Goal: Information Seeking & Learning: Find specific fact

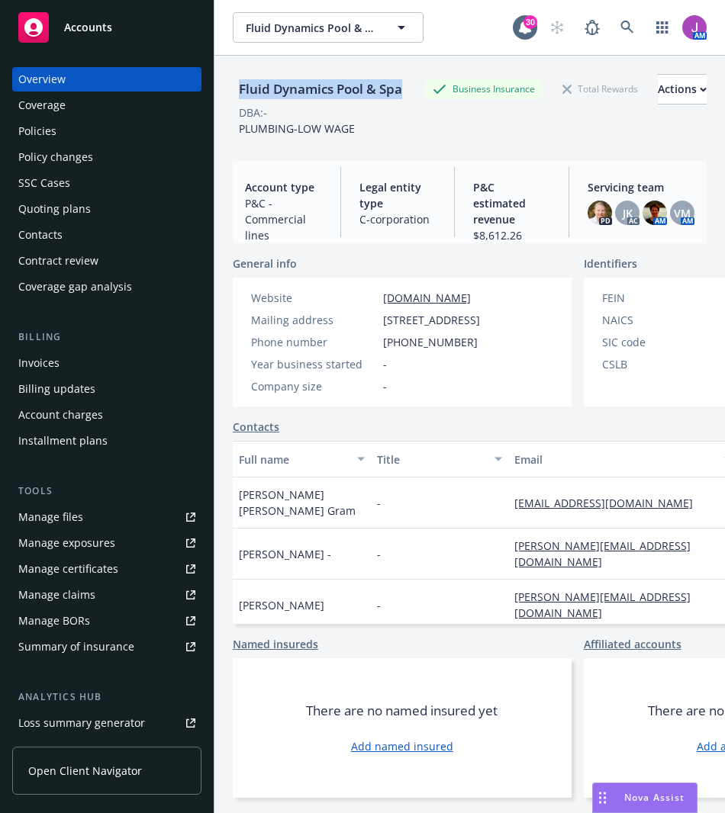
drag, startPoint x: 237, startPoint y: 85, endPoint x: 327, endPoint y: 100, distance: 91.3
click at [327, 99] on div "Fluid Dynamics Pool & Spa" at bounding box center [320, 89] width 175 height 20
copy div "Fluid Dynamics Pool & Spa"
click at [49, 242] on div "Contacts" at bounding box center [40, 235] width 44 height 24
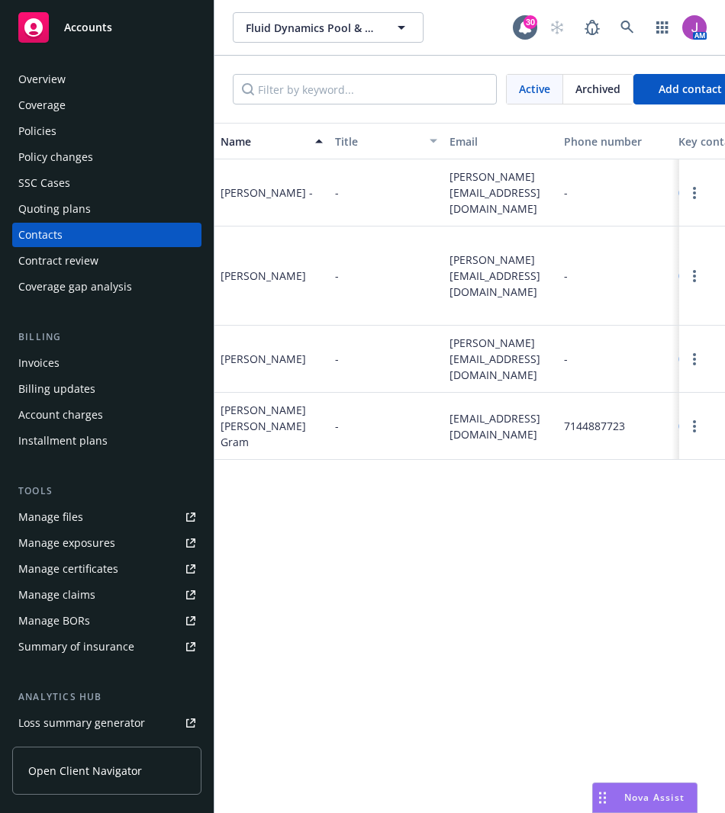
click at [105, 77] on div "Overview" at bounding box center [106, 79] width 177 height 24
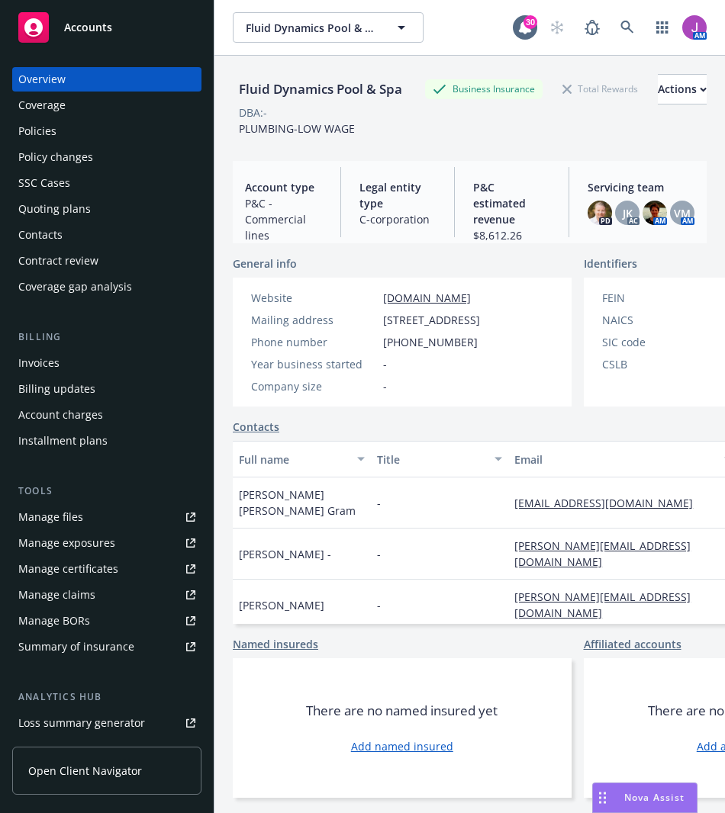
drag, startPoint x: 380, startPoint y: 333, endPoint x: 508, endPoint y: 344, distance: 128.7
click at [486, 328] on div "Mailing address 720 E Walnut Ave Suite A, Fullerton, CA, 92831" at bounding box center [365, 320] width 241 height 16
copy span "720 E Walnut Ave Suite A, Fullerton, CA, 92831"
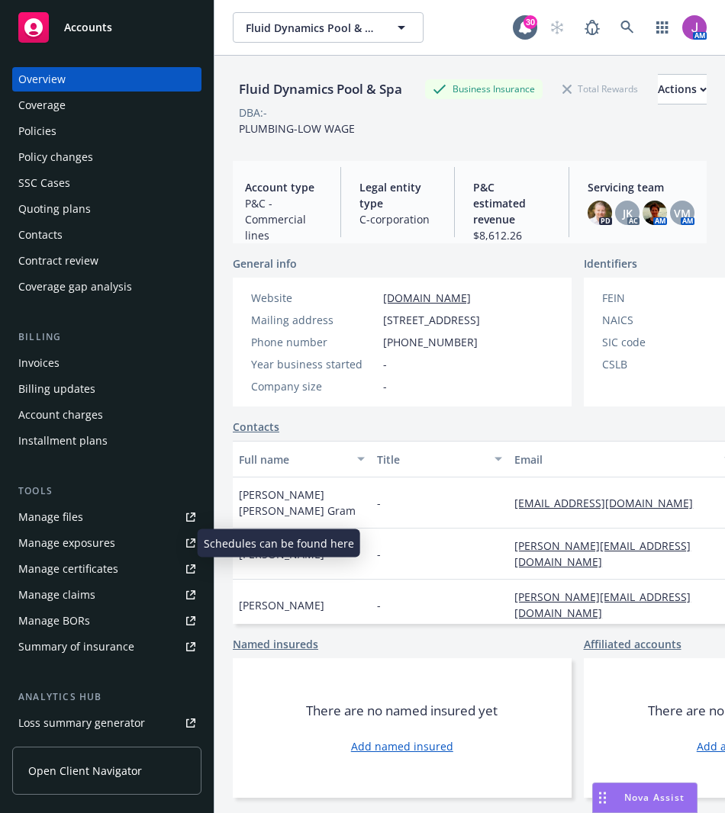
click at [59, 543] on div "Manage exposures" at bounding box center [66, 543] width 97 height 24
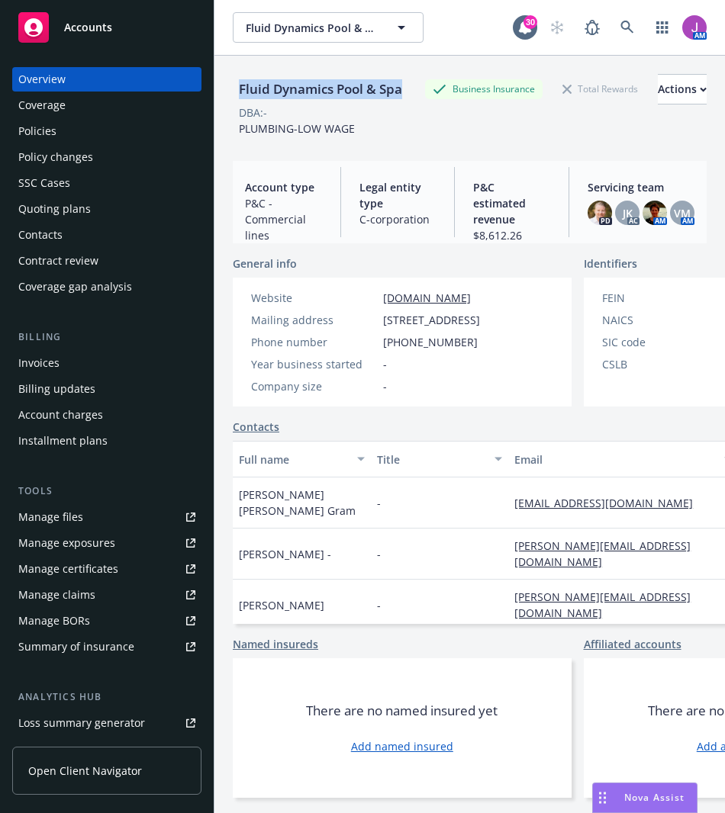
drag, startPoint x: 239, startPoint y: 84, endPoint x: 331, endPoint y: 110, distance: 95.9
click at [331, 99] on div "Fluid Dynamics Pool & Spa" at bounding box center [320, 89] width 175 height 20
copy div "Fluid Dynamics Pool & Spa"
click at [31, 124] on div "Policies" at bounding box center [37, 131] width 38 height 24
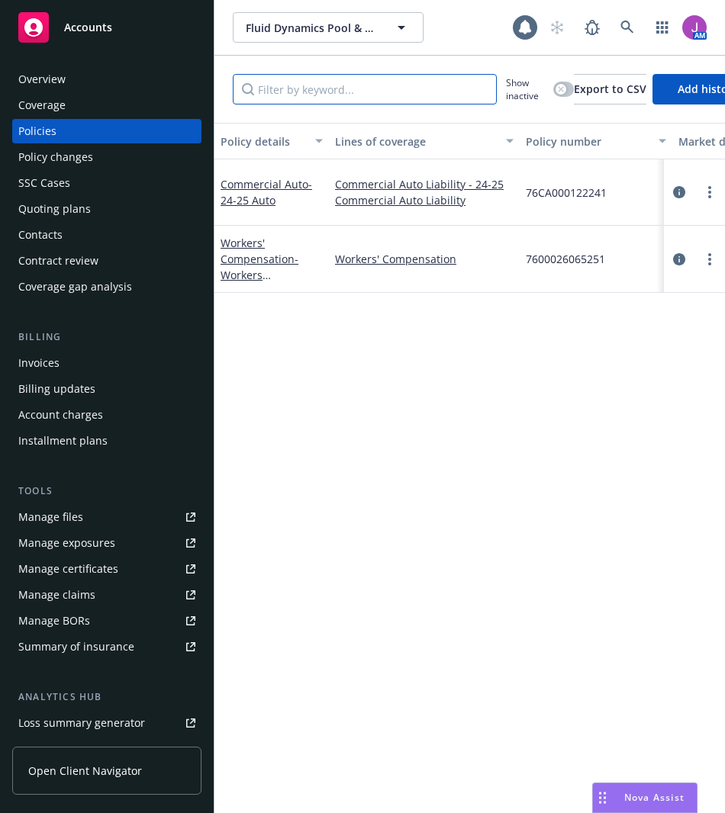
click at [366, 94] on input "Filter by keyword..." at bounding box center [365, 89] width 264 height 31
click at [106, 76] on div "Overview" at bounding box center [106, 79] width 177 height 24
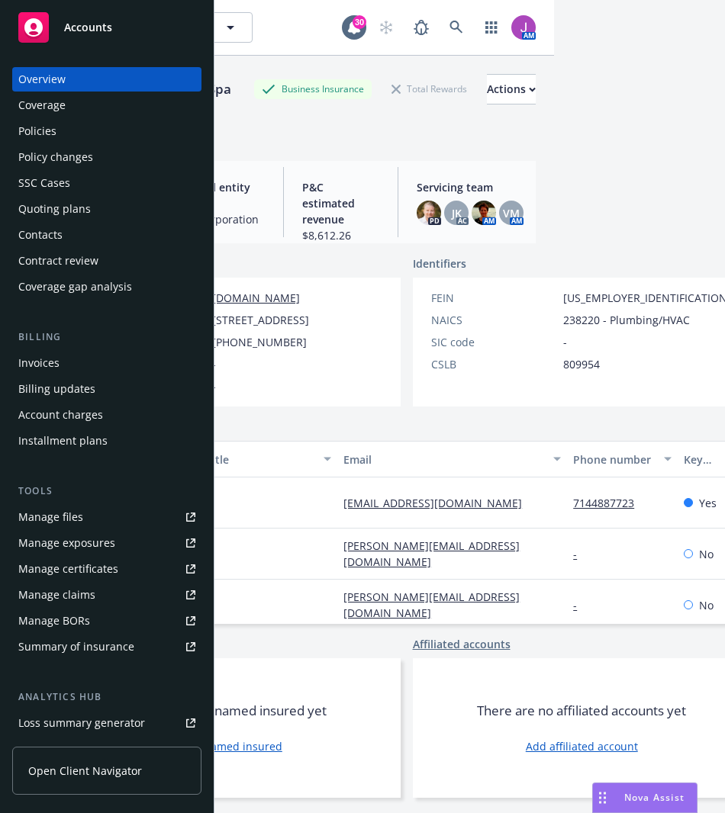
scroll to position [0, 172]
drag, startPoint x: 508, startPoint y: 330, endPoint x: 549, endPoint y: 334, distance: 41.5
click at [549, 328] on div "NAICS 238220 - Plumbing/HVAC" at bounding box center [605, 320] width 362 height 16
copy div "238220"
click at [592, 206] on div "Fluid Dynamics Pool & Spa Fluid Dynamics Pool & Spa 30 AM Fluid Dynamics Pool &…" at bounding box center [469, 406] width 510 height 813
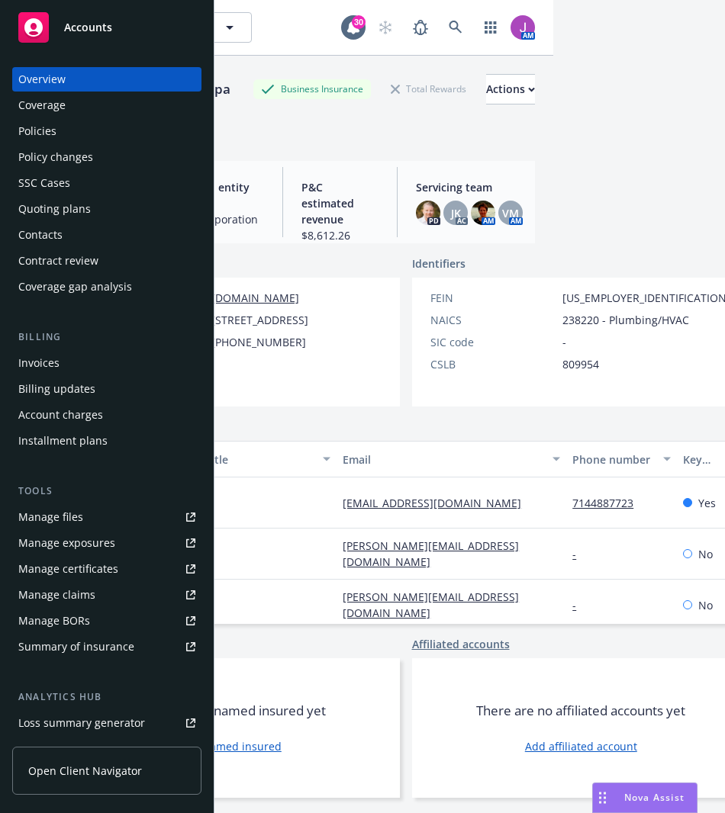
scroll to position [0, 0]
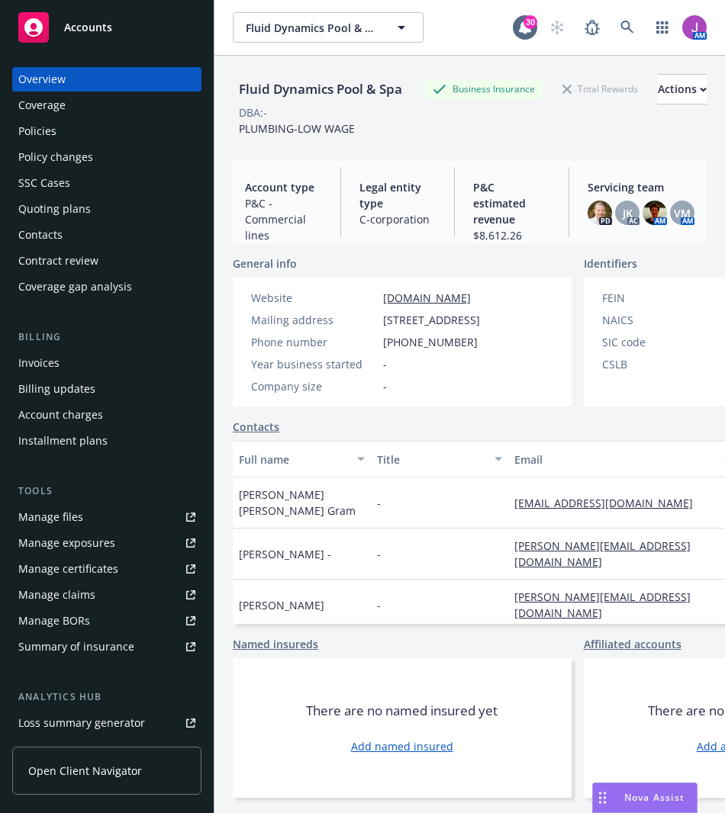
drag, startPoint x: 383, startPoint y: 328, endPoint x: 504, endPoint y: 341, distance: 122.0
click at [486, 328] on div "Mailing address 720 E Walnut Ave Suite A, Fullerton, CA, 92831" at bounding box center [365, 320] width 241 height 16
copy span "720 E Walnut Ave Suite A, Fullerton, CA, 92831"
click at [447, 328] on span "720 E Walnut Ave Suite A, Fullerton, CA, 92831" at bounding box center [431, 320] width 97 height 16
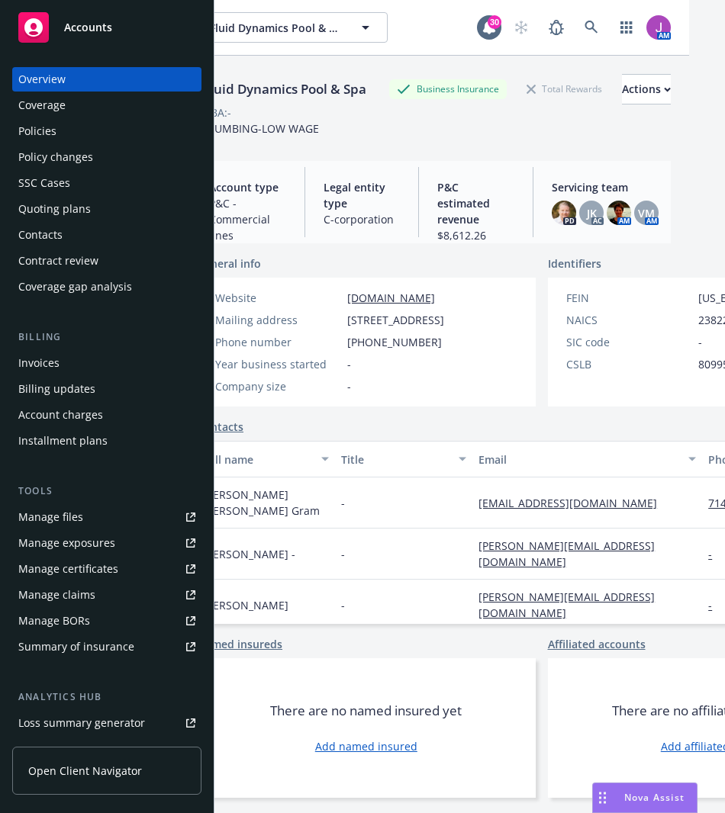
scroll to position [0, 36]
click at [92, 141] on div "Policies" at bounding box center [106, 131] width 177 height 24
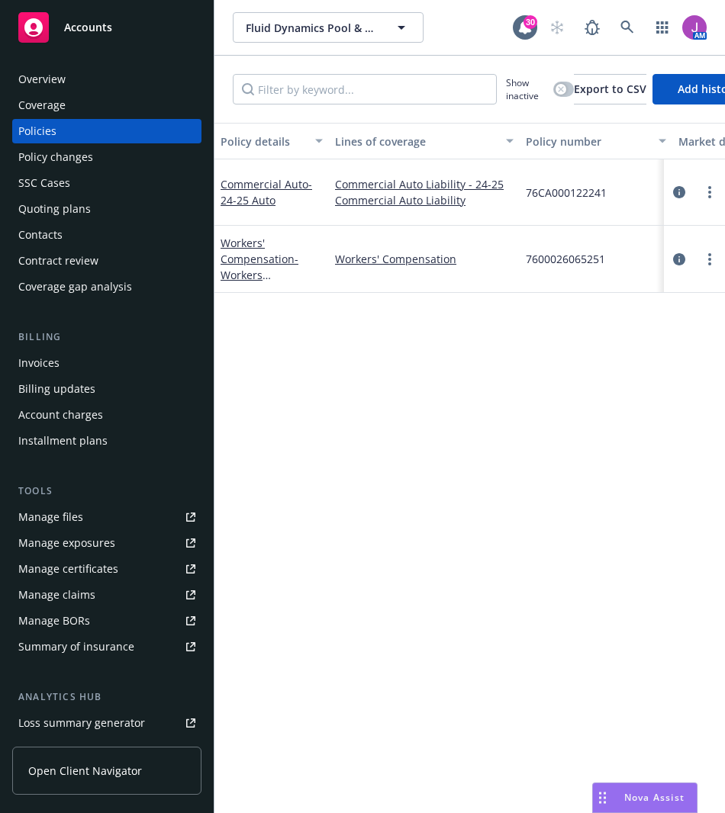
click at [60, 84] on div "Overview" at bounding box center [41, 79] width 47 height 24
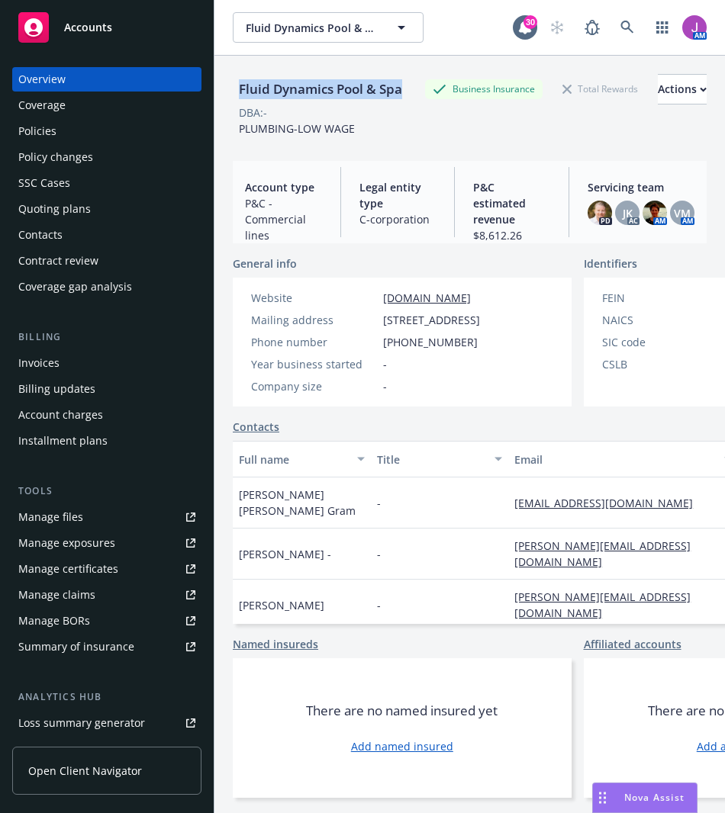
drag, startPoint x: 233, startPoint y: 79, endPoint x: 323, endPoint y: 111, distance: 95.6
click at [323, 99] on div "Fluid Dynamics Pool & Spa" at bounding box center [320, 89] width 175 height 20
copy div "Fluid Dynamics Pool & Spa"
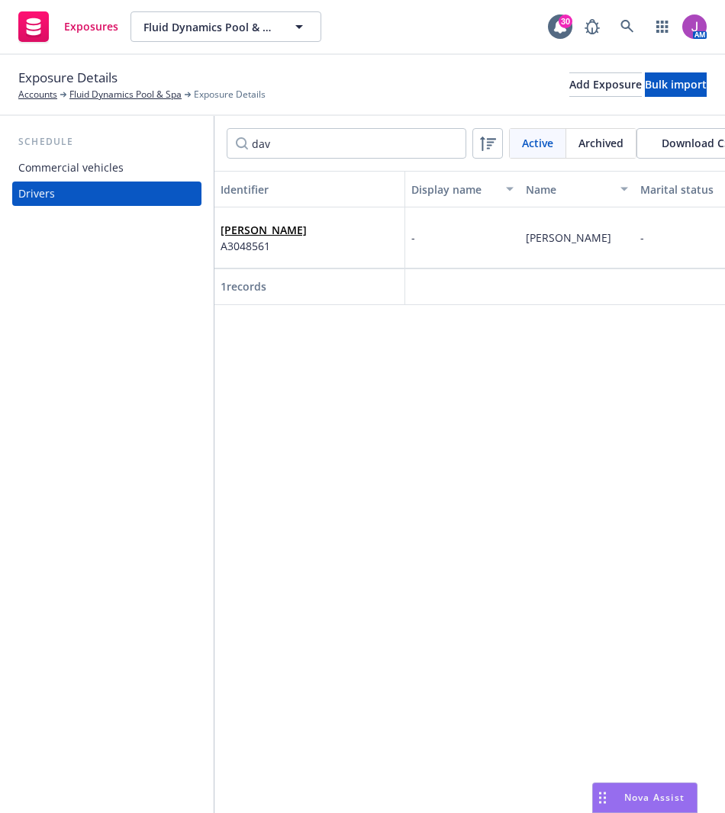
type input "dav"
click at [353, 230] on div "[PERSON_NAME] A3048561" at bounding box center [310, 238] width 178 height 42
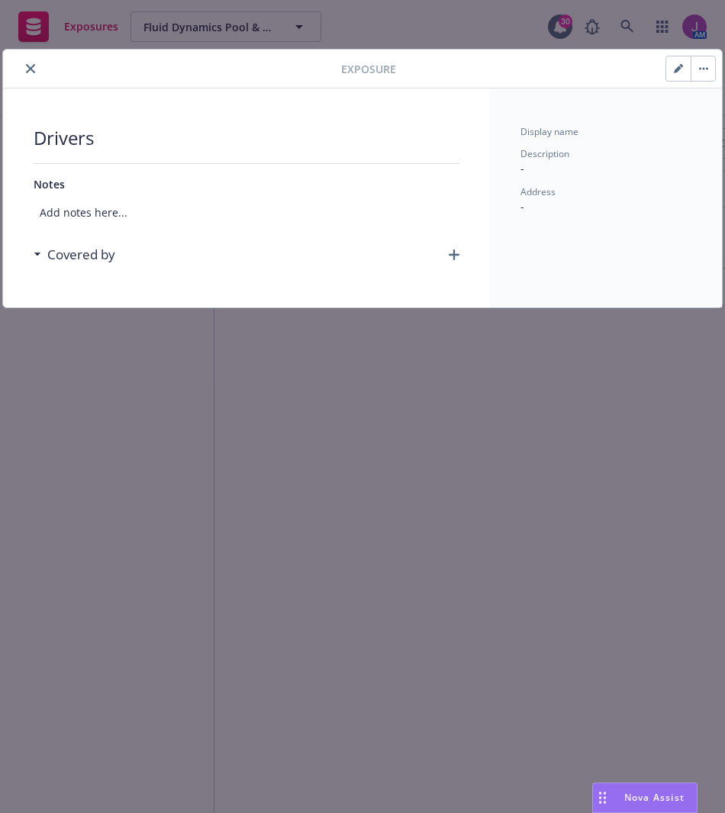
click at [675, 67] on icon "button" at bounding box center [678, 68] width 9 height 9
select select "CA"
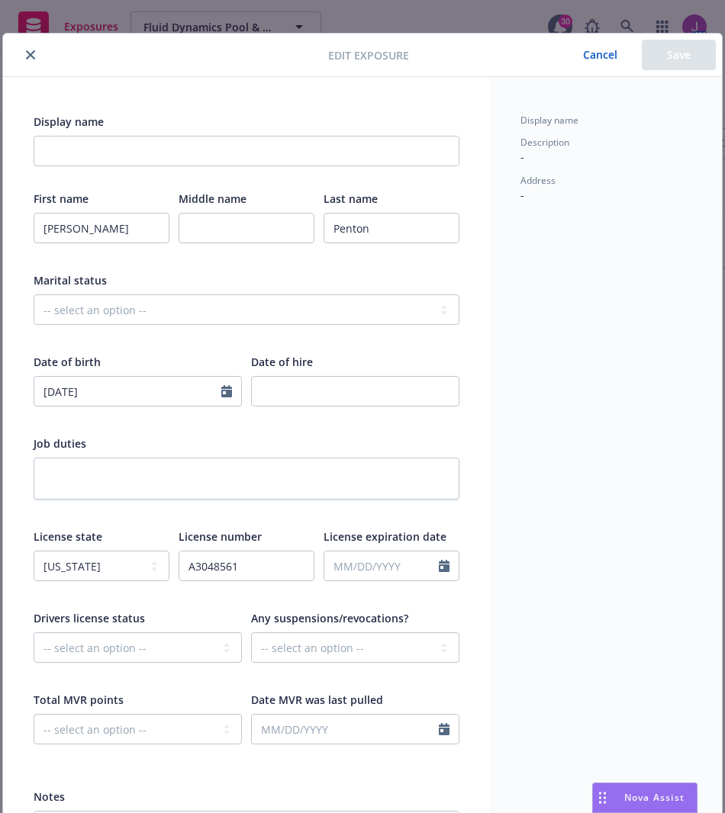
scroll to position [6, 7]
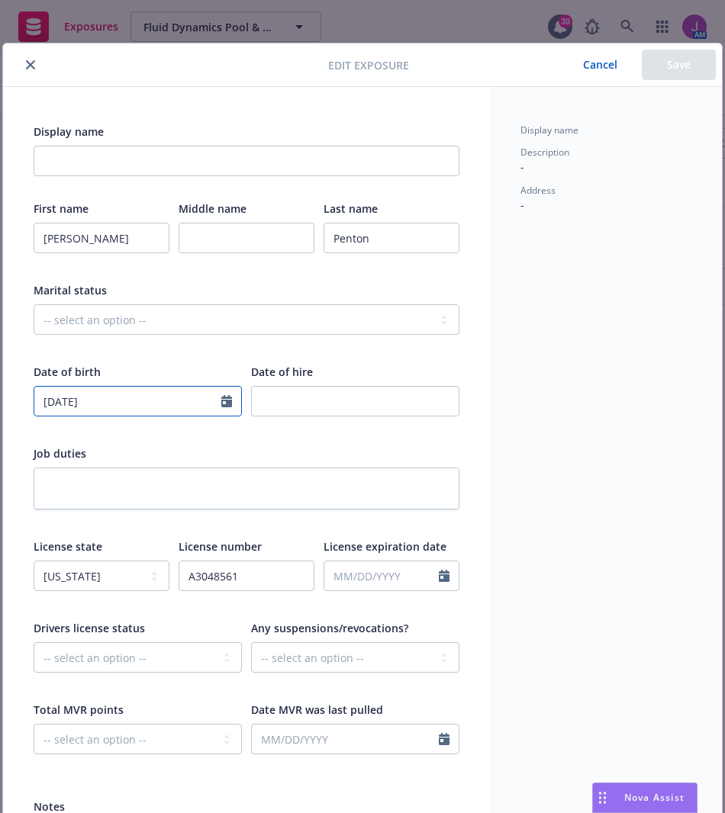
select select "5"
click at [122, 398] on input "[DATE]" at bounding box center [127, 401] width 187 height 29
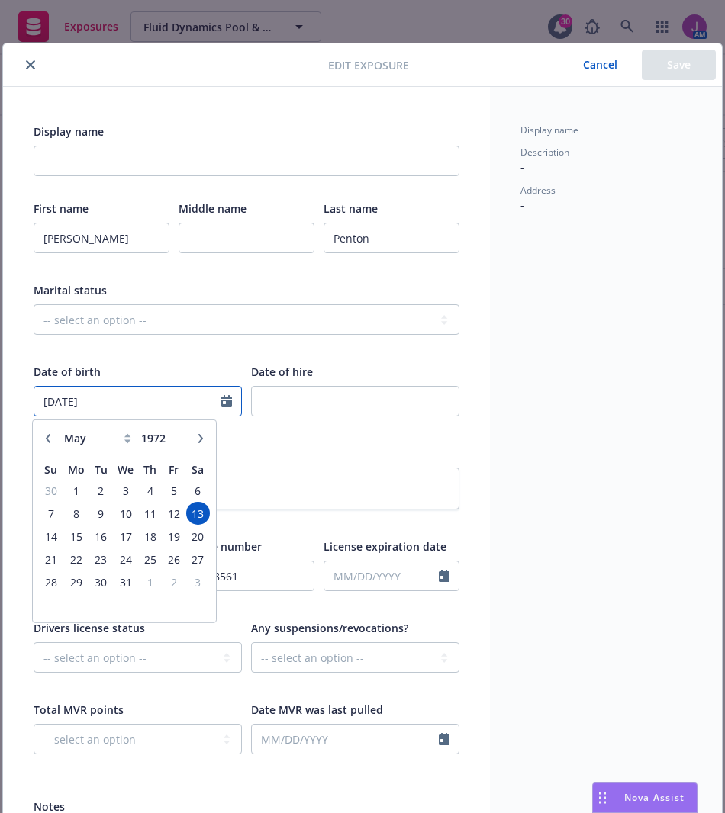
click at [122, 398] on input "05/13/1972" at bounding box center [127, 401] width 187 height 29
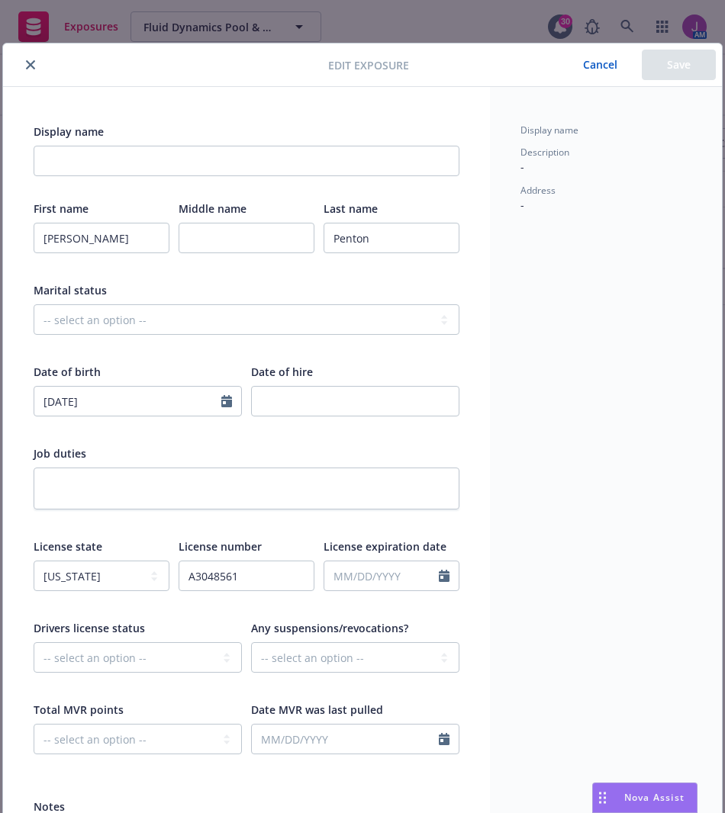
click at [589, 66] on button "Cancel" at bounding box center [600, 65] width 83 height 31
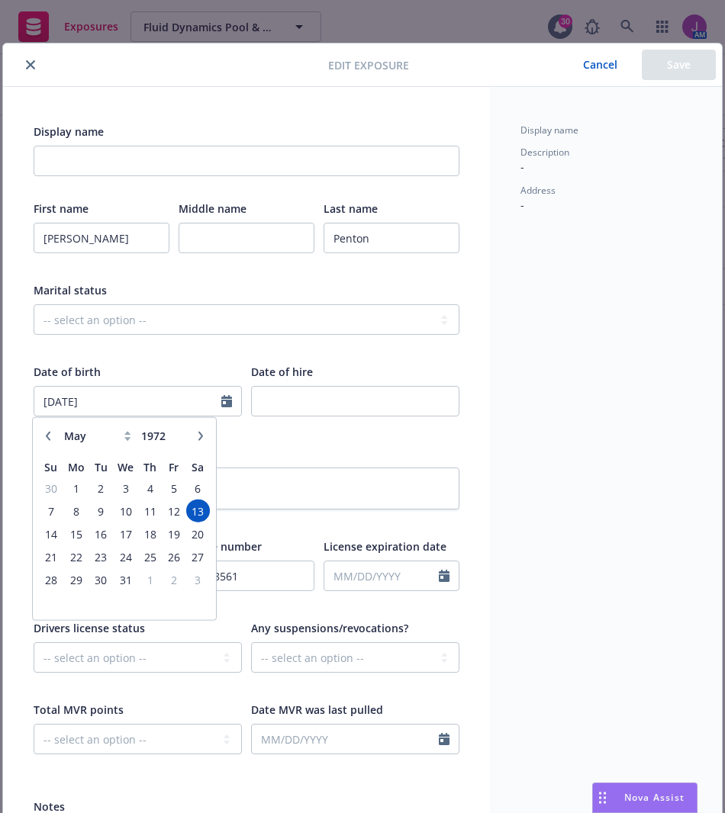
scroll to position [0, 0]
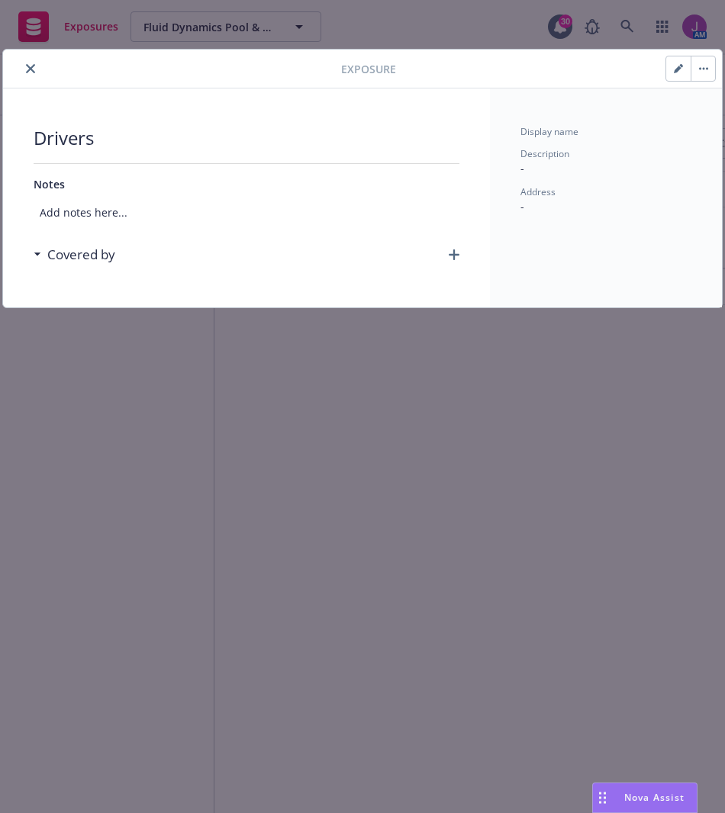
click at [30, 65] on icon "close" at bounding box center [30, 68] width 9 height 9
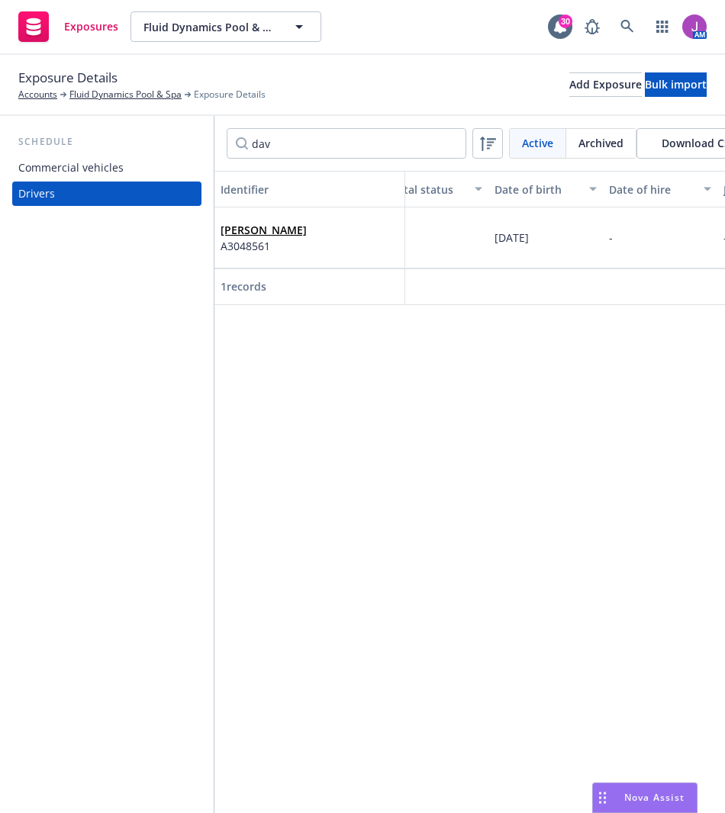
scroll to position [0, 262]
click at [101, 172] on div "Commercial vehicles" at bounding box center [70, 168] width 105 height 24
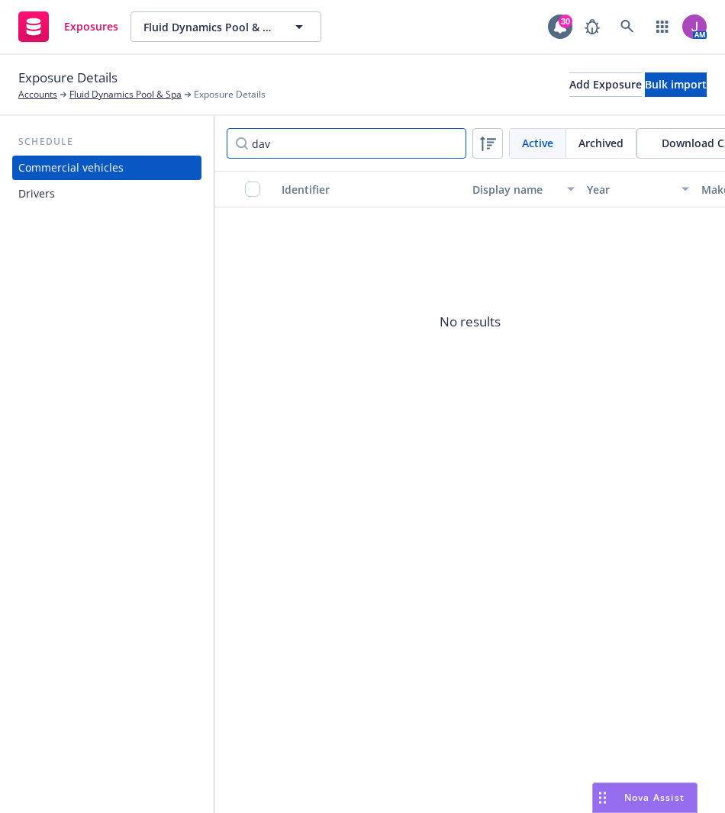
drag, startPoint x: 301, startPoint y: 156, endPoint x: 162, endPoint y: 130, distance: 141.9
click at [162, 130] on div "Schedule Commercial vehicles Drivers dav Active Archived Download CSV Identifie…" at bounding box center [362, 464] width 725 height 697
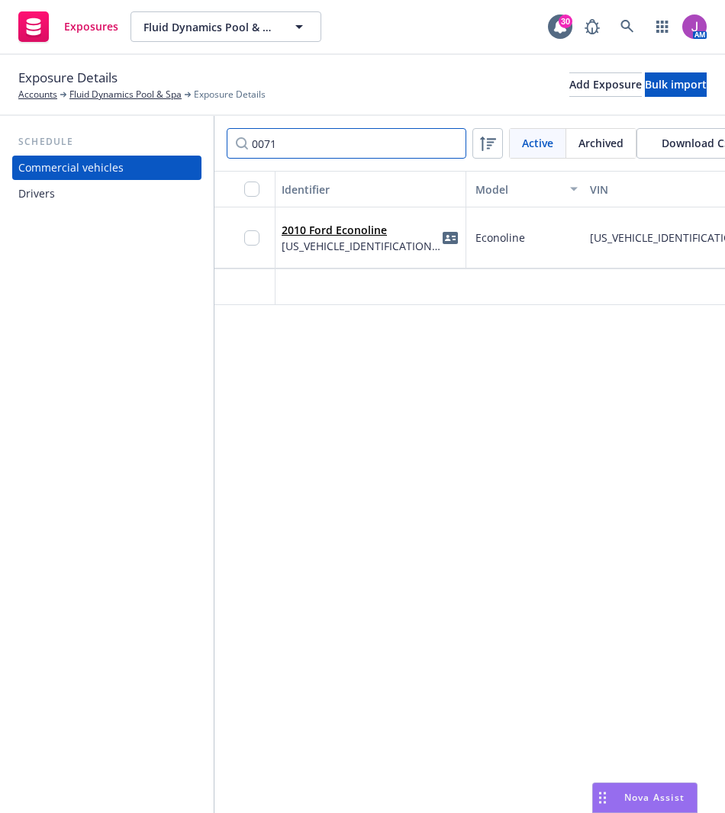
scroll to position [0, 341]
type input "0071"
click at [537, 221] on div "Econoline" at bounding box center [526, 238] width 114 height 61
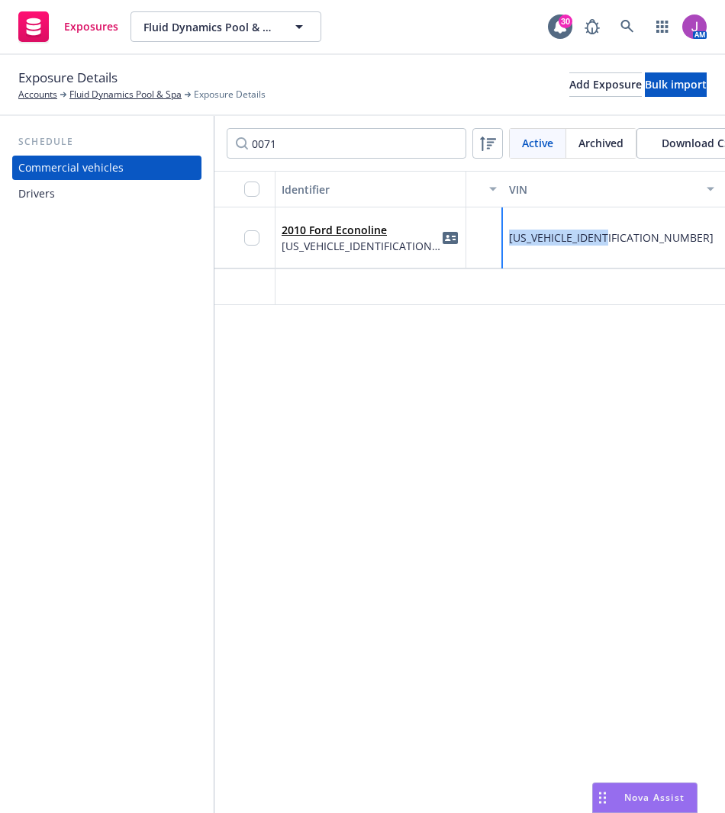
drag, startPoint x: 510, startPoint y: 240, endPoint x: 623, endPoint y: 240, distance: 113.7
click at [623, 240] on div "1FTNE2EL5ADA10071" at bounding box center [611, 238] width 217 height 61
copy span "1FTNE2EL5ADA10071"
click at [92, 200] on div "Drivers" at bounding box center [106, 194] width 177 height 24
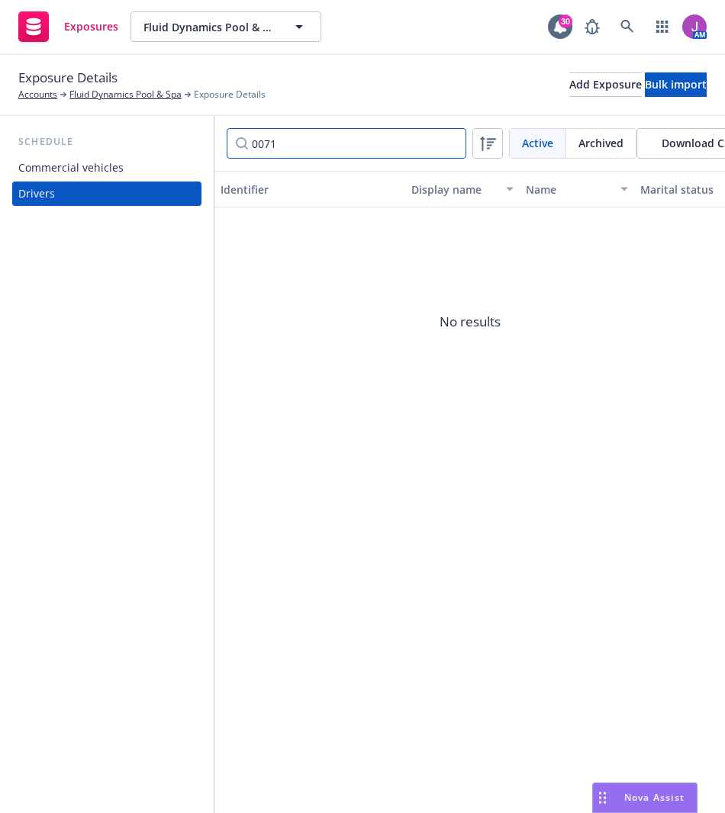
drag, startPoint x: 369, startPoint y: 149, endPoint x: 149, endPoint y: 108, distance: 223.4
click at [149, 108] on div "Exposure Details Accounts Fluid Dynamics Pool & Spa Exposure Details Add Exposu…" at bounding box center [362, 434] width 725 height 758
type input "michael"
click at [597, 140] on span "Archived" at bounding box center [600, 143] width 45 height 16
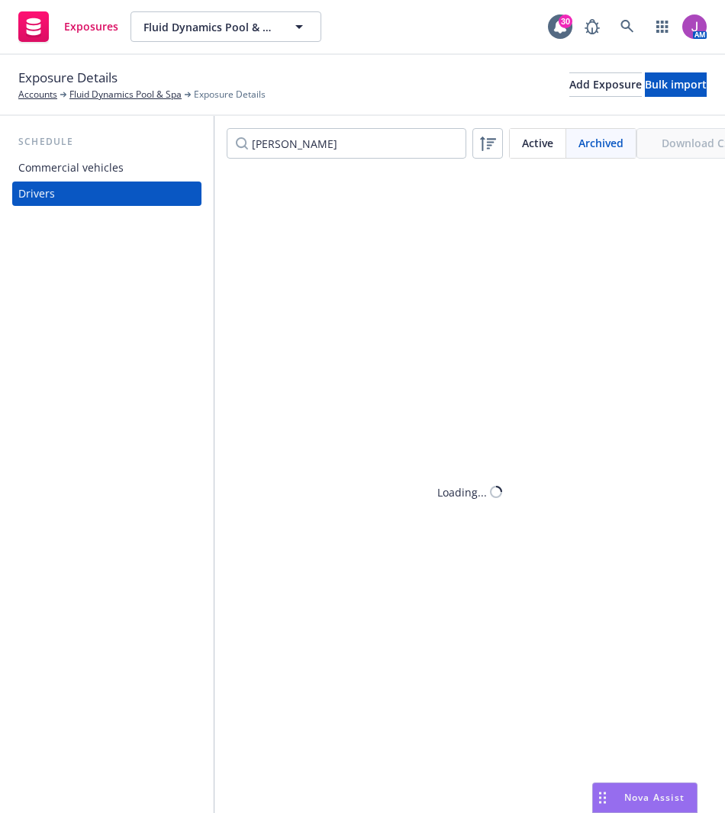
click at [537, 143] on span "Active" at bounding box center [537, 143] width 31 height 16
click at [591, 139] on span "Archived" at bounding box center [600, 143] width 45 height 16
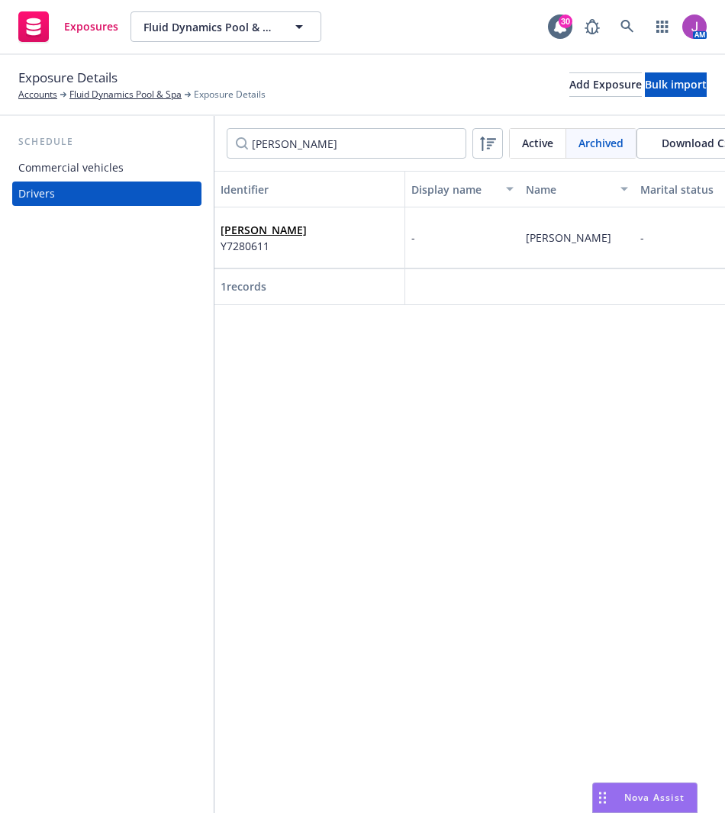
click at [88, 167] on div "Commercial vehicles" at bounding box center [70, 168] width 105 height 24
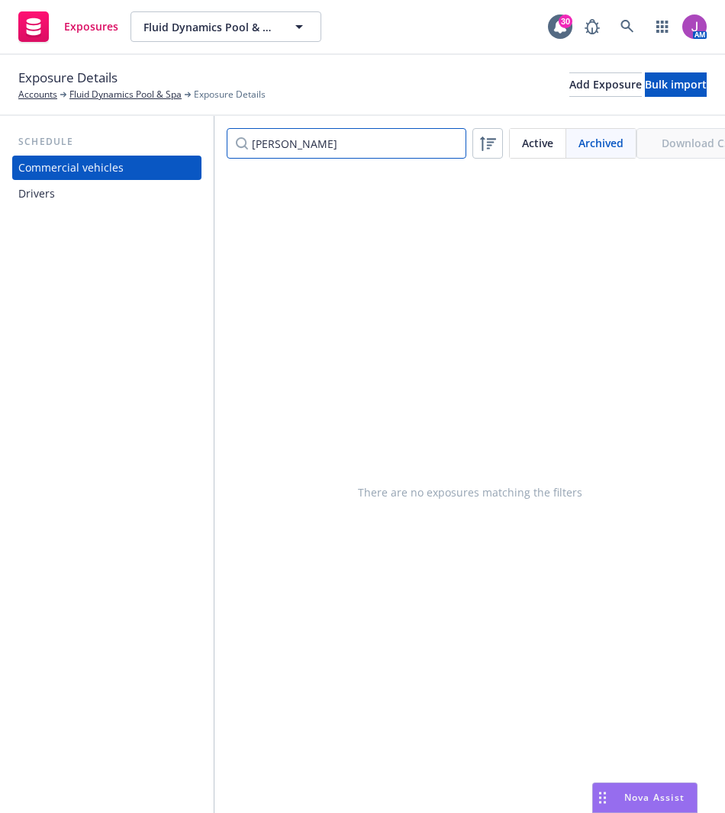
drag, startPoint x: 313, startPoint y: 145, endPoint x: 167, endPoint y: 104, distance: 151.5
click at [167, 104] on div "Exposure Details Accounts Fluid Dynamics Pool & Spa Exposure Details Add Exposu…" at bounding box center [362, 434] width 725 height 758
type input "0071"
click at [519, 138] on div "Active" at bounding box center [538, 143] width 56 height 29
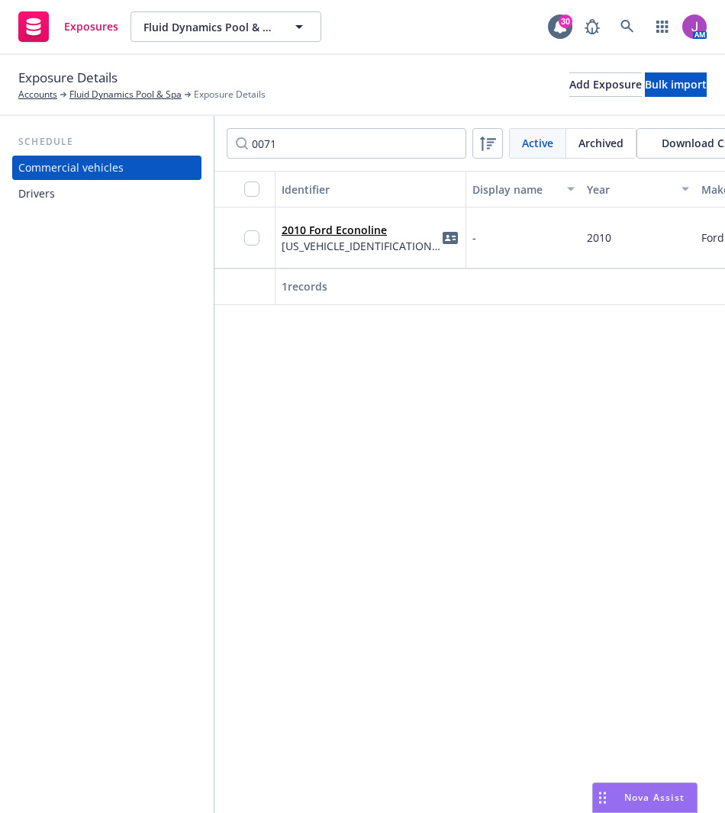
click at [398, 247] on div "2010 Ford Econoline 1FTNE2EL5ADA10071" at bounding box center [371, 238] width 178 height 42
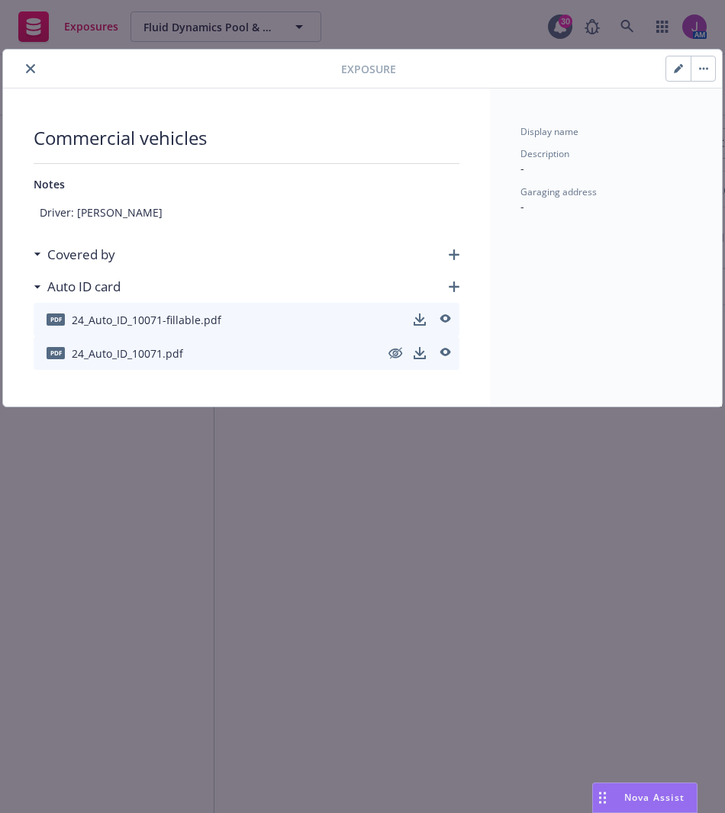
click at [683, 63] on button "button" at bounding box center [678, 68] width 24 height 24
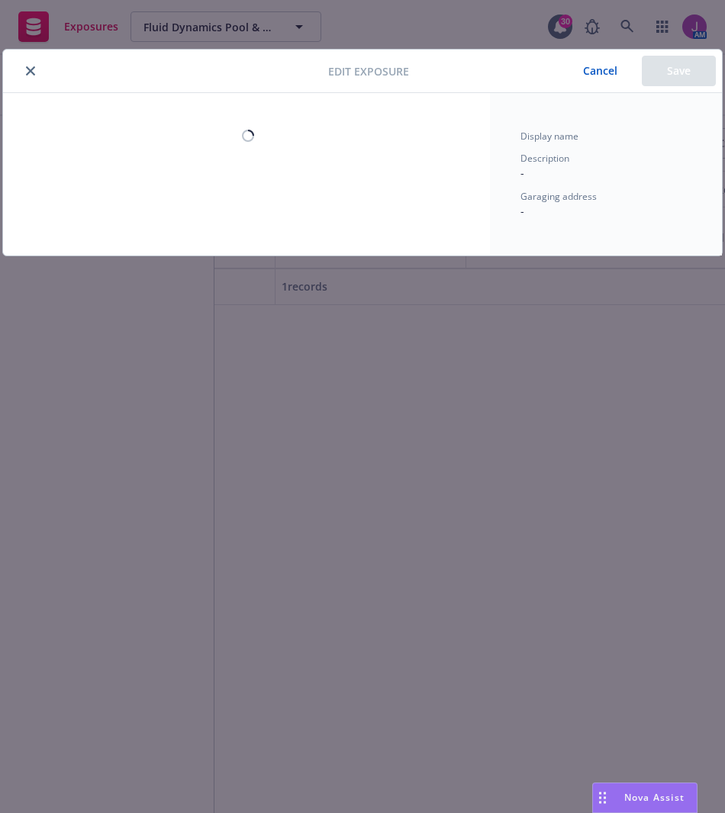
type textarea "x"
select select "CA"
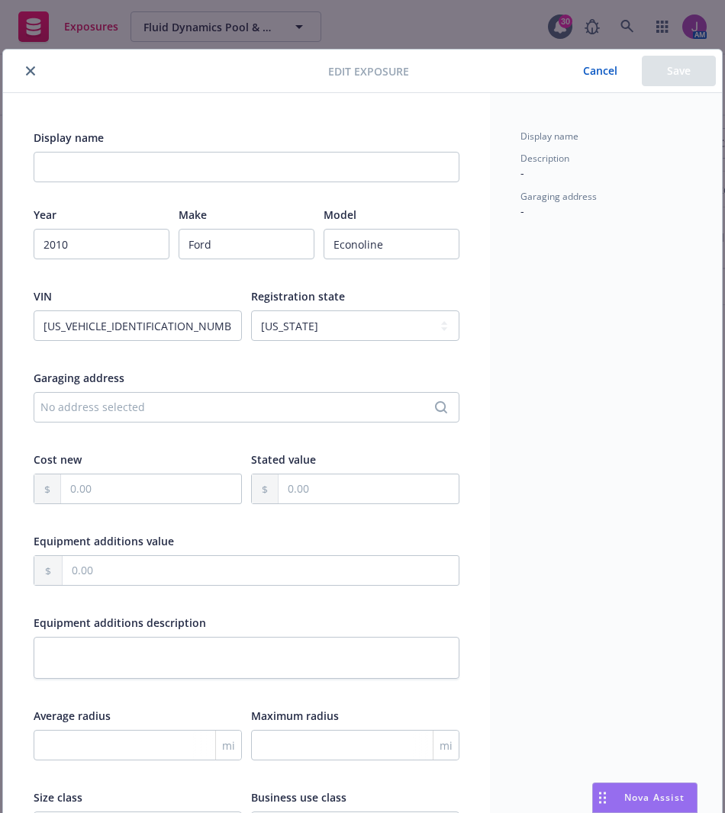
click at [606, 66] on button "Cancel" at bounding box center [600, 71] width 83 height 31
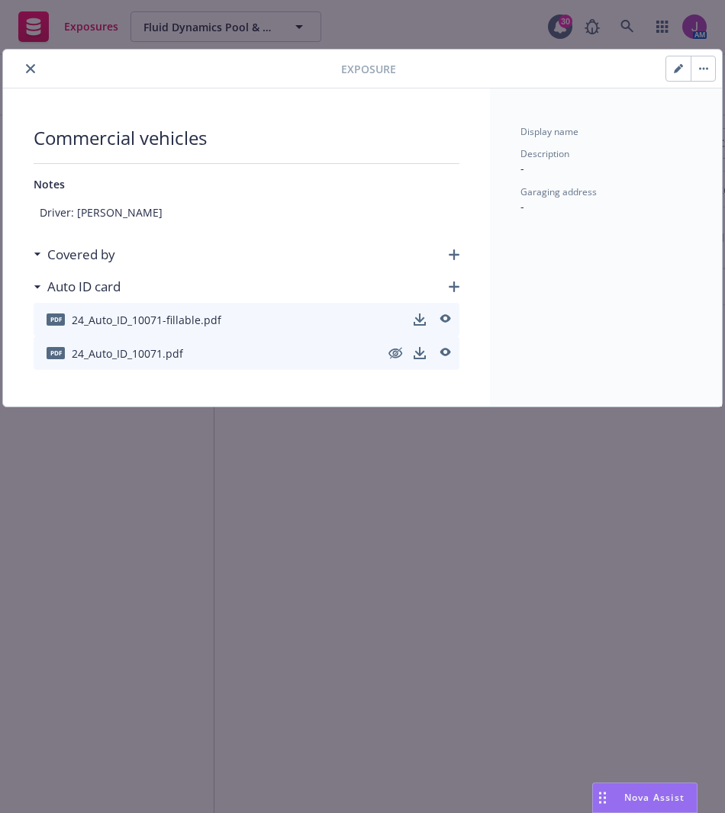
click at [28, 68] on icon "close" at bounding box center [30, 68] width 9 height 9
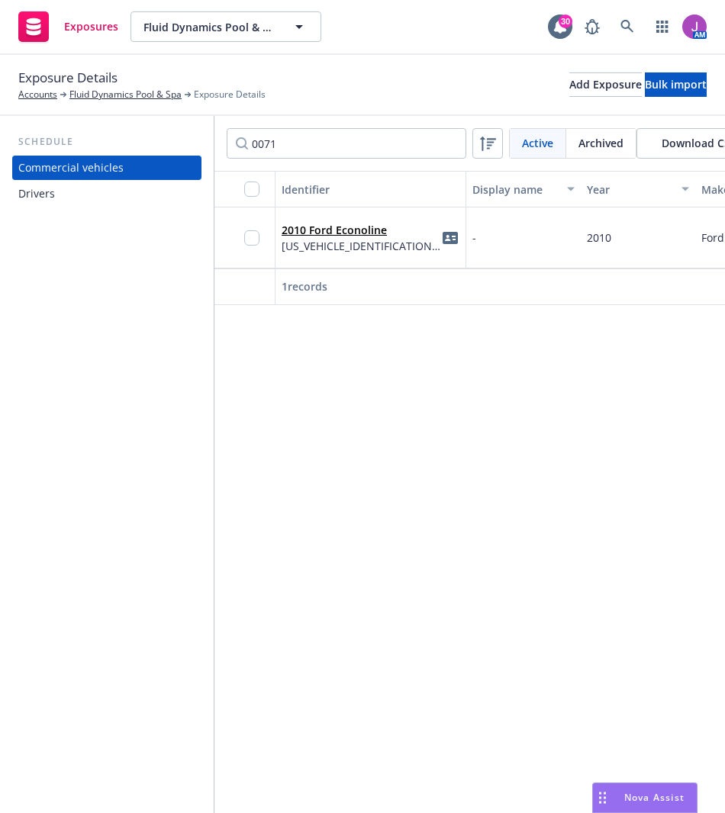
click at [79, 198] on div "Drivers" at bounding box center [106, 194] width 177 height 24
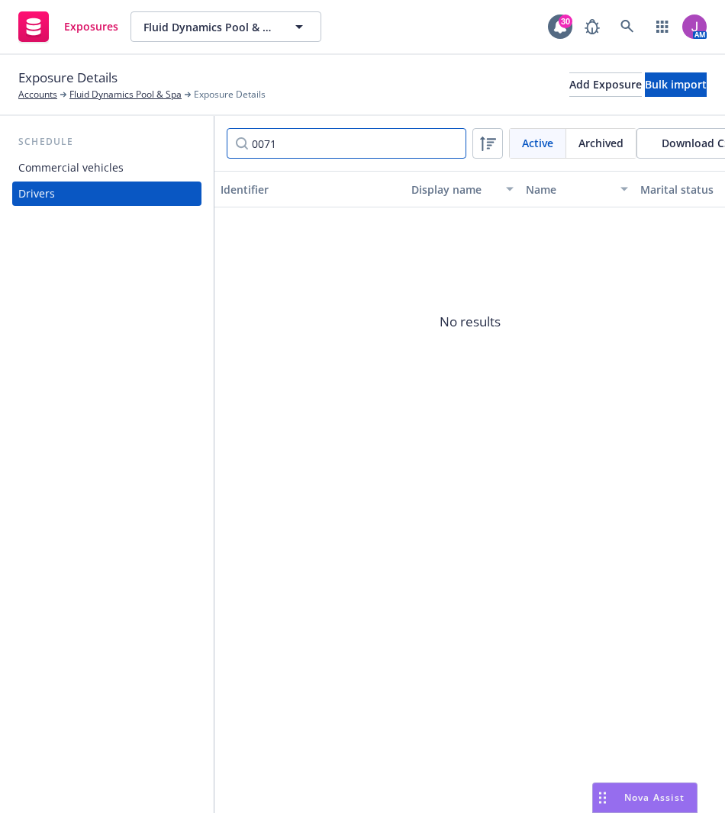
drag, startPoint x: 295, startPoint y: 145, endPoint x: 162, endPoint y: 124, distance: 135.1
click at [162, 124] on div "Schedule Commercial vehicles Drivers 0071 Active Archived Download CSV Identifi…" at bounding box center [362, 464] width 725 height 697
type input "DAVID"
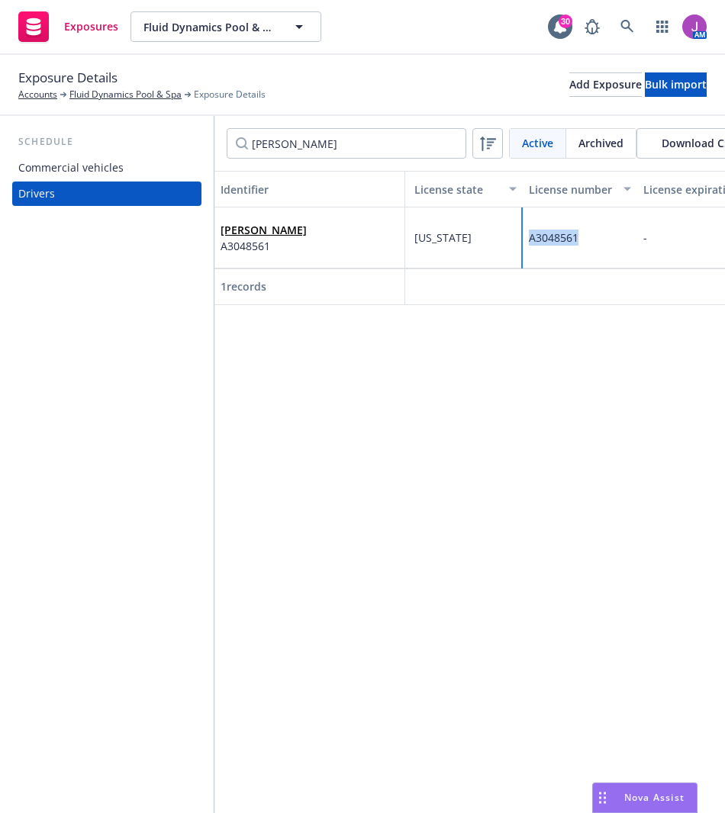
drag, startPoint x: 530, startPoint y: 234, endPoint x: 581, endPoint y: 238, distance: 52.0
click at [581, 238] on div "A3048561" at bounding box center [580, 238] width 114 height 61
copy span "A3048561"
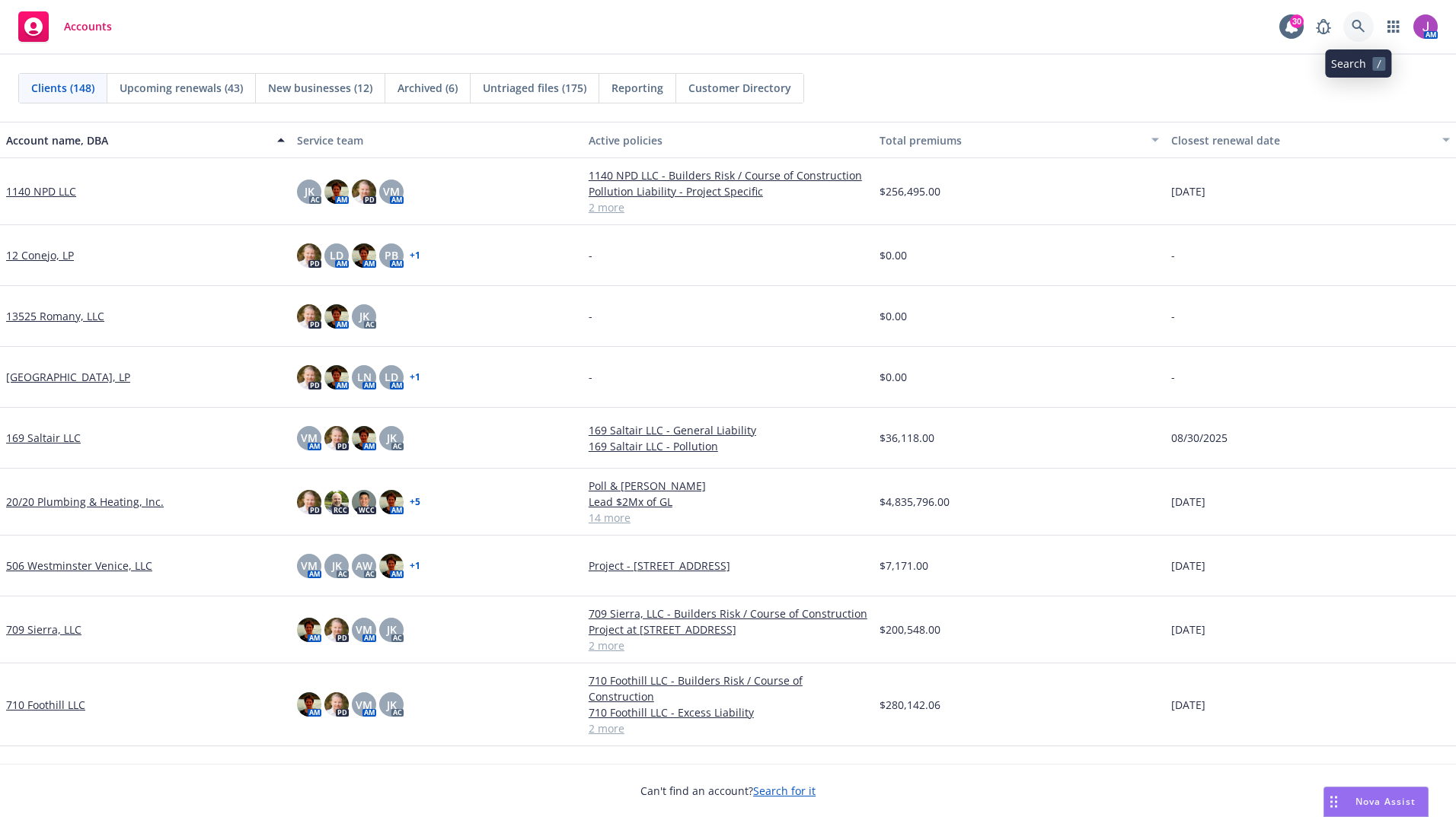
click at [1354, 28] on icon at bounding box center [1358, 27] width 14 height 14
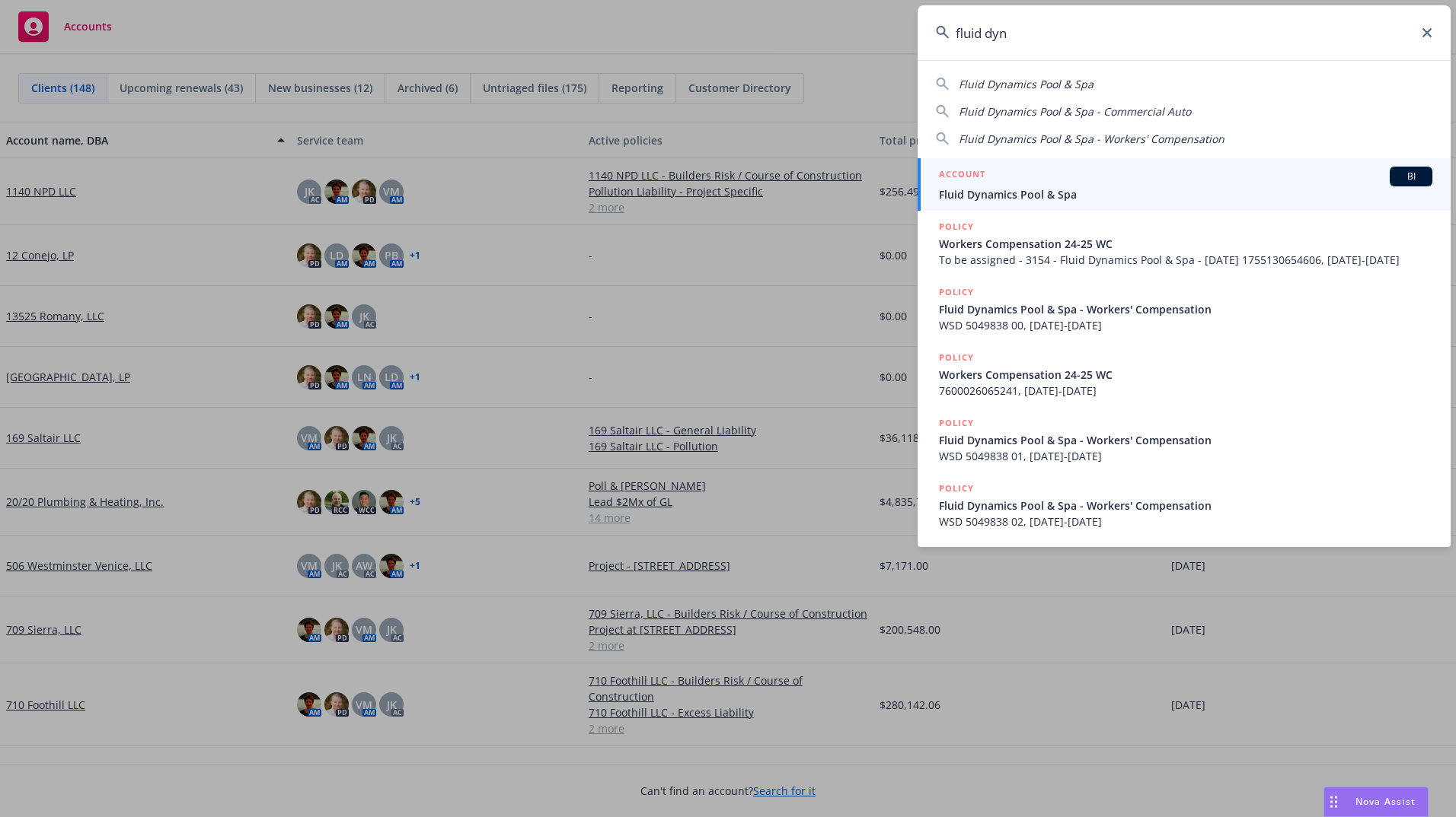
click at [1024, 85] on span "Fluid Dynamics Pool & Spa" at bounding box center [1026, 84] width 135 height 14
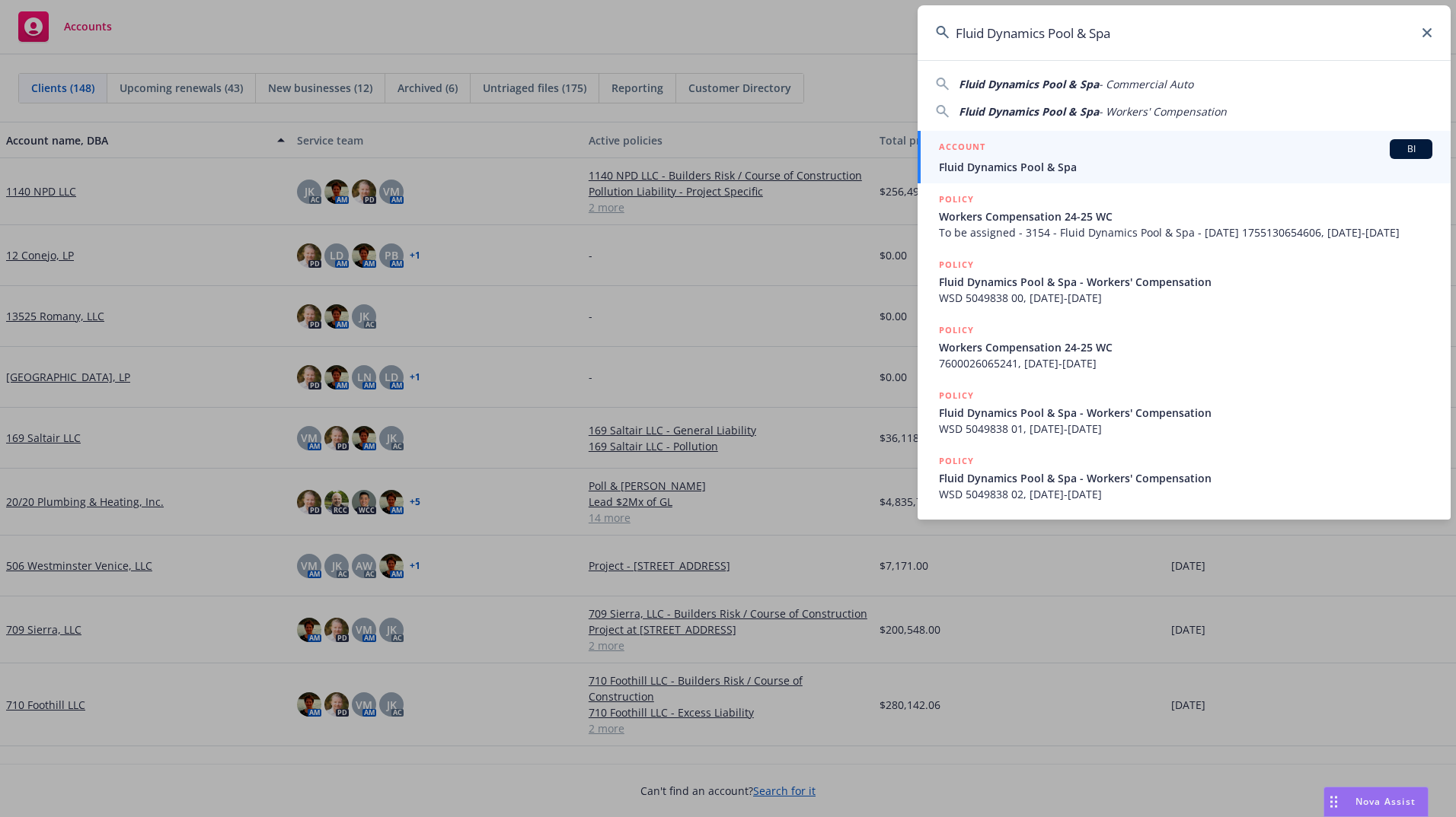
click at [988, 80] on span "Fluid Dynamics Pool & Spa" at bounding box center [1029, 84] width 140 height 14
type input "Fluid Dynamics Pool & Spa - Commercial Auto"
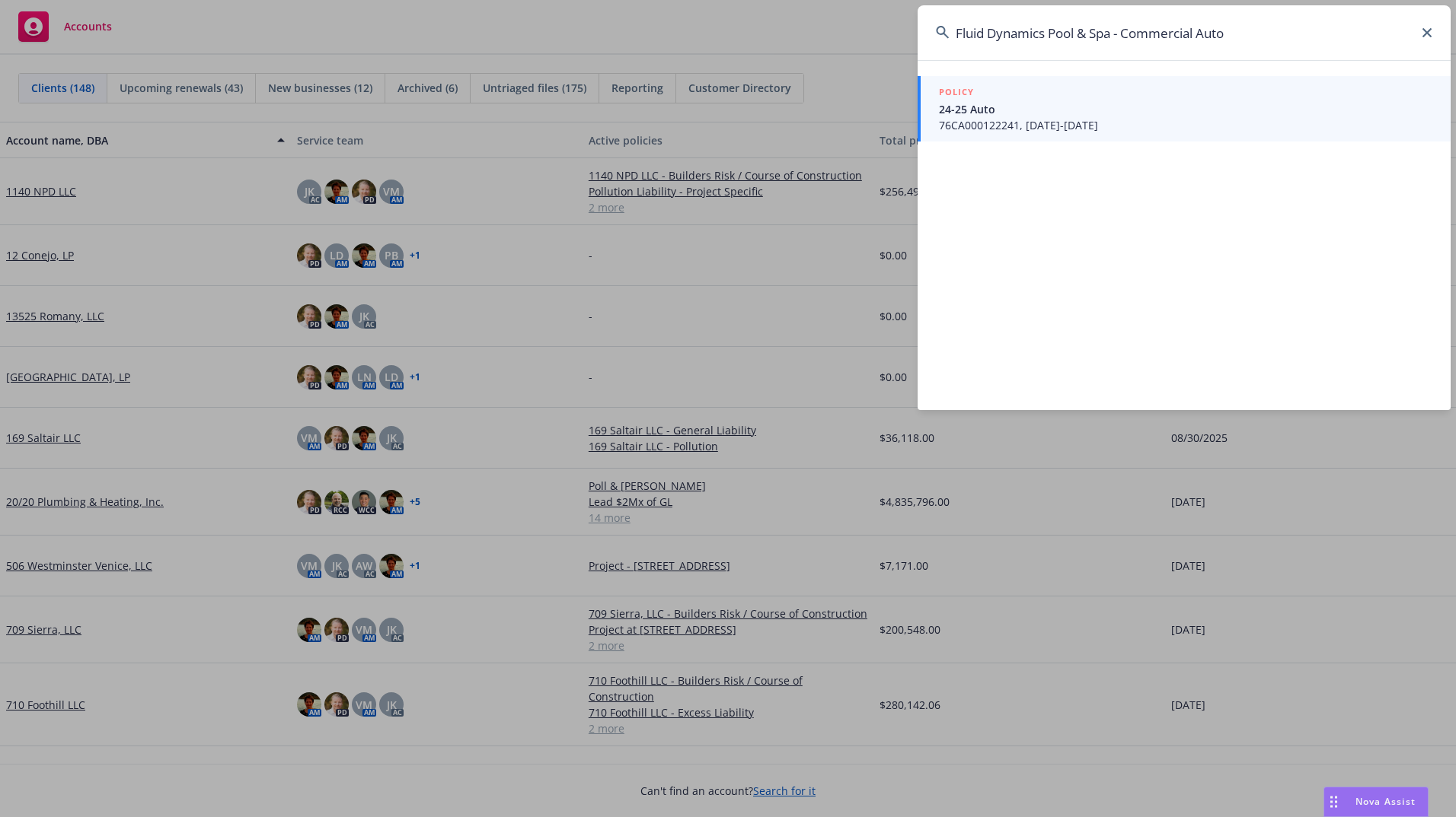
click at [976, 103] on span "24-25 Auto" at bounding box center [1186, 109] width 493 height 16
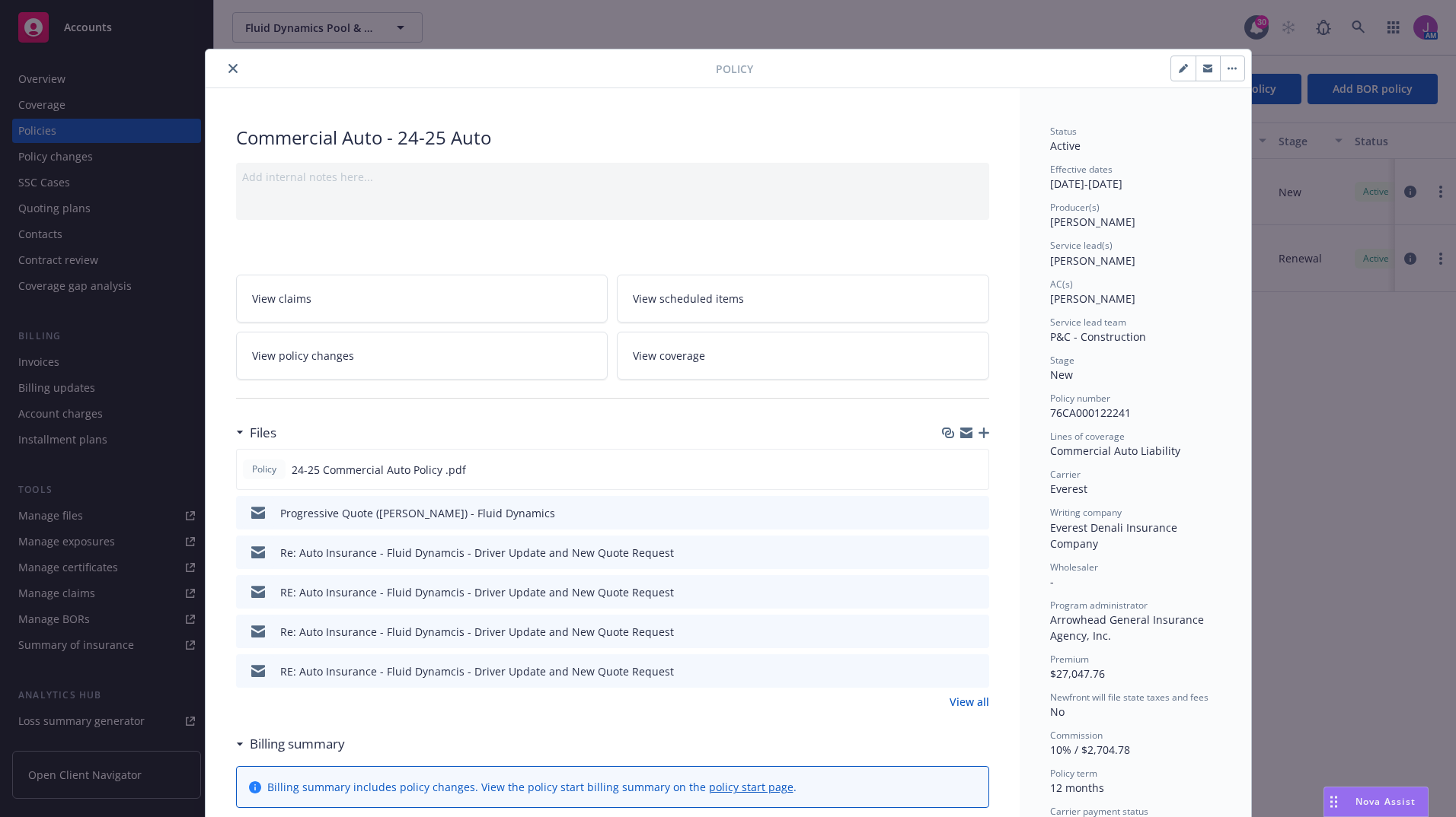
click at [51, 79] on div "Policy Commercial Auto - 24-25 Auto Add internal notes here... View claims View…" at bounding box center [728, 408] width 1456 height 817
click at [229, 69] on icon "close" at bounding box center [233, 68] width 9 height 9
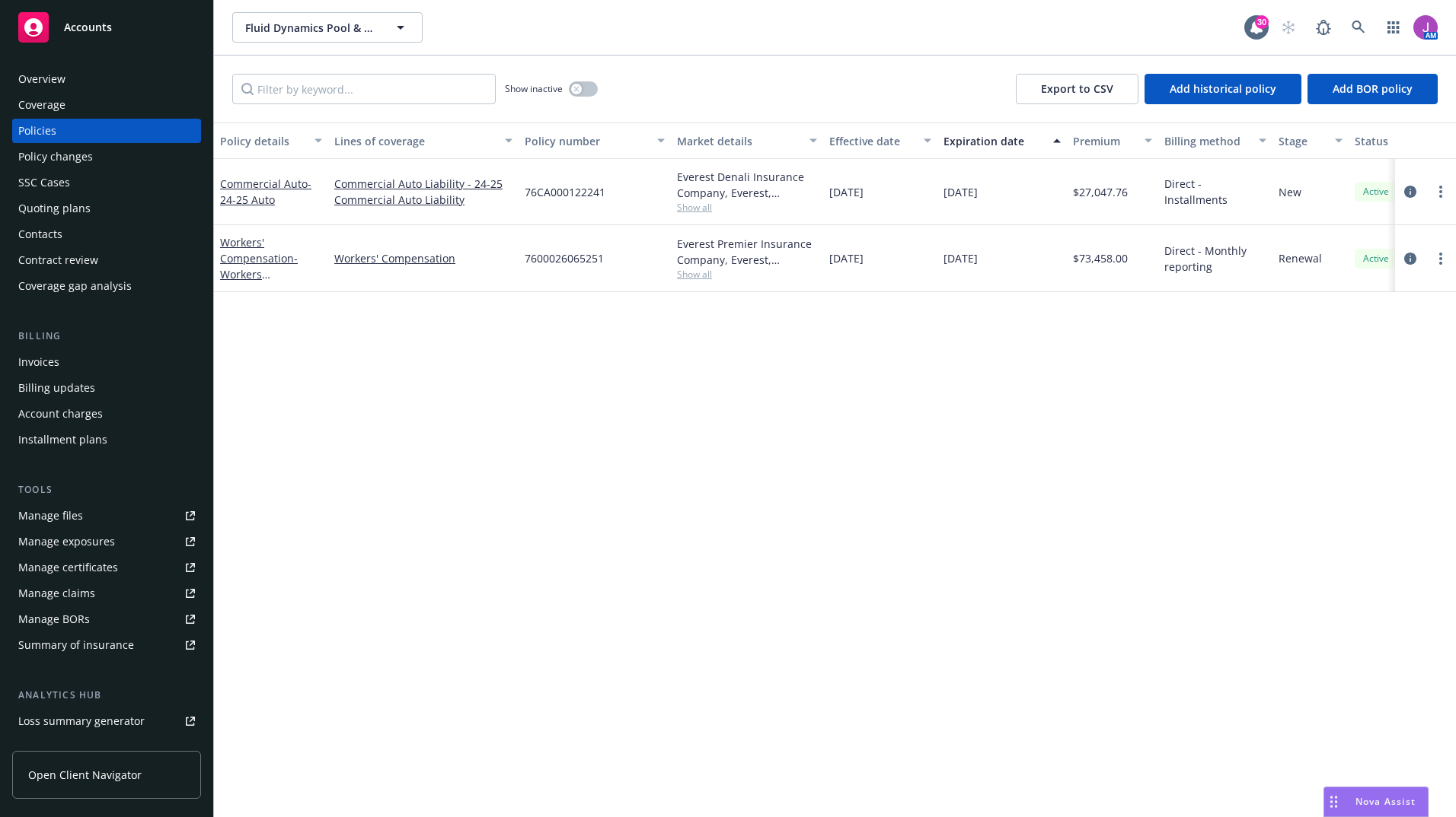
click at [48, 83] on div "Overview" at bounding box center [41, 79] width 47 height 24
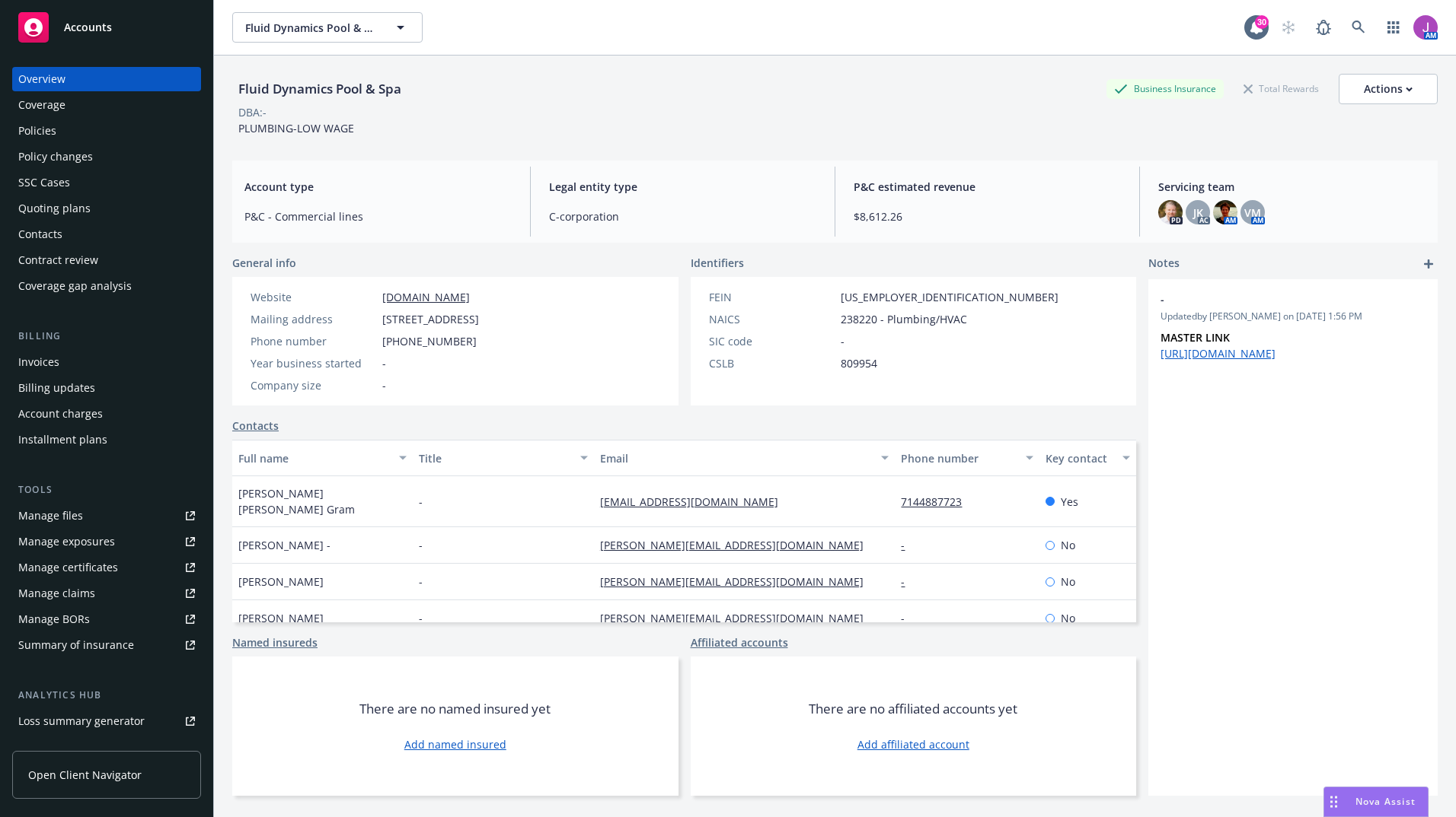
click at [419, 300] on link "[DOMAIN_NAME]" at bounding box center [426, 297] width 88 height 14
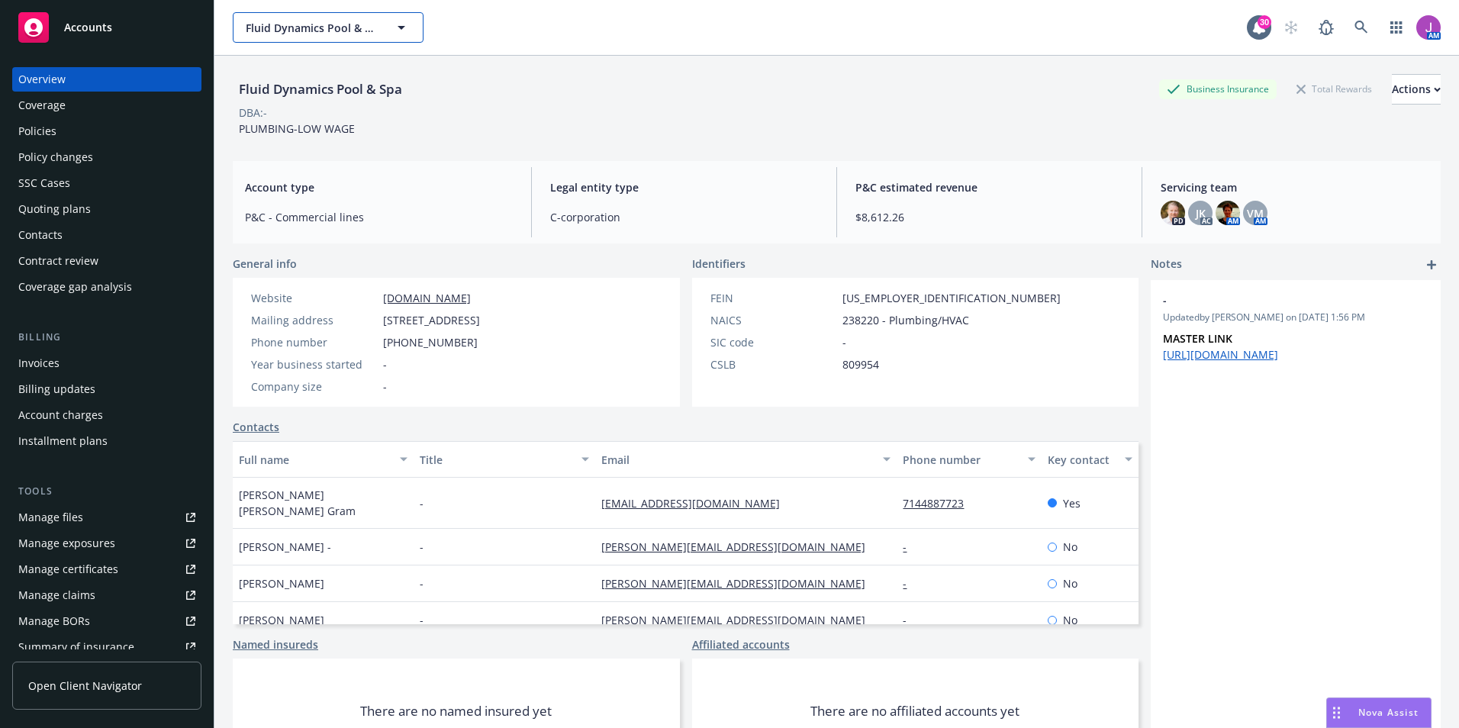
click at [285, 14] on button "Fluid Dynamics Pool & Spa" at bounding box center [328, 27] width 191 height 31
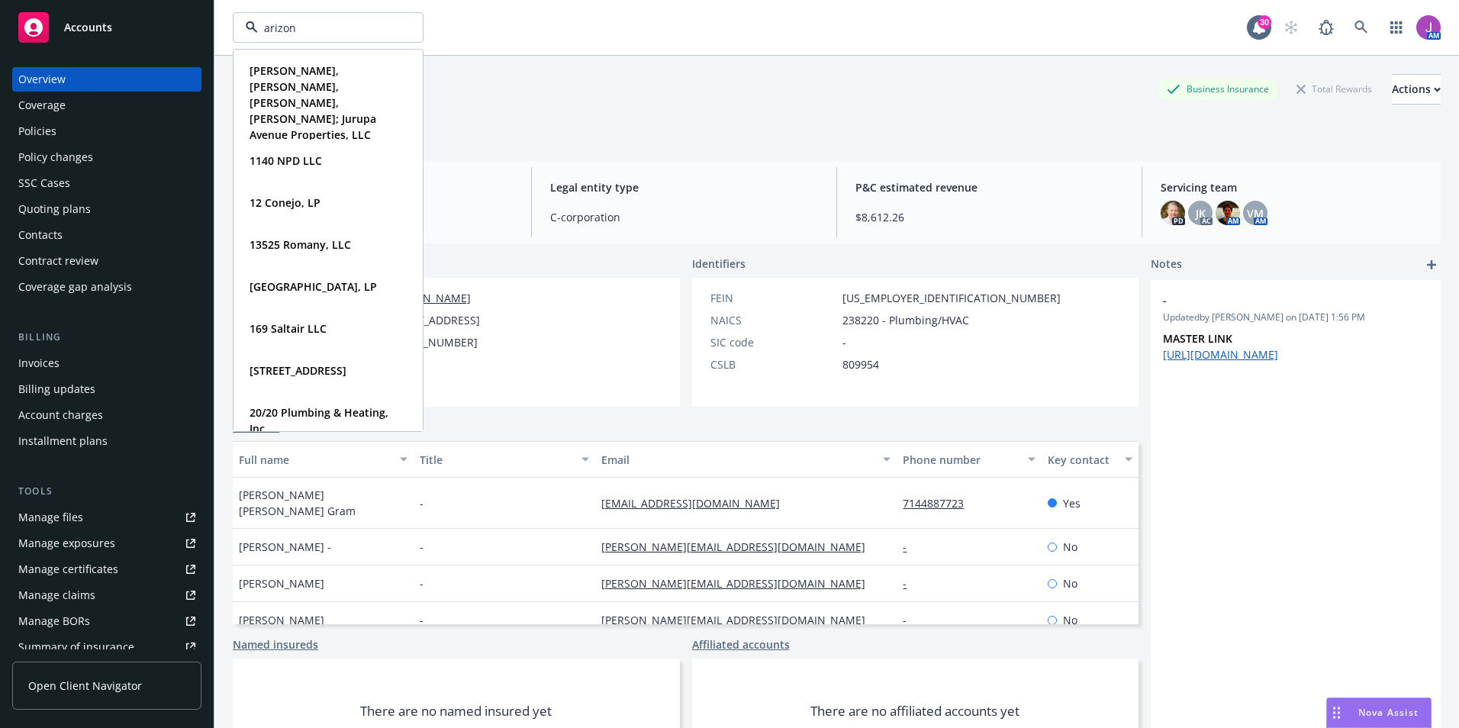
type input "arizona"
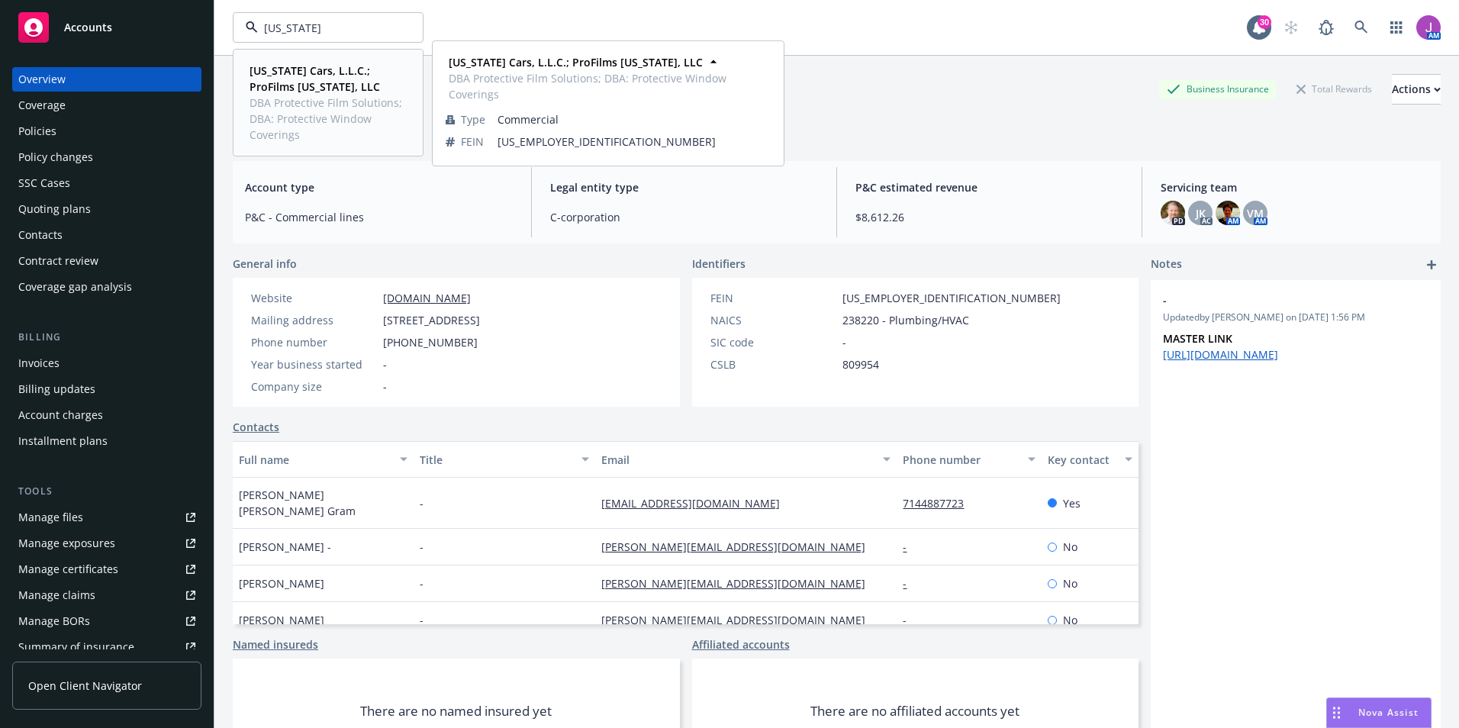
click at [301, 72] on strong "Arizona Cars, L.L.C.; ProFilms Florida, LLC" at bounding box center [315, 78] width 130 height 31
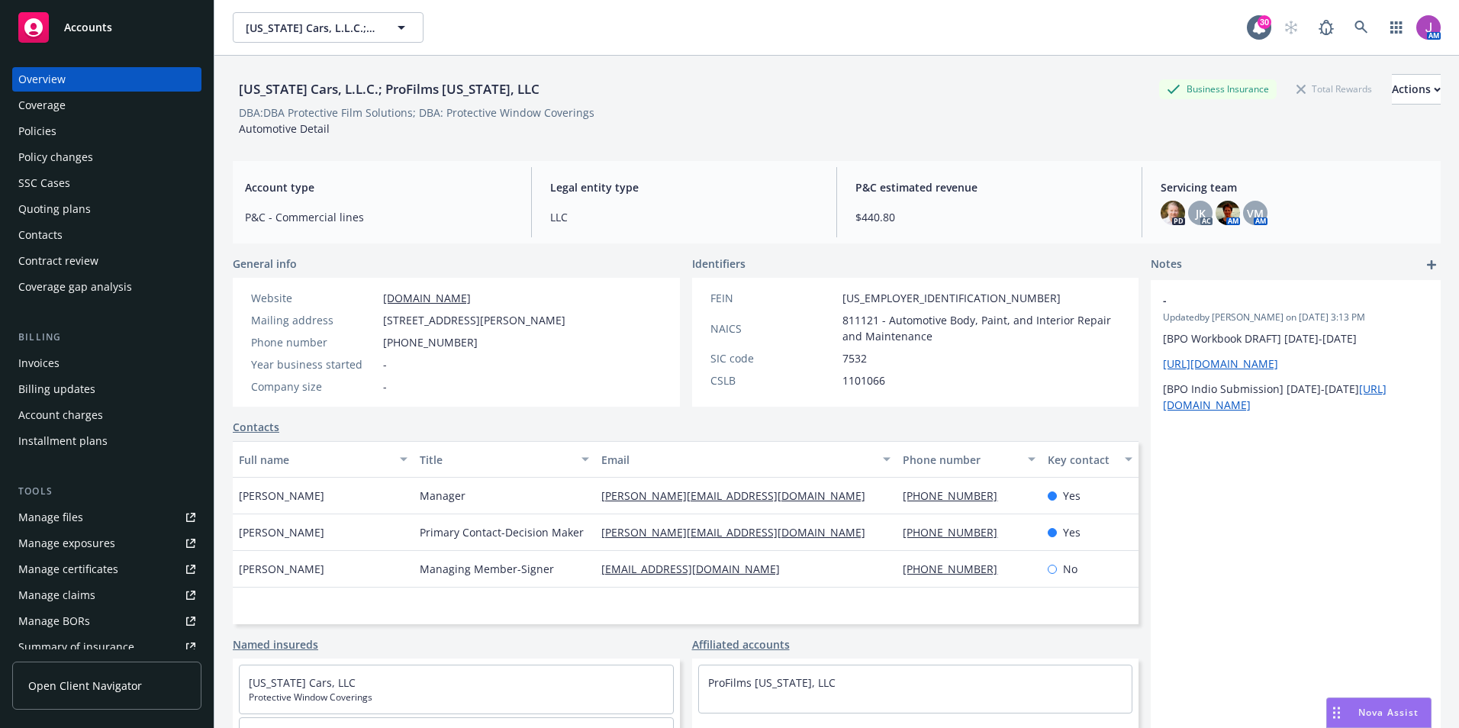
click at [89, 146] on div "Policy changes" at bounding box center [55, 157] width 75 height 24
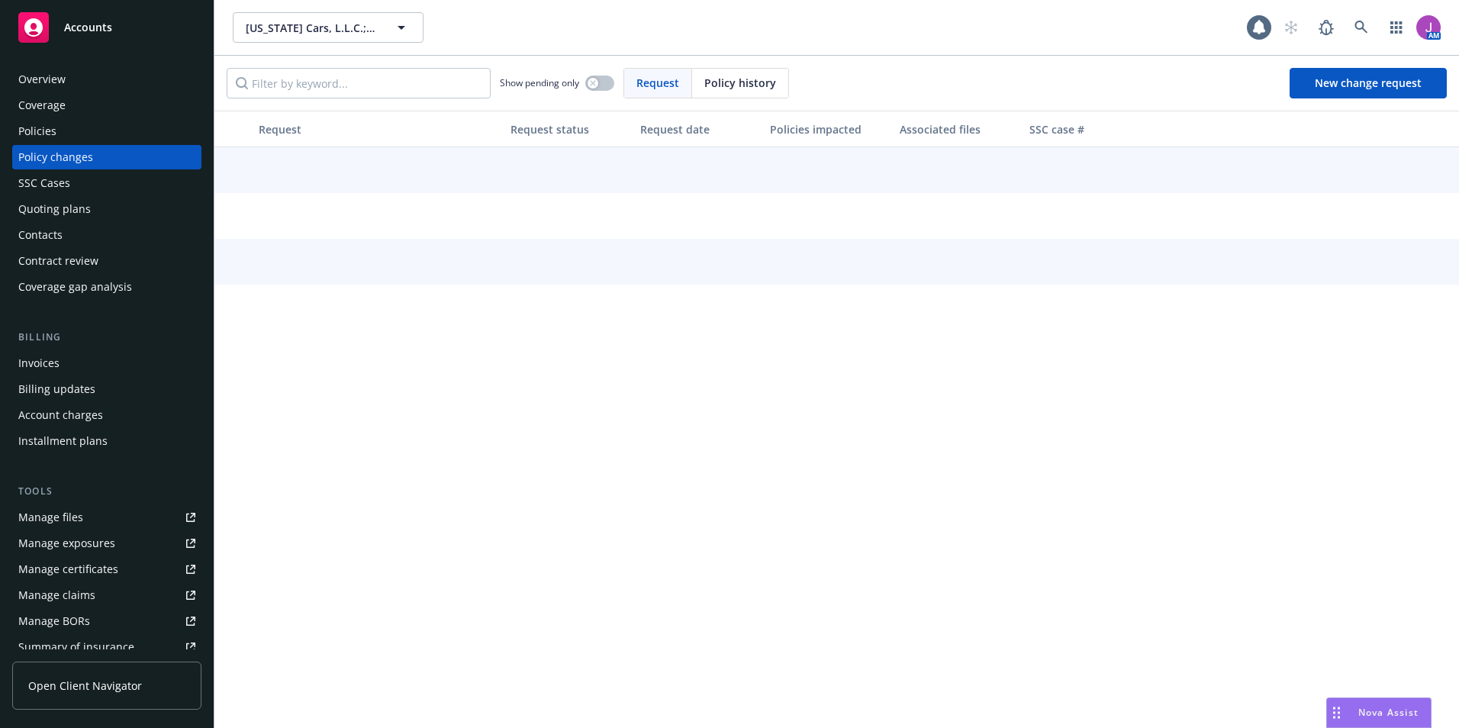
click at [77, 137] on div "Policies" at bounding box center [106, 131] width 177 height 24
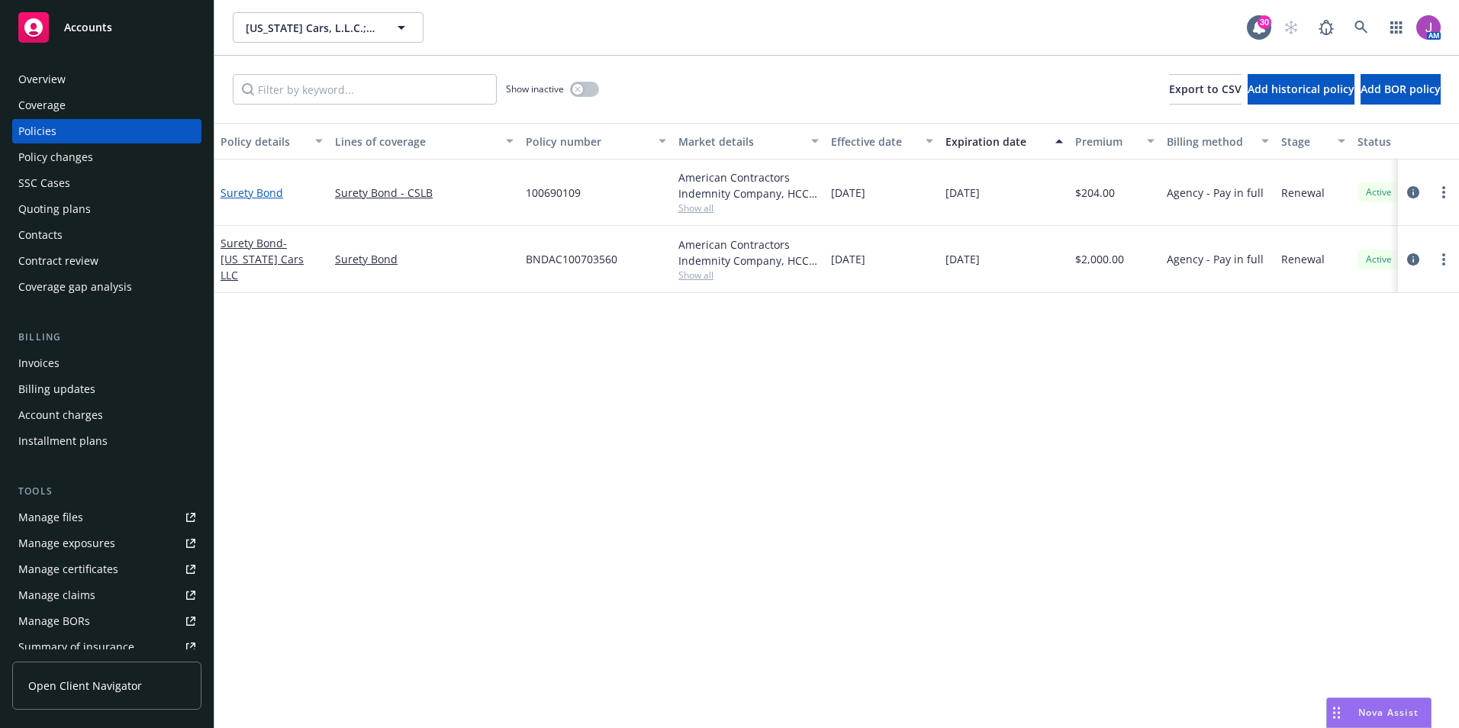
click at [268, 191] on link "Surety Bond" at bounding box center [252, 192] width 63 height 14
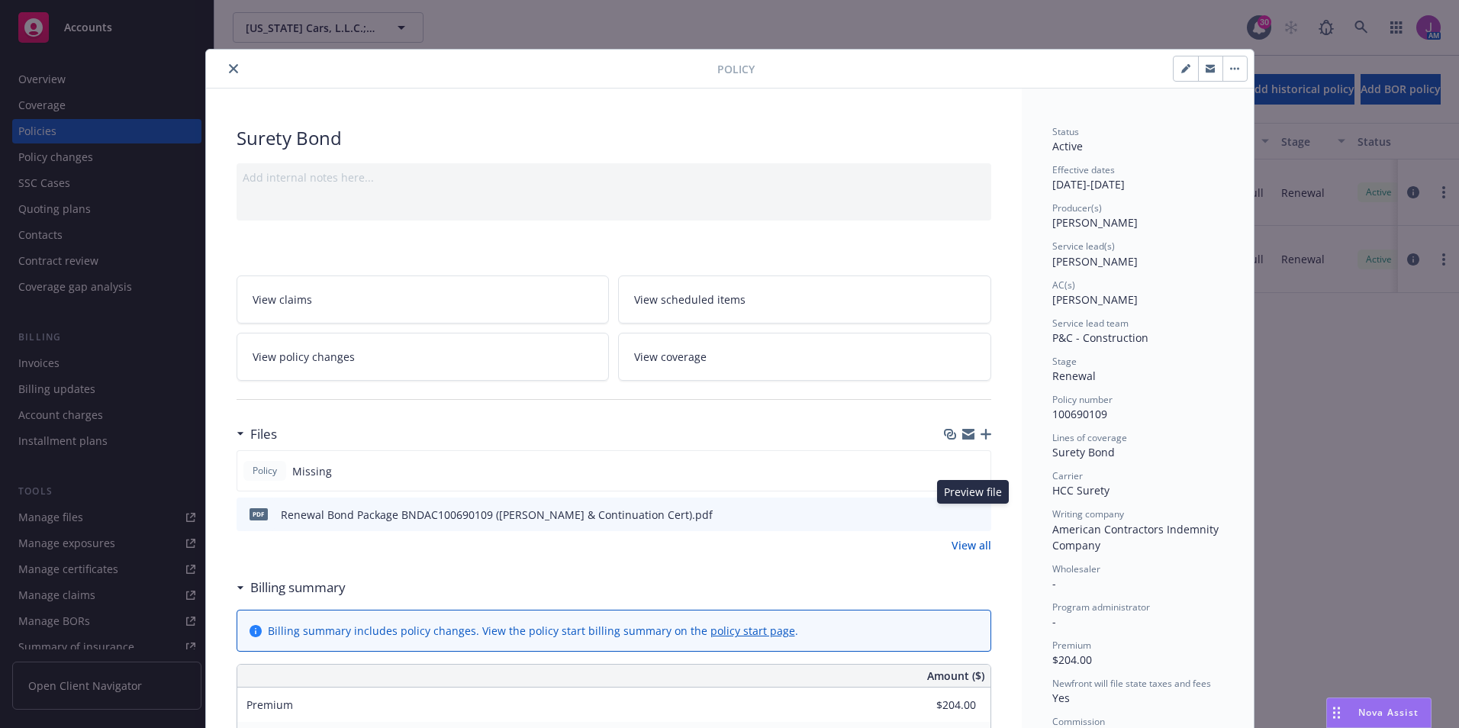
click at [972, 514] on icon "preview file" at bounding box center [977, 513] width 14 height 11
click at [962, 539] on link "View all" at bounding box center [971, 545] width 40 height 16
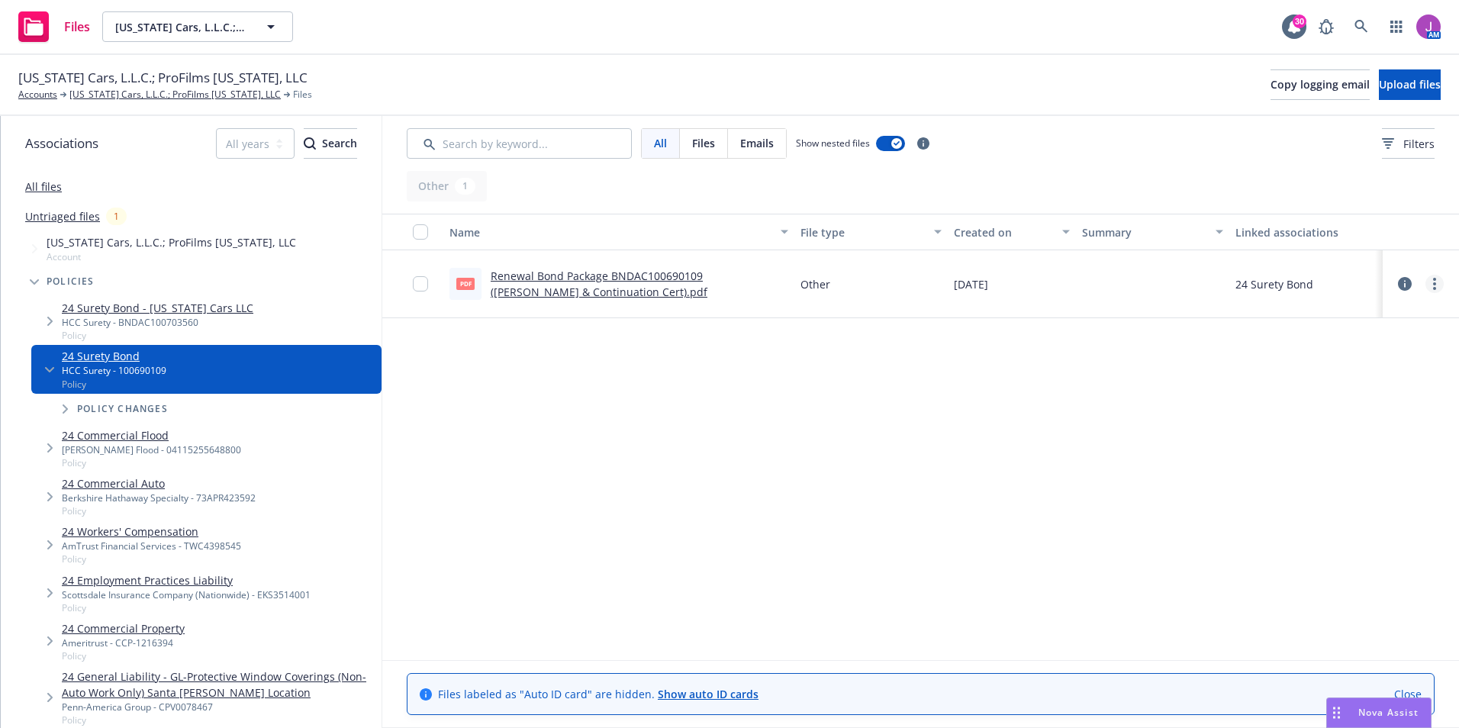
click at [1428, 286] on link "more" at bounding box center [1434, 284] width 18 height 18
click at [1335, 378] on link "Edit" at bounding box center [1367, 376] width 152 height 31
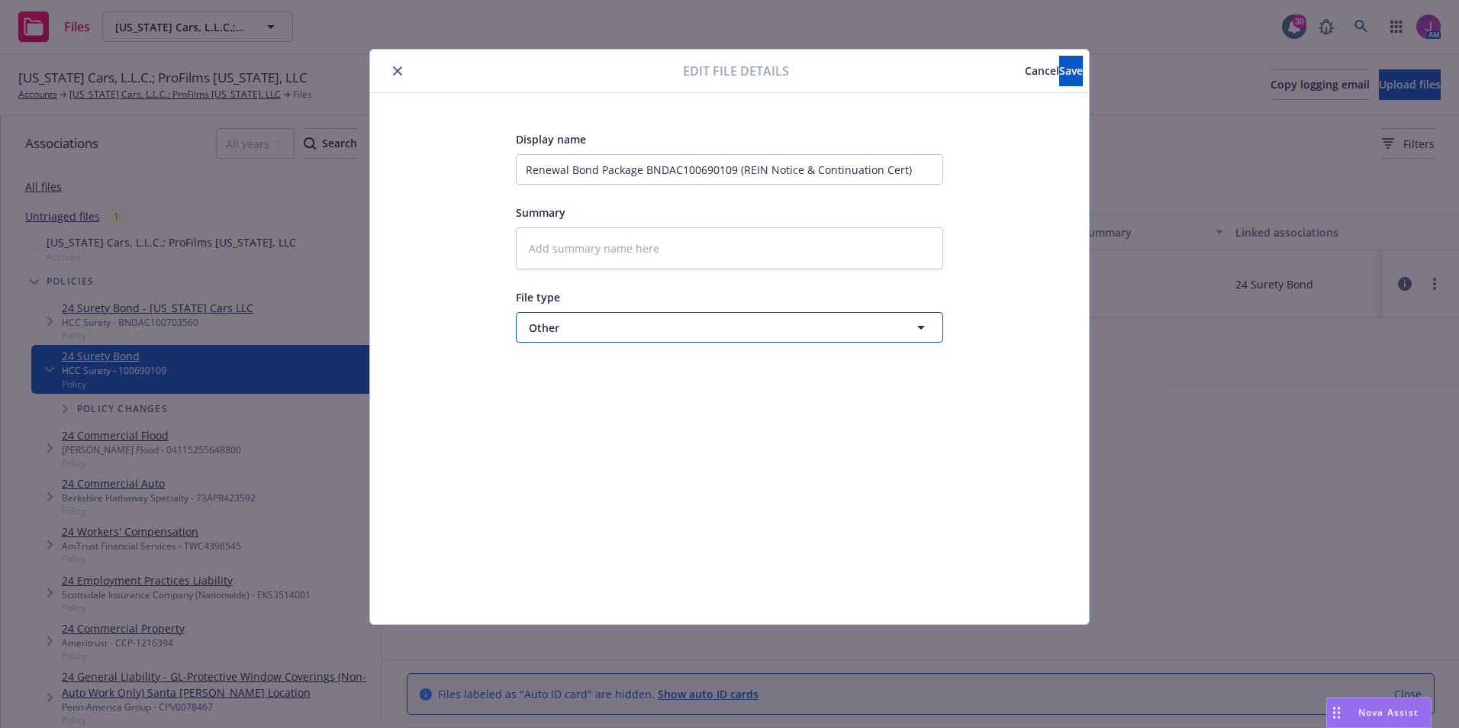
click at [632, 340] on button "Other" at bounding box center [729, 327] width 427 height 31
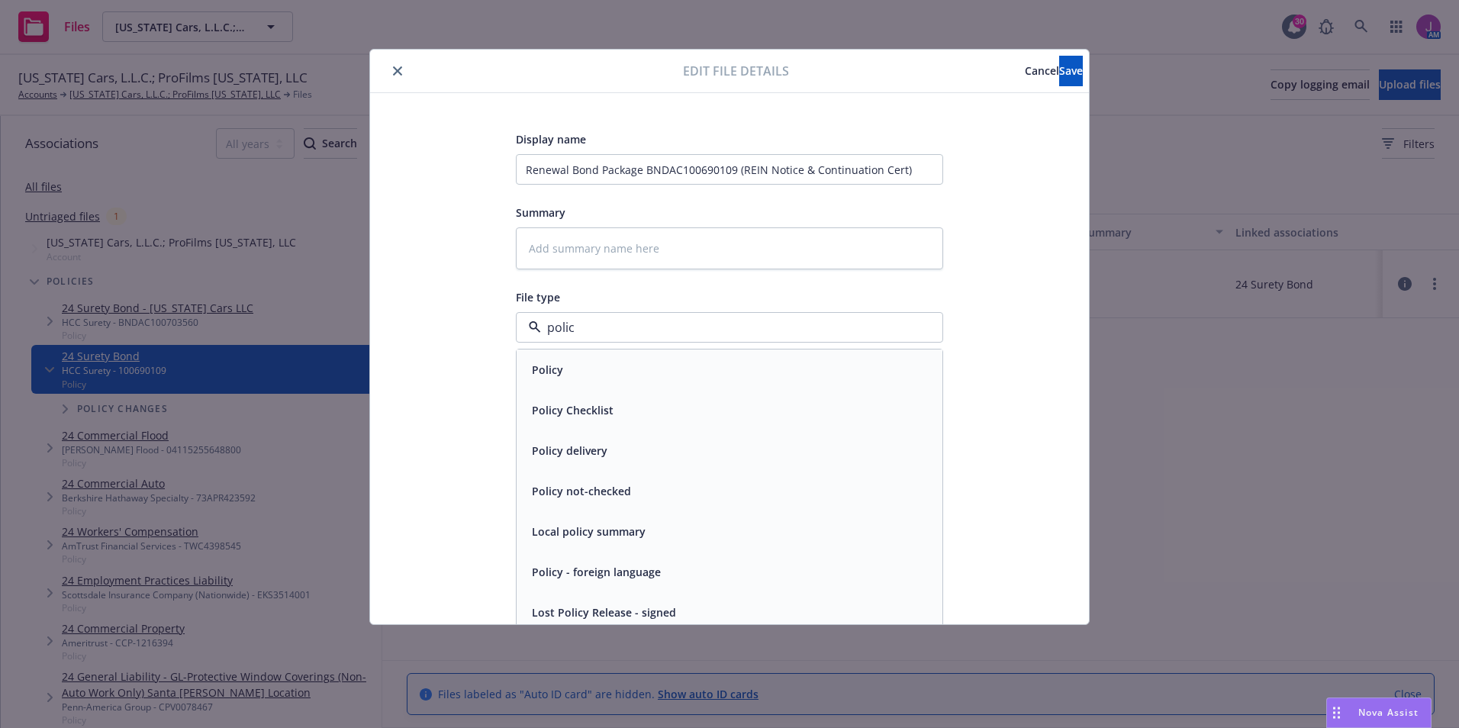
type input "policy"
click at [611, 367] on div "Policy" at bounding box center [729, 370] width 407 height 22
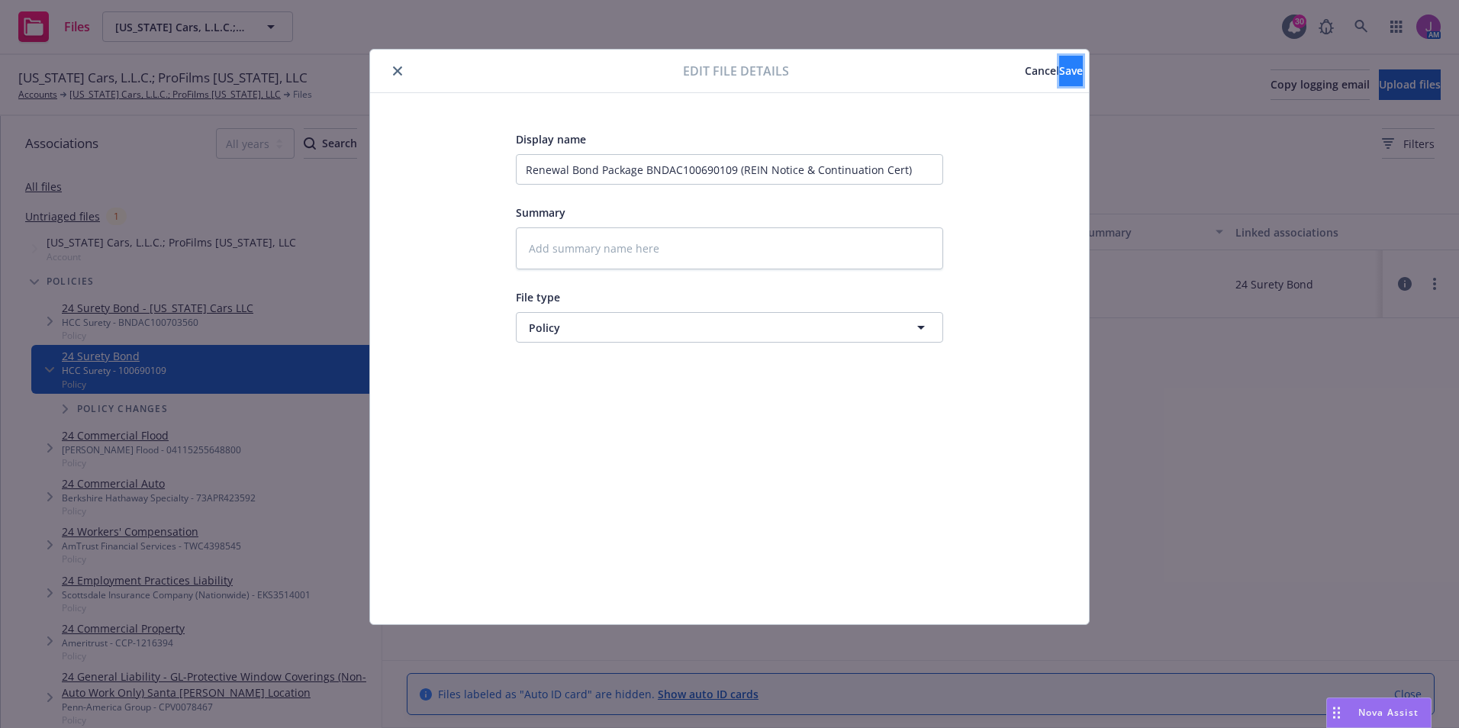
click at [1059, 78] on button "Save" at bounding box center [1071, 71] width 24 height 31
type textarea "x"
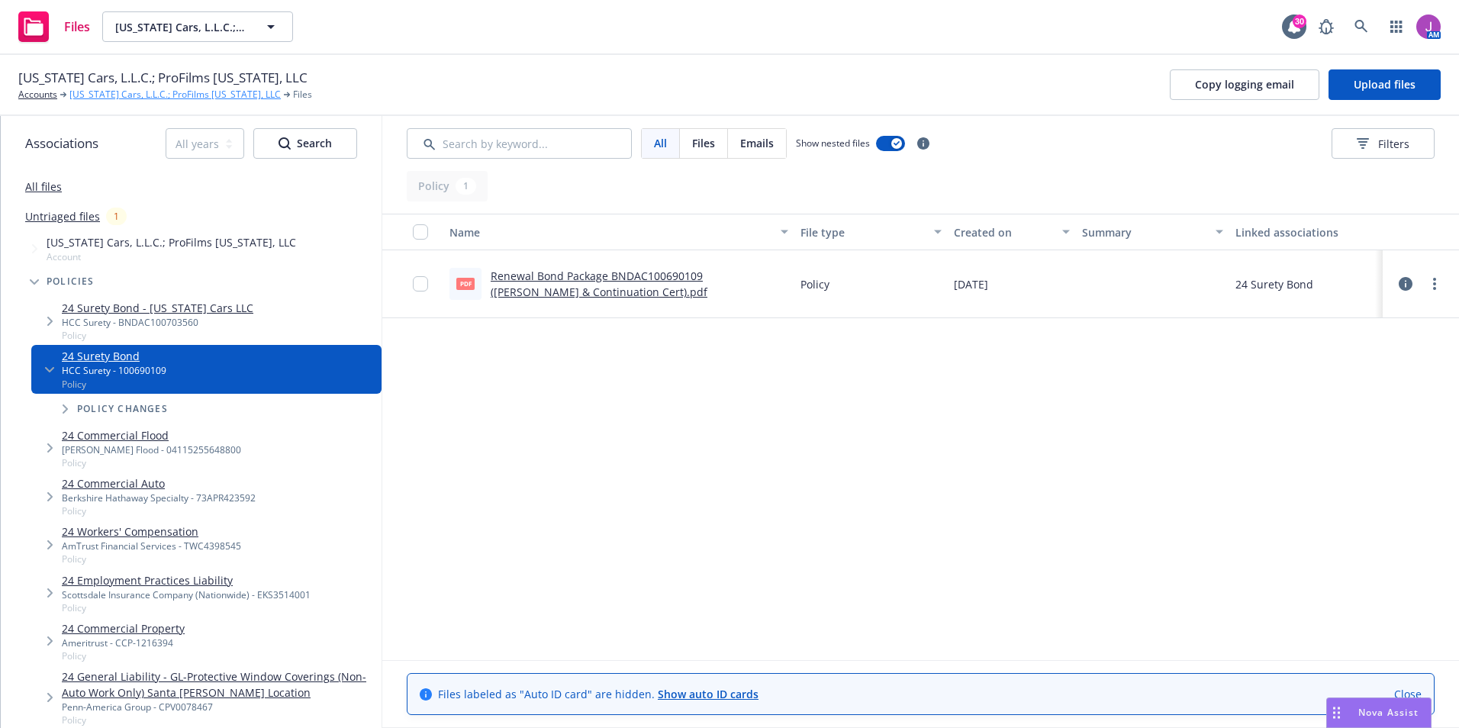
click at [139, 96] on link "[US_STATE] Cars, L.L.C.; ProFilms [US_STATE], LLC" at bounding box center [174, 95] width 211 height 14
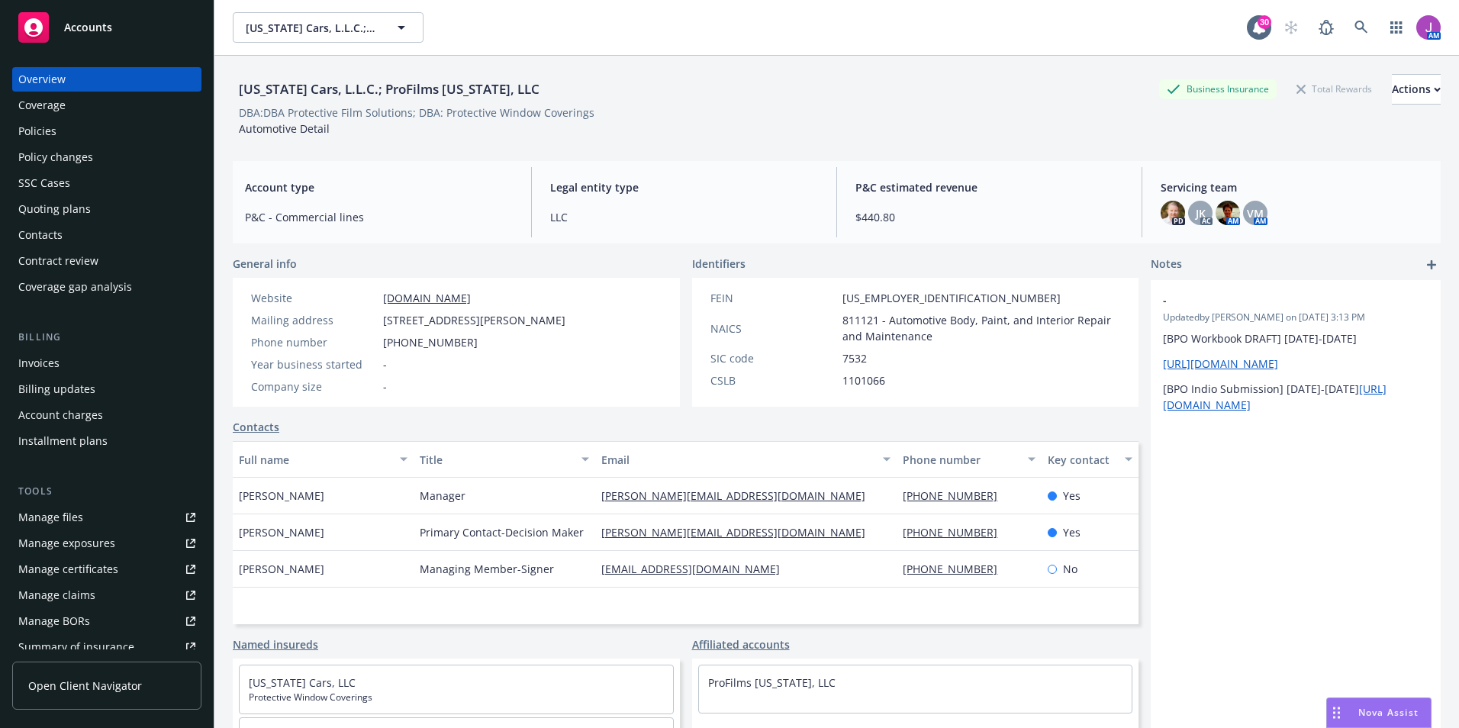
click at [73, 137] on div "Policies" at bounding box center [106, 131] width 177 height 24
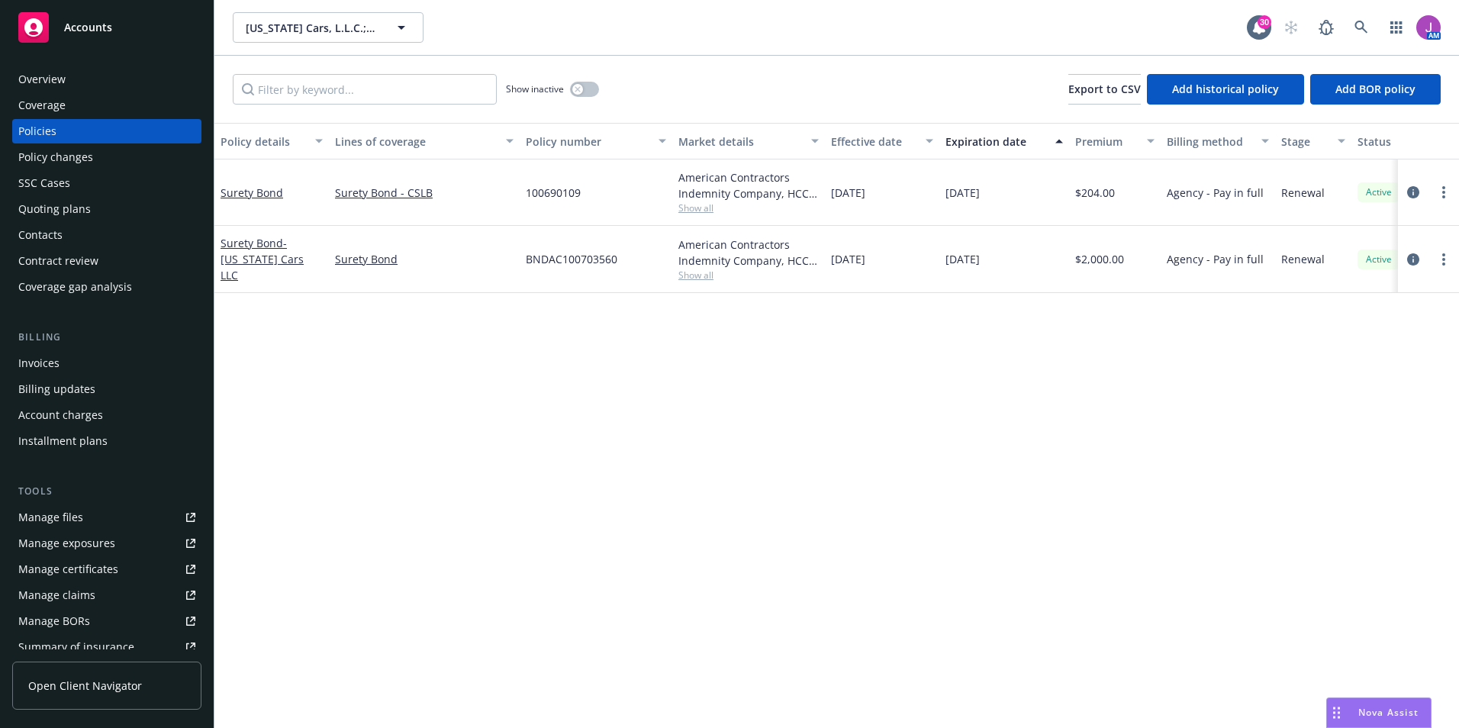
click at [269, 259] on div "Surety Bond - [US_STATE] Cars LLC" at bounding box center [272, 259] width 102 height 48
click at [262, 263] on span "- [US_STATE] Cars LLC" at bounding box center [262, 259] width 83 height 47
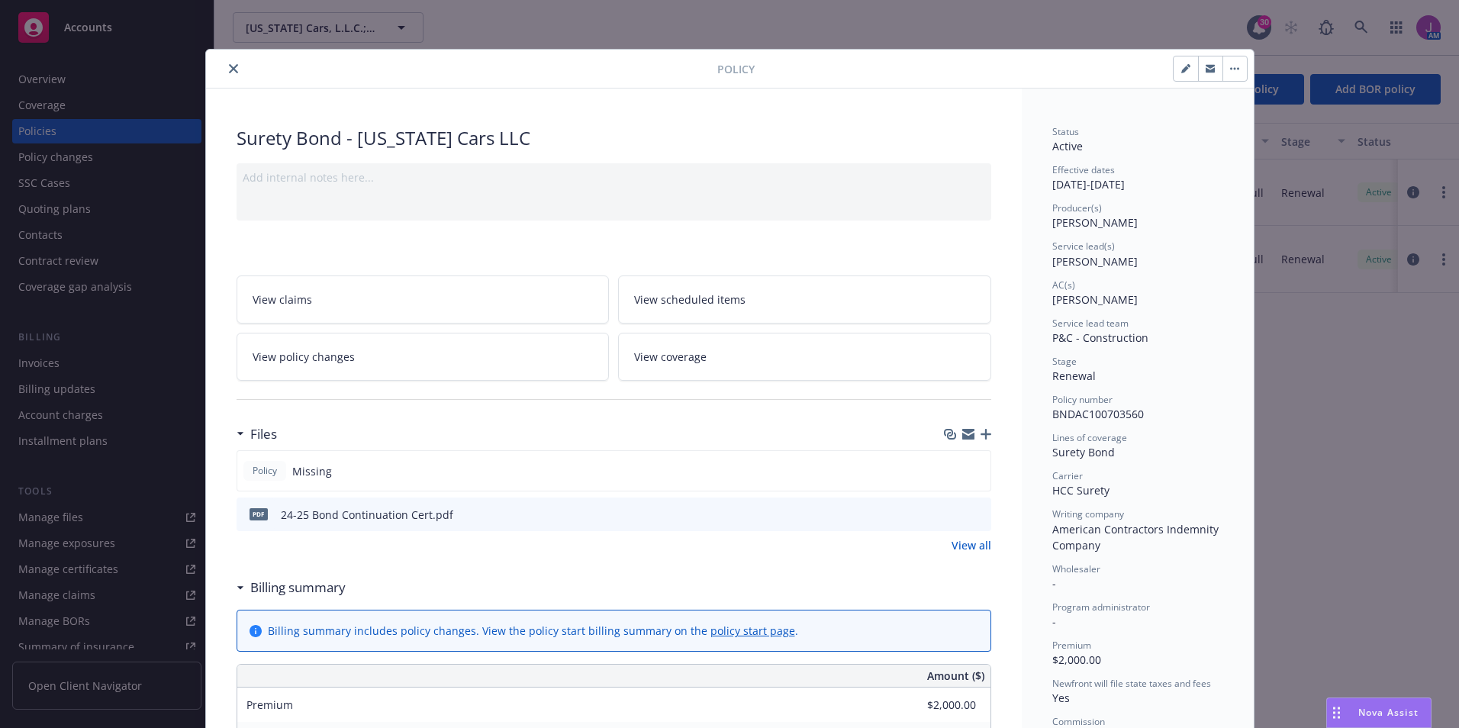
click at [964, 542] on link "View all" at bounding box center [971, 545] width 40 height 16
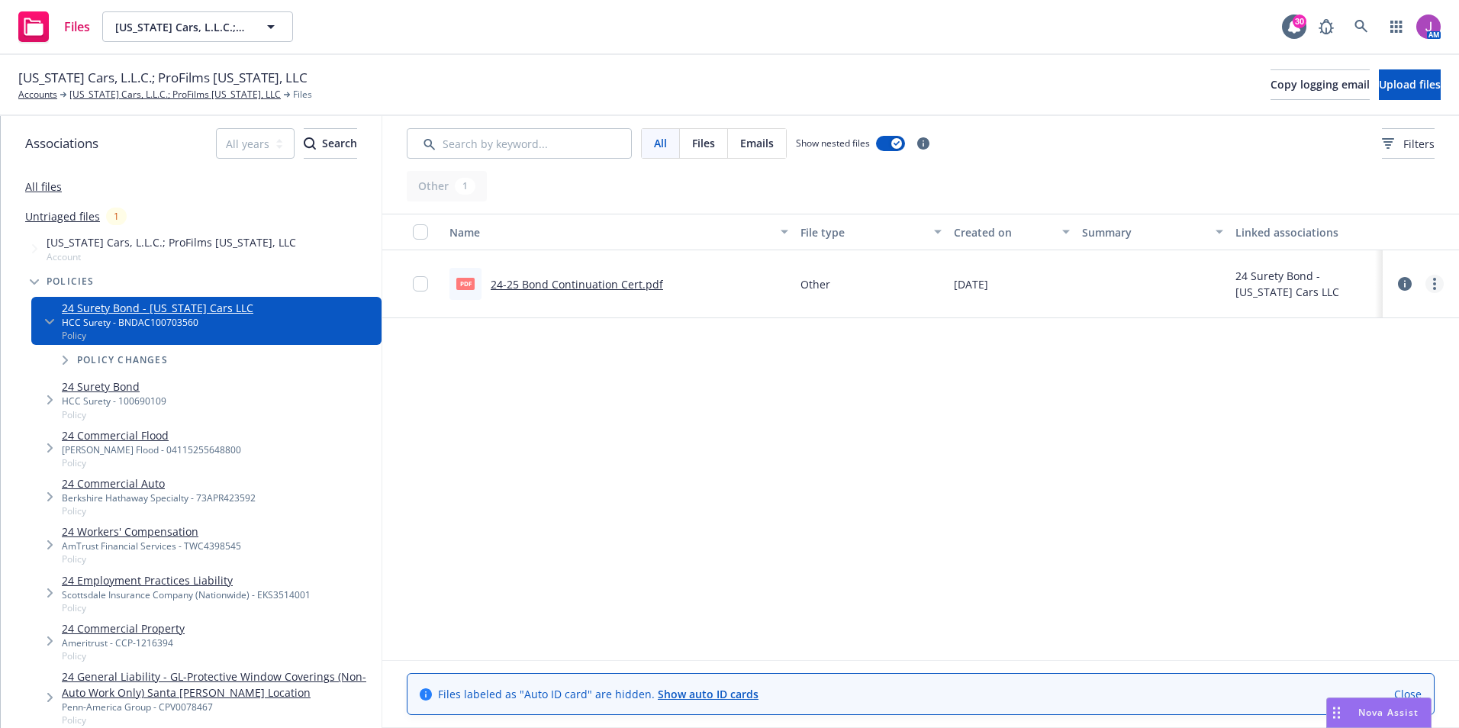
click at [1441, 287] on link "more" at bounding box center [1434, 284] width 18 height 18
click at [1336, 369] on link "Edit" at bounding box center [1367, 376] width 152 height 31
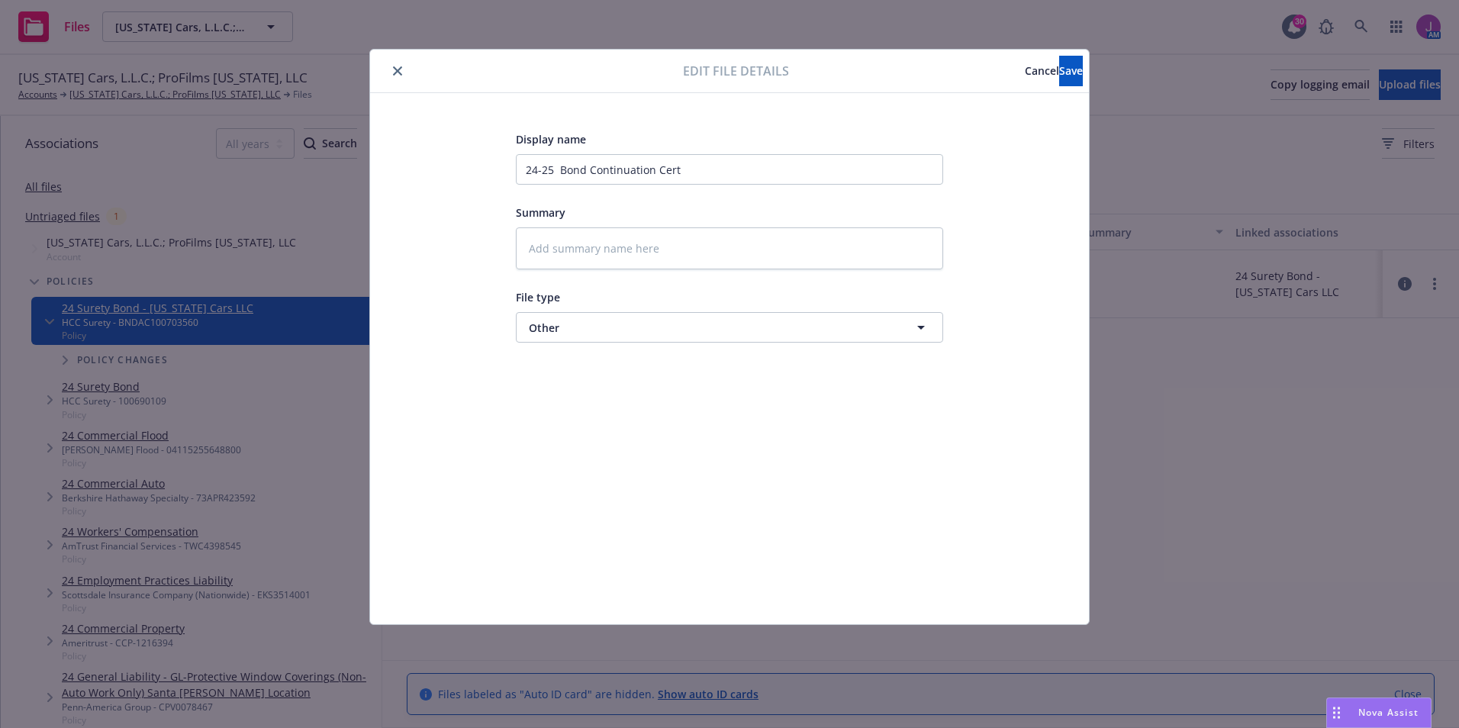
click at [604, 345] on div "Display name 24-25 Bond Continuation Cert Summary File type Other Other" at bounding box center [730, 359] width 658 height 458
click at [594, 335] on span "Other" at bounding box center [701, 328] width 345 height 16
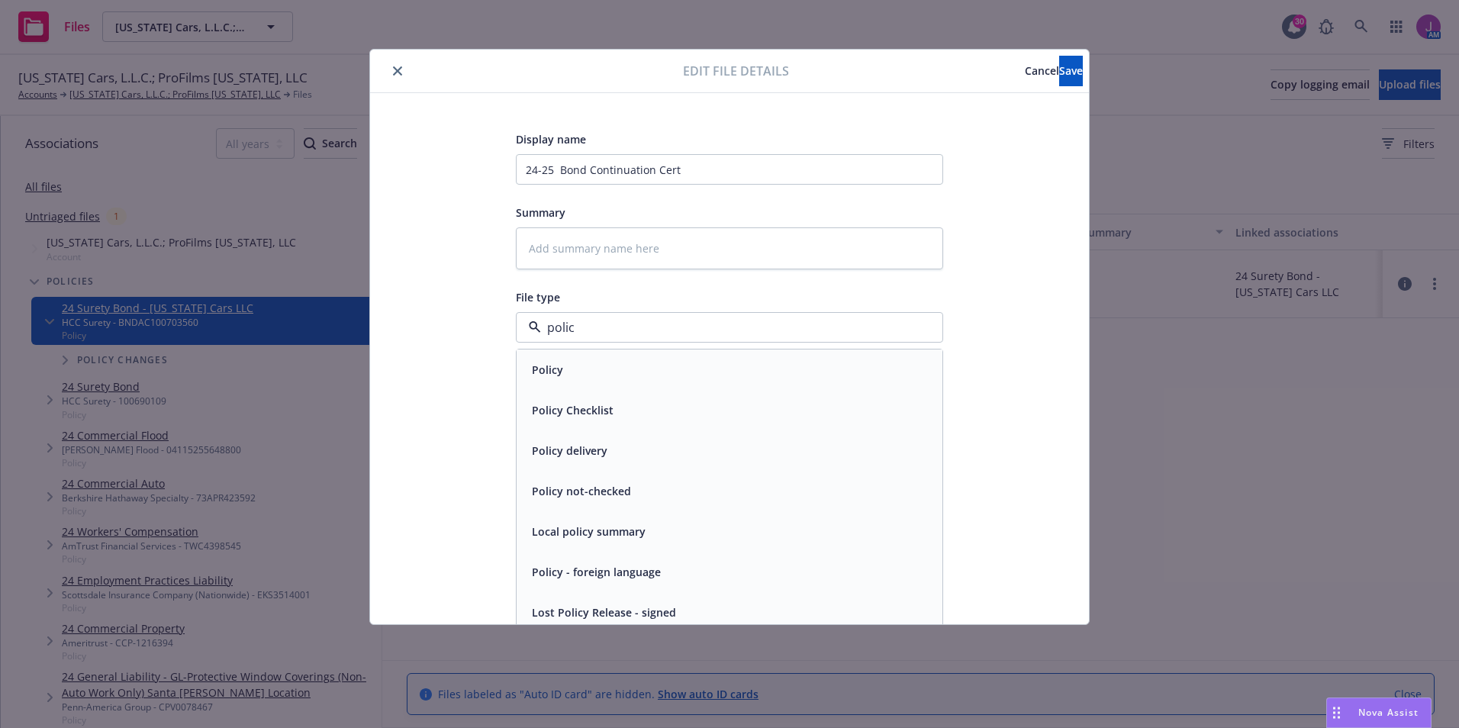
type input "policy"
click at [566, 380] on div "Policy" at bounding box center [729, 370] width 407 height 22
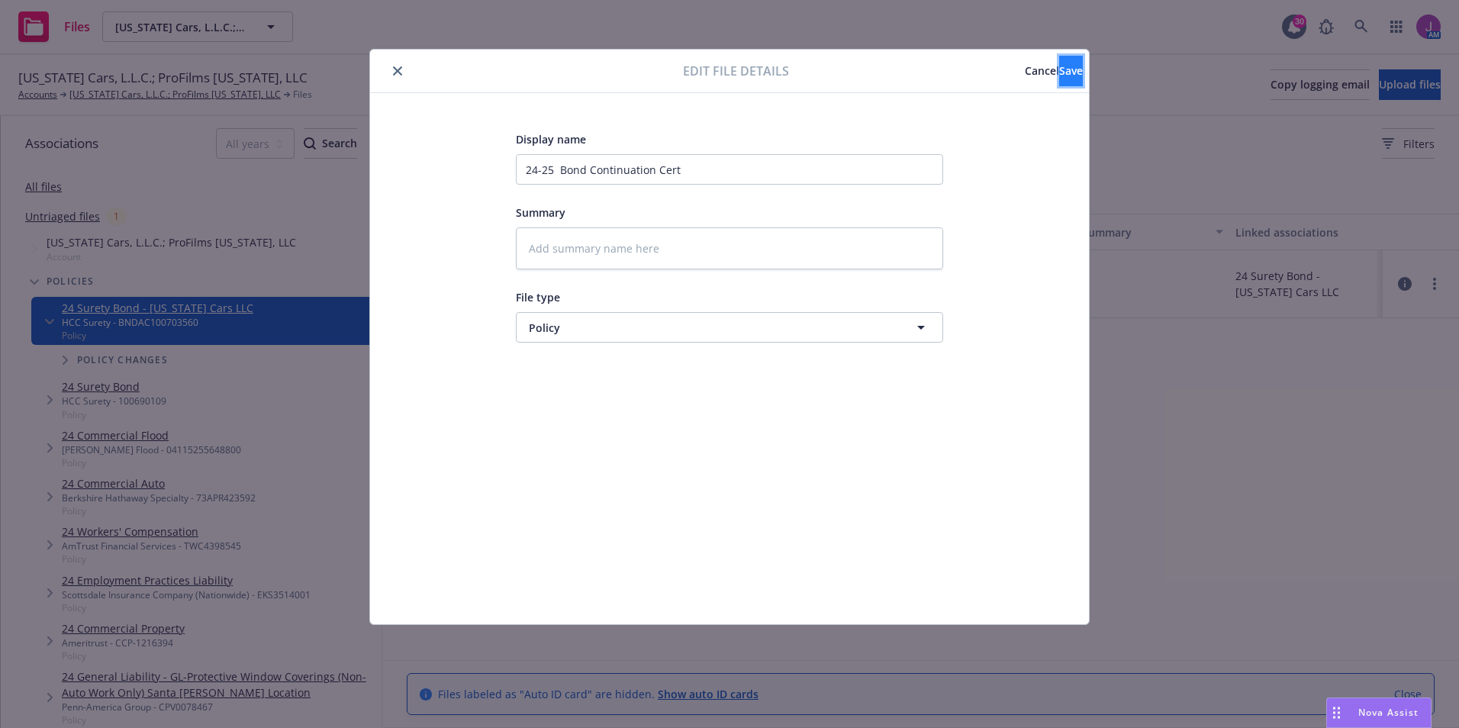
click at [1059, 69] on span "Save" at bounding box center [1071, 70] width 24 height 14
type textarea "x"
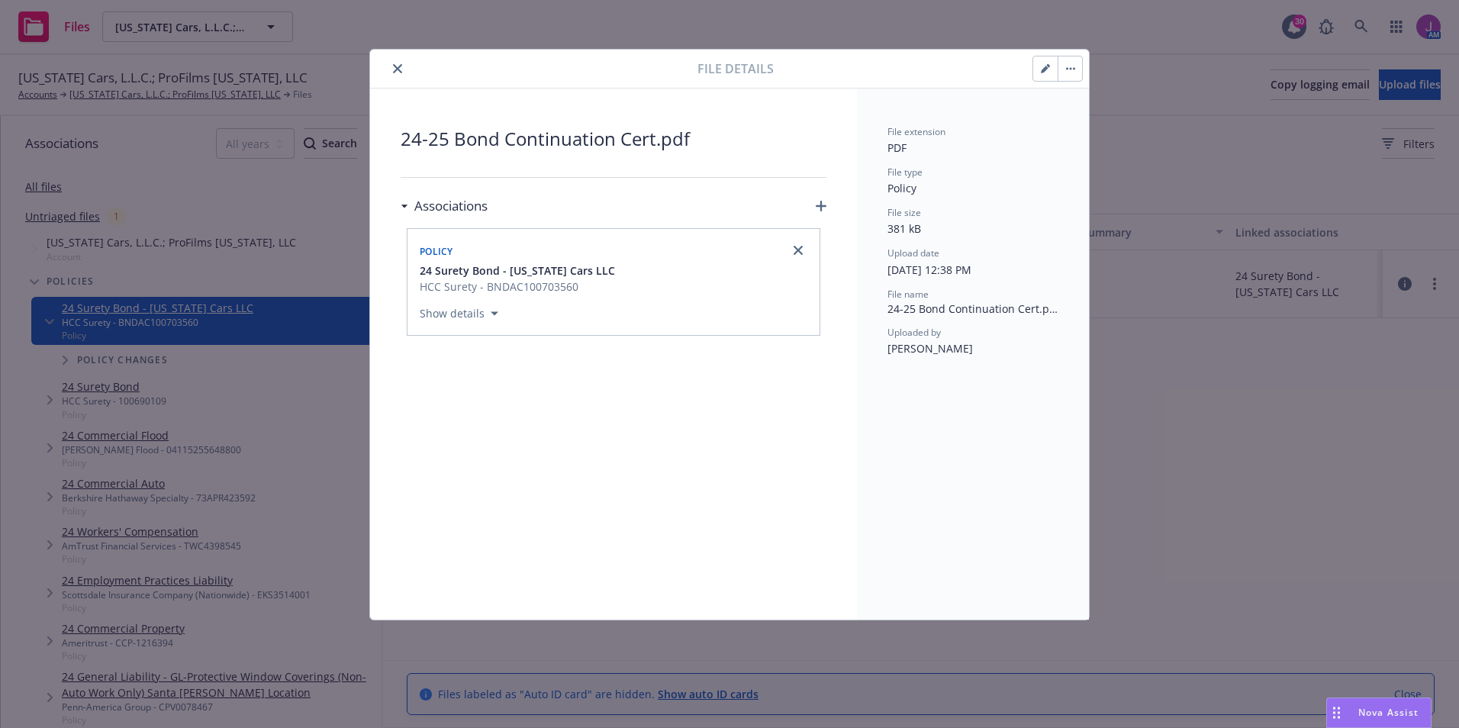
click at [400, 66] on icon "close" at bounding box center [397, 68] width 9 height 9
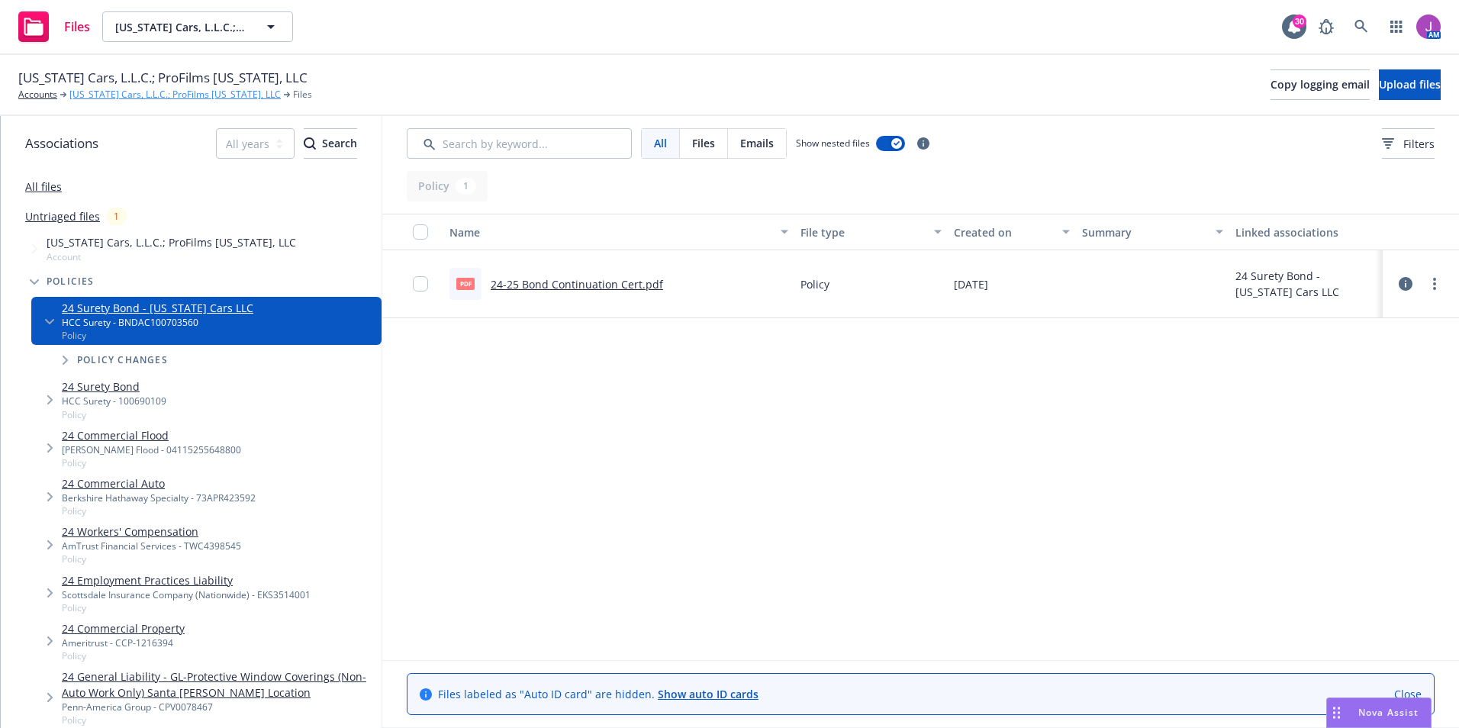
click at [206, 92] on link "[US_STATE] Cars, L.L.C.; ProFilms [US_STATE], LLC" at bounding box center [174, 95] width 211 height 14
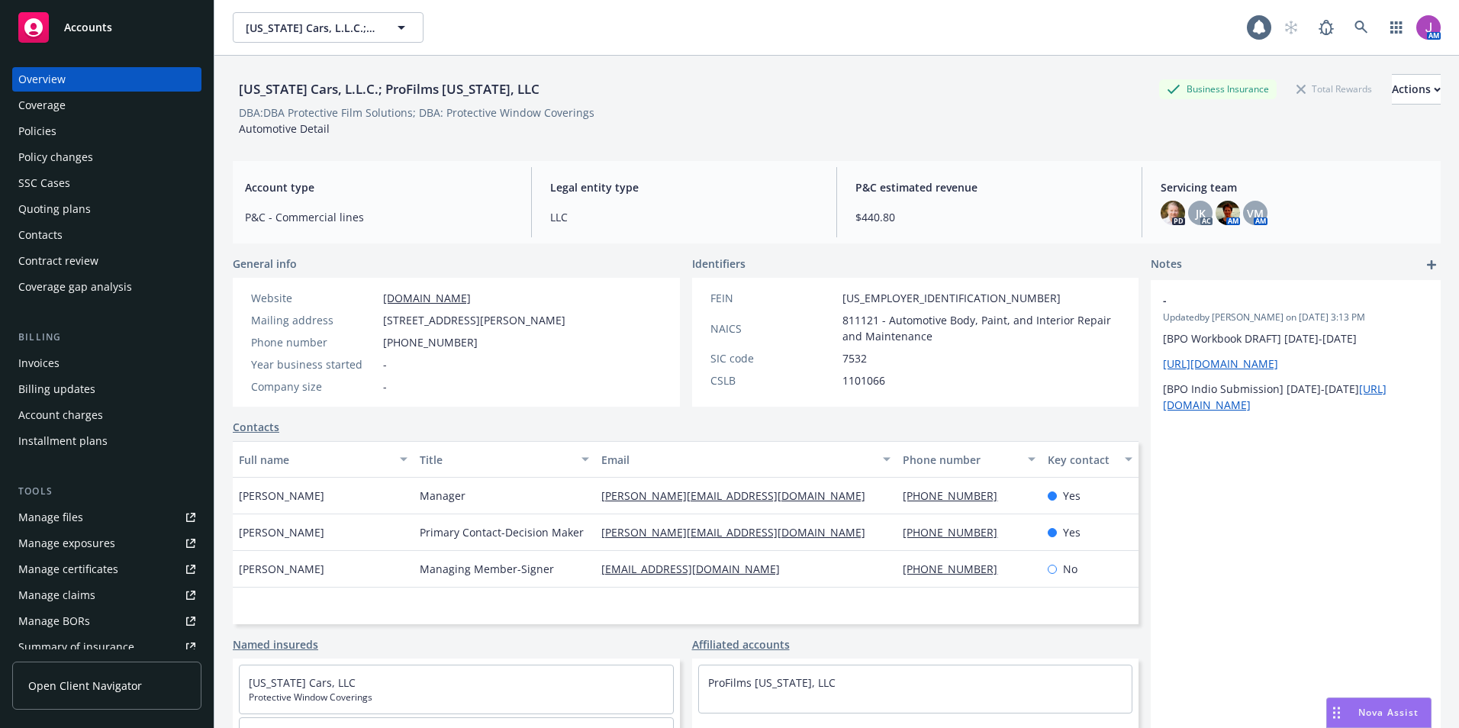
click at [68, 129] on div "Policies" at bounding box center [106, 131] width 177 height 24
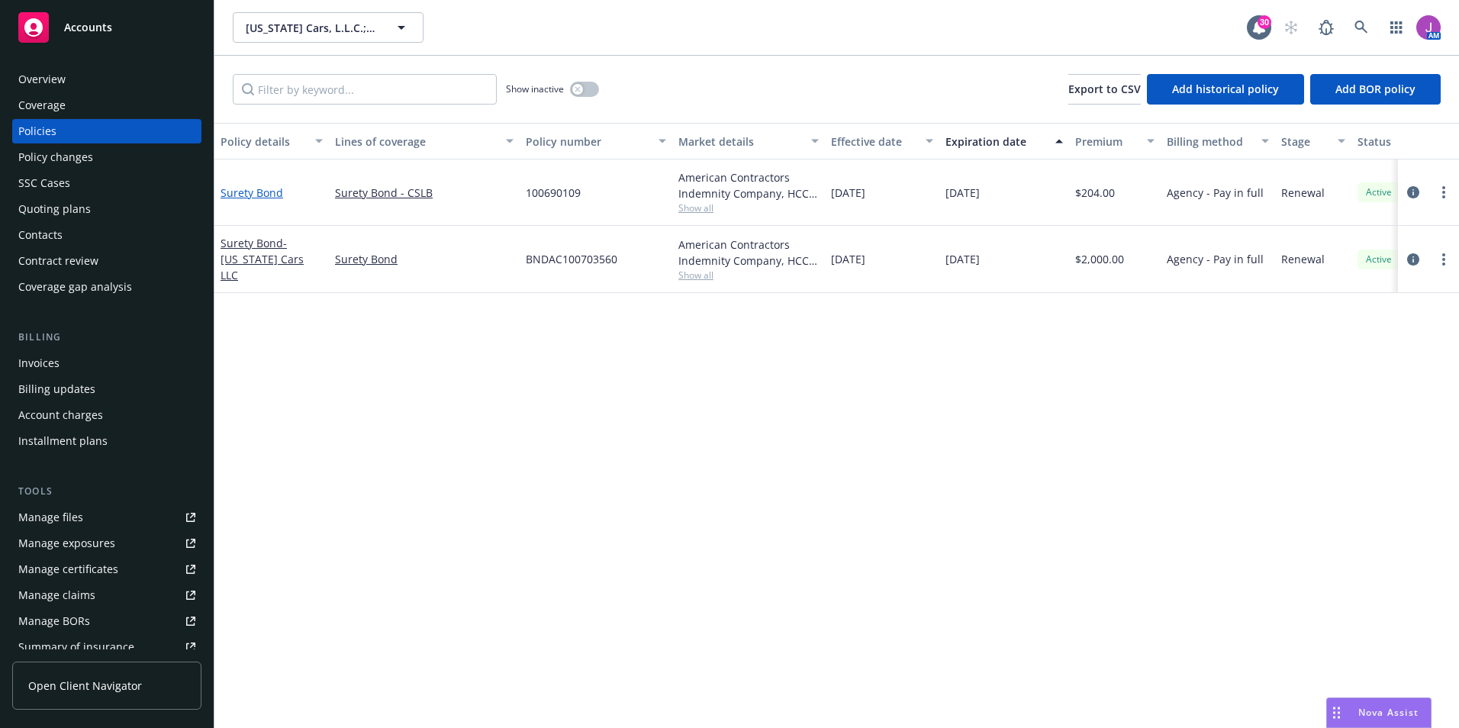
click at [249, 192] on link "Surety Bond" at bounding box center [252, 192] width 63 height 14
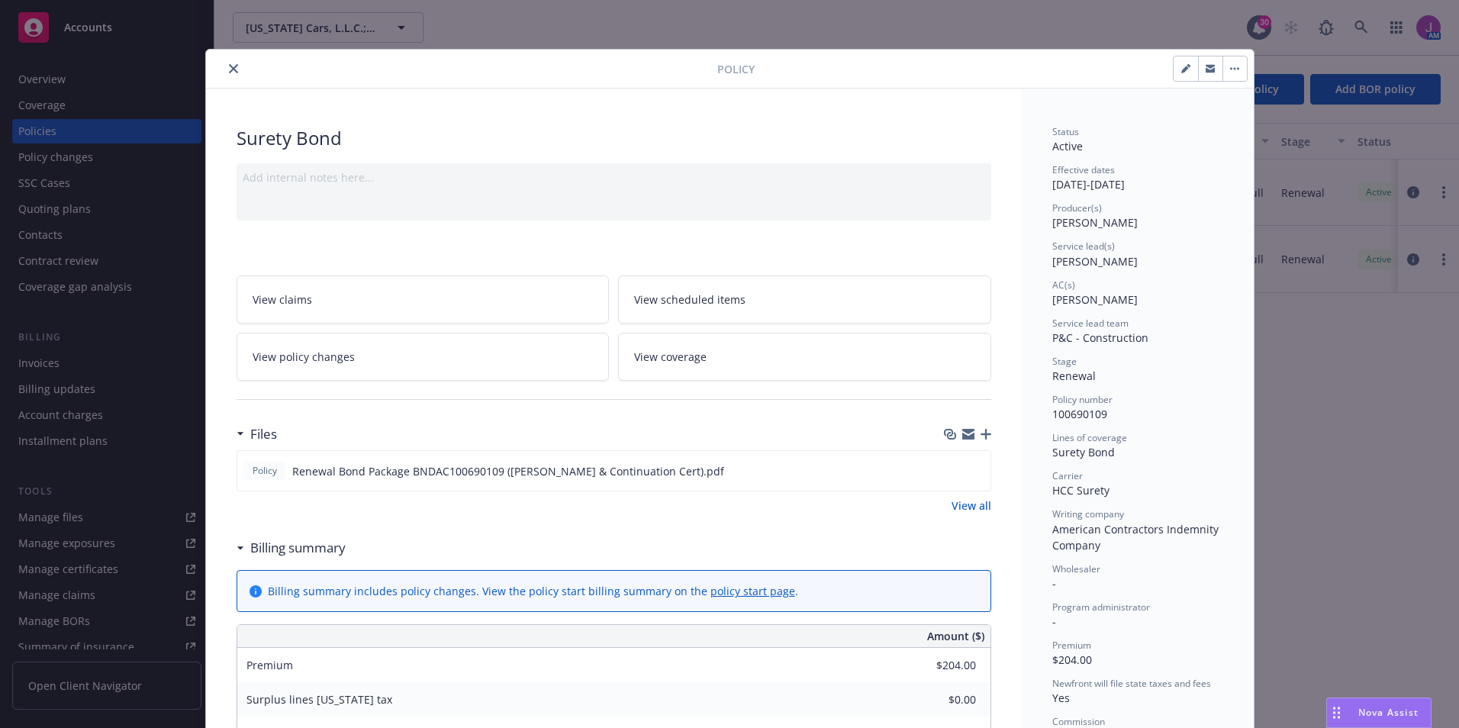
click at [230, 72] on icon "close" at bounding box center [233, 68] width 9 height 9
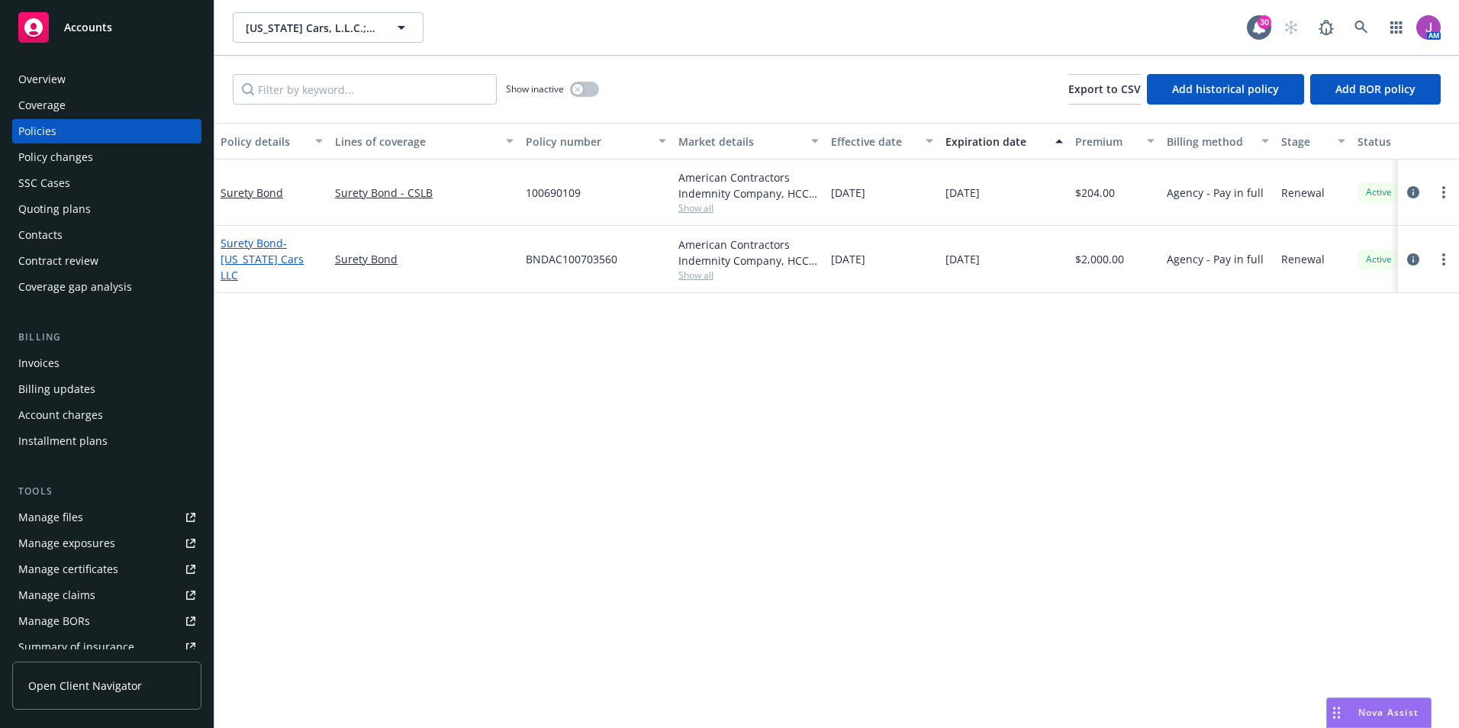
click at [259, 259] on span "- [US_STATE] Cars LLC" at bounding box center [262, 259] width 83 height 47
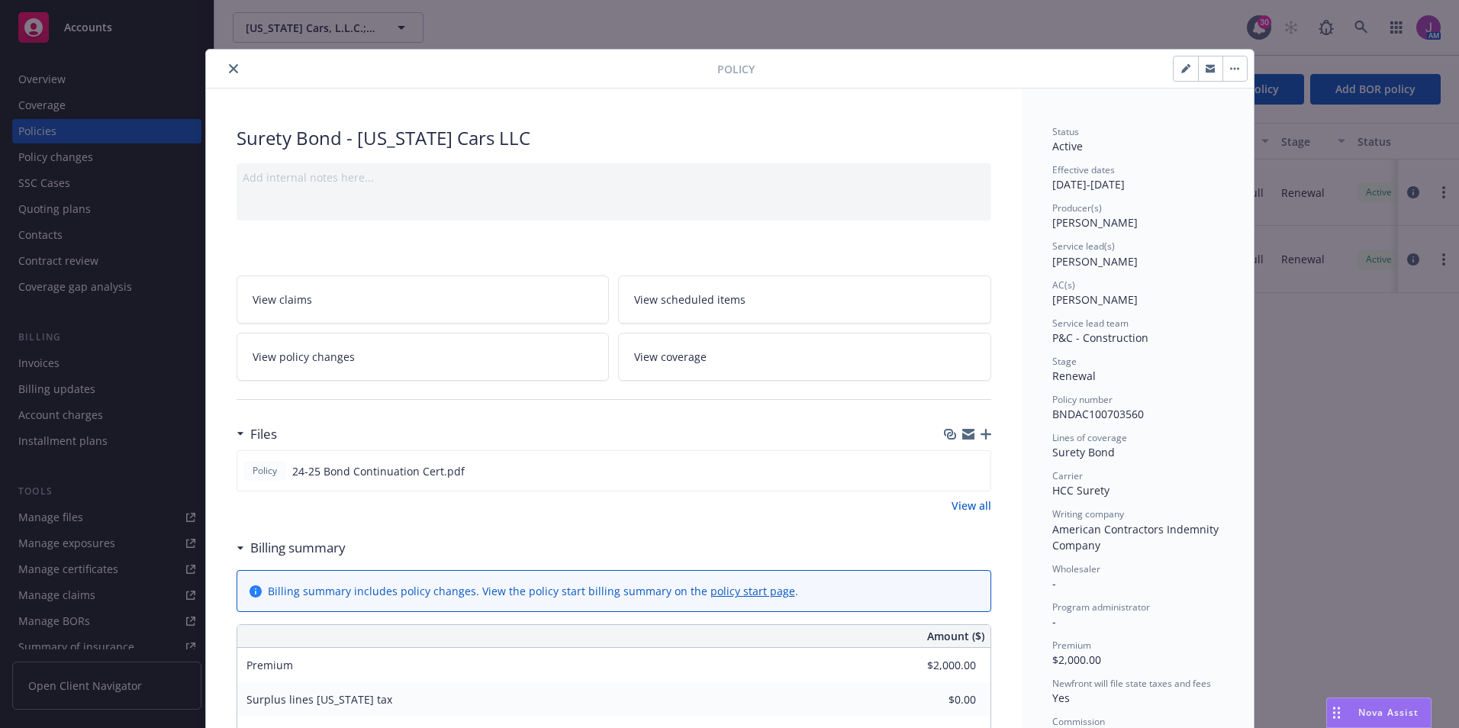
click at [229, 65] on icon "close" at bounding box center [233, 68] width 9 height 9
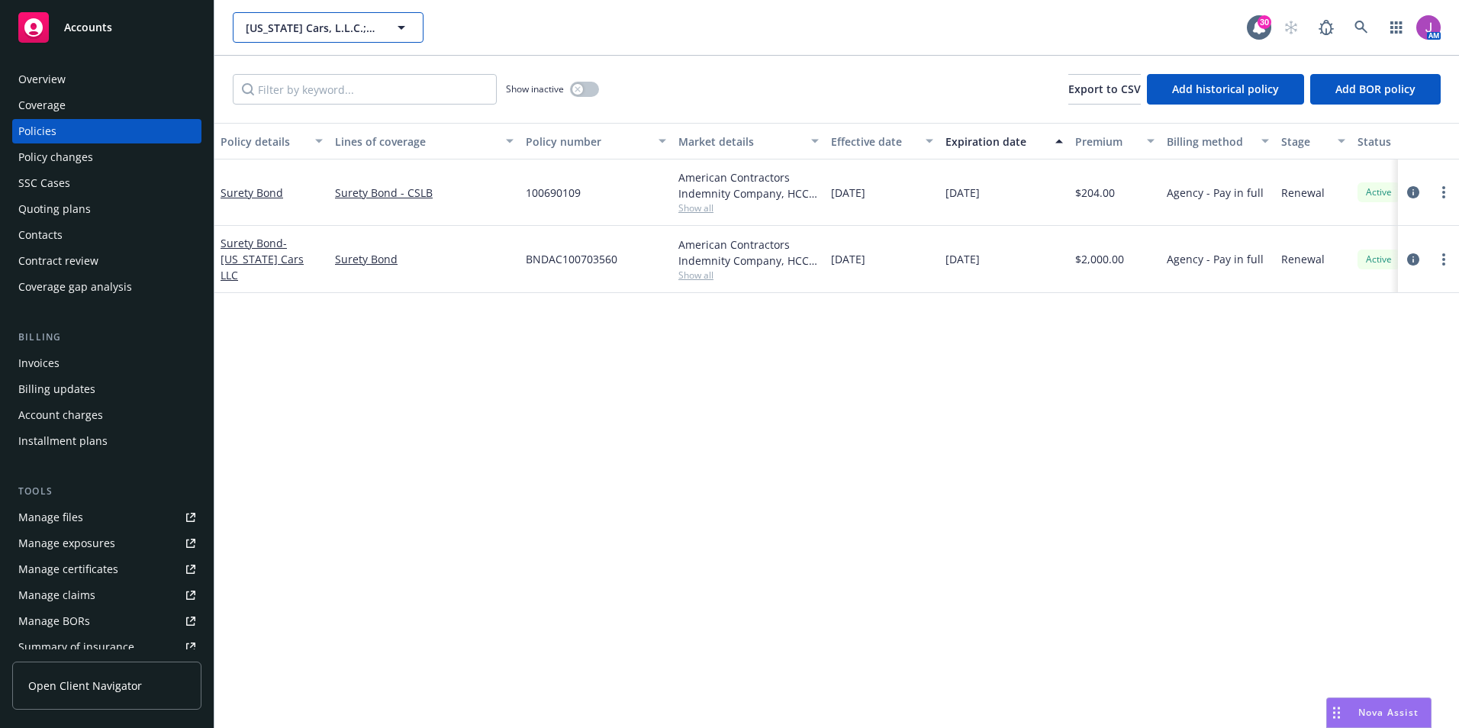
click at [356, 35] on span "[US_STATE] Cars, L.L.C.; ProFilms [US_STATE], LLC" at bounding box center [312, 28] width 132 height 16
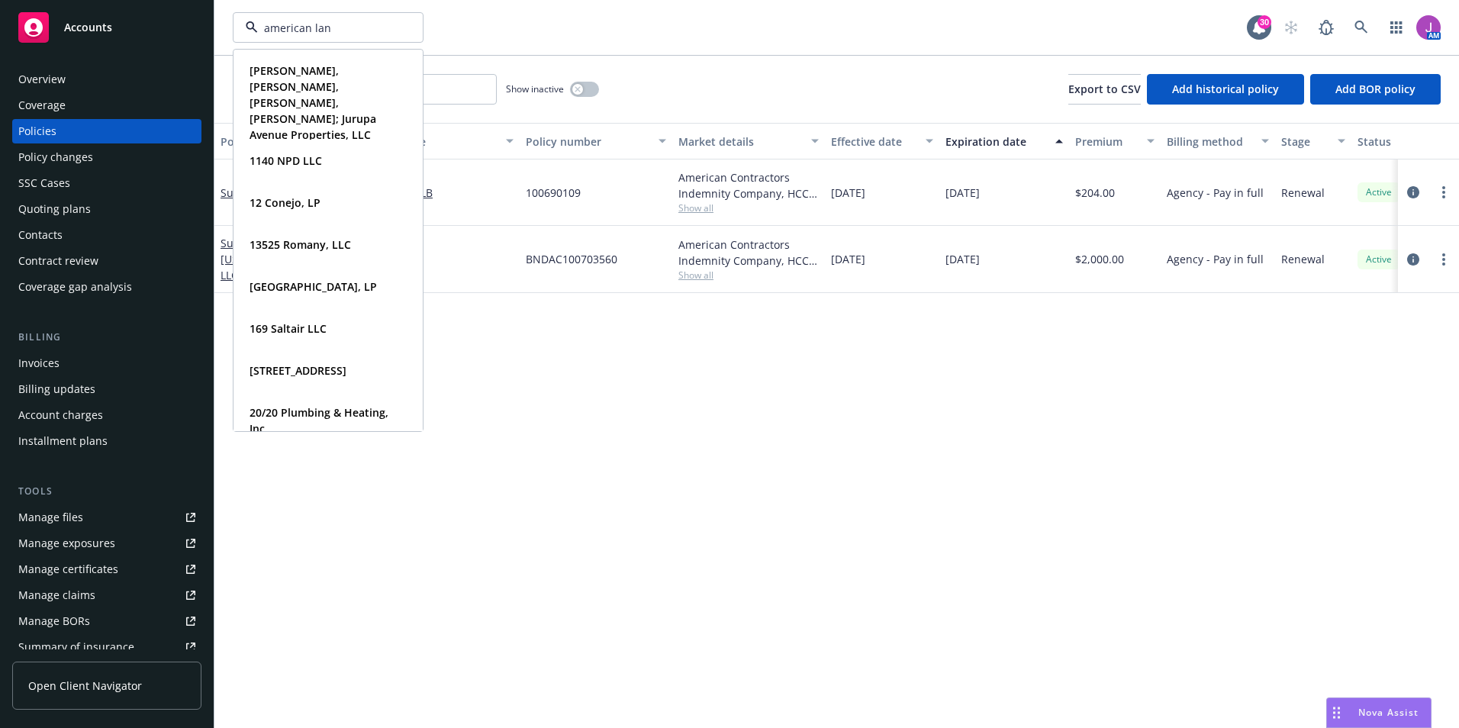
type input "american land"
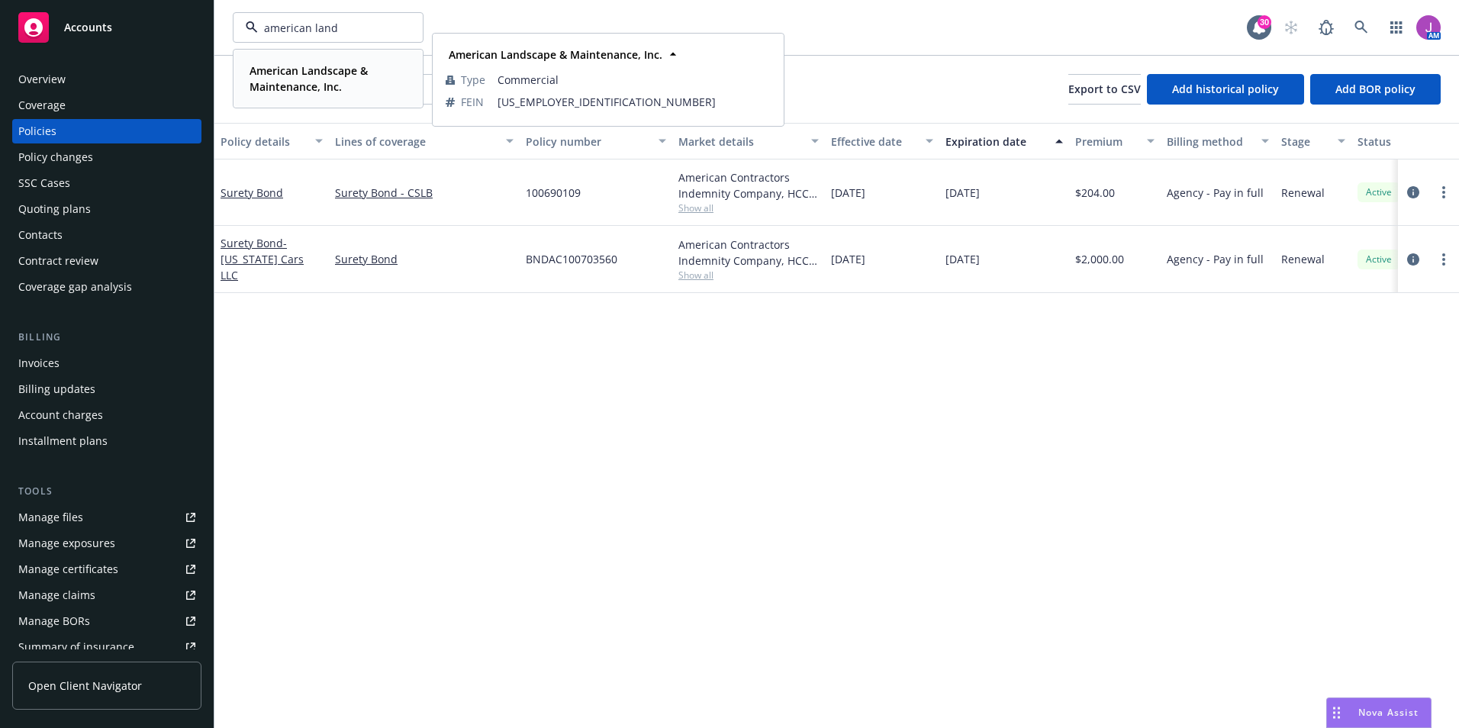
click at [285, 75] on strong "American Landscape & Maintenance, Inc." at bounding box center [309, 78] width 118 height 31
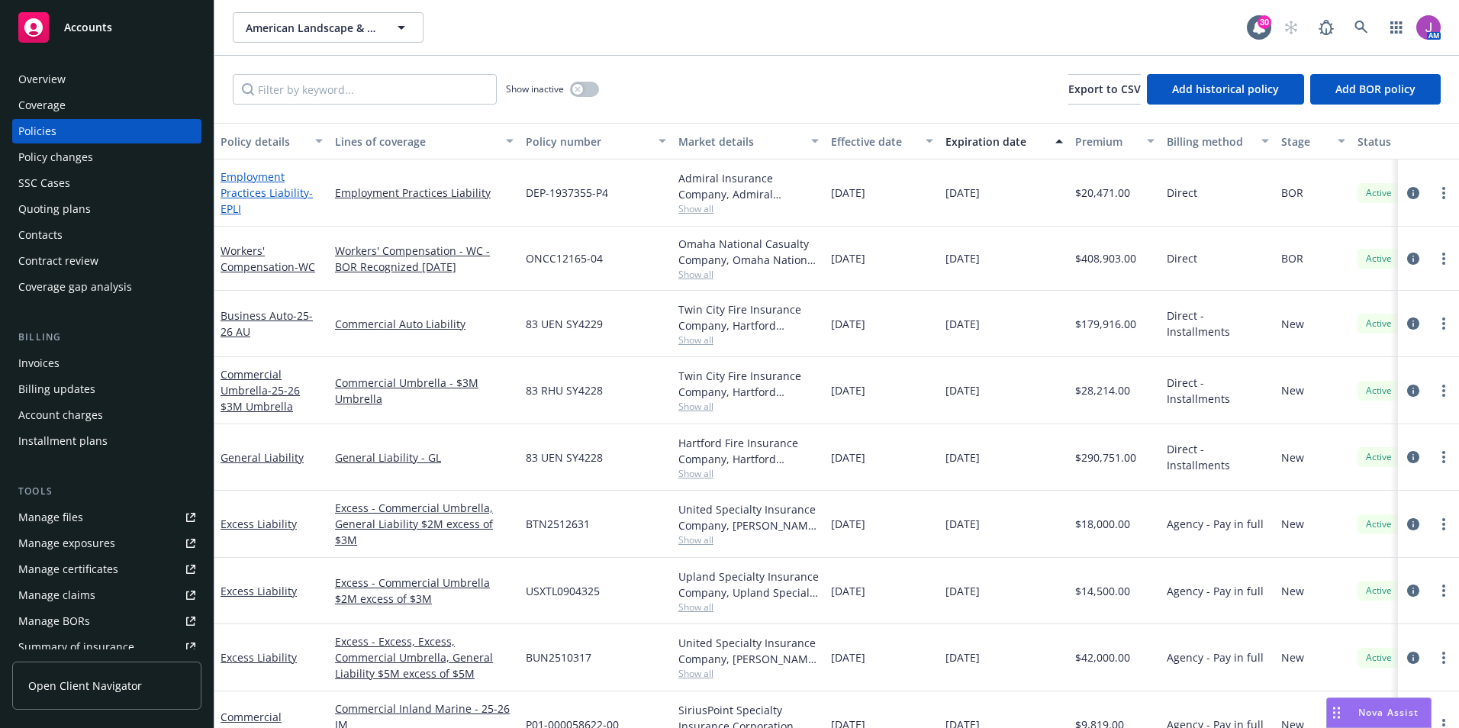
click at [277, 190] on link "Employment Practices Liability - EPLI" at bounding box center [267, 192] width 92 height 47
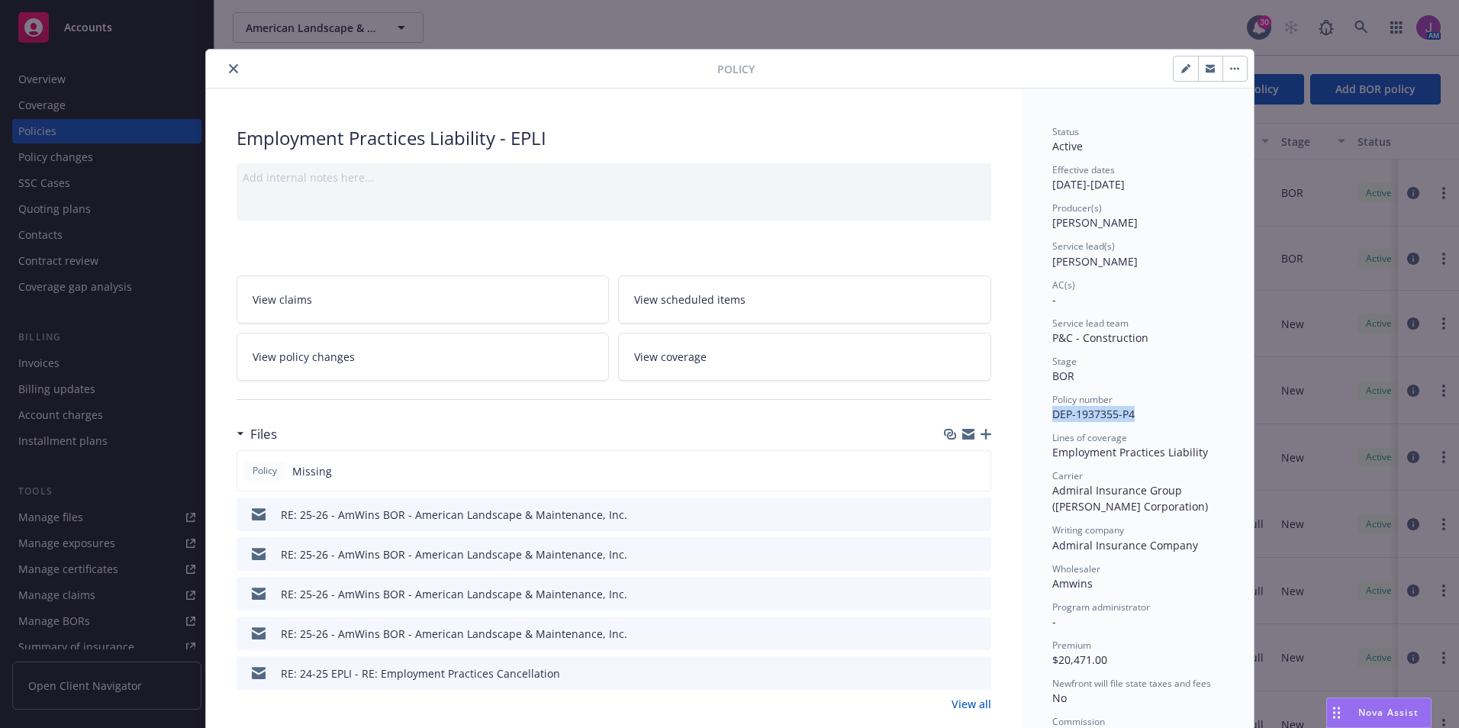
drag, startPoint x: 1046, startPoint y: 415, endPoint x: 1162, endPoint y: 419, distance: 116.0
click at [1162, 419] on div "Policy number DEP-1937355-P4" at bounding box center [1137, 407] width 171 height 29
copy span "DEP-1937355-P4"
click at [217, 60] on div at bounding box center [464, 69] width 505 height 18
click at [232, 67] on button "close" at bounding box center [233, 69] width 18 height 18
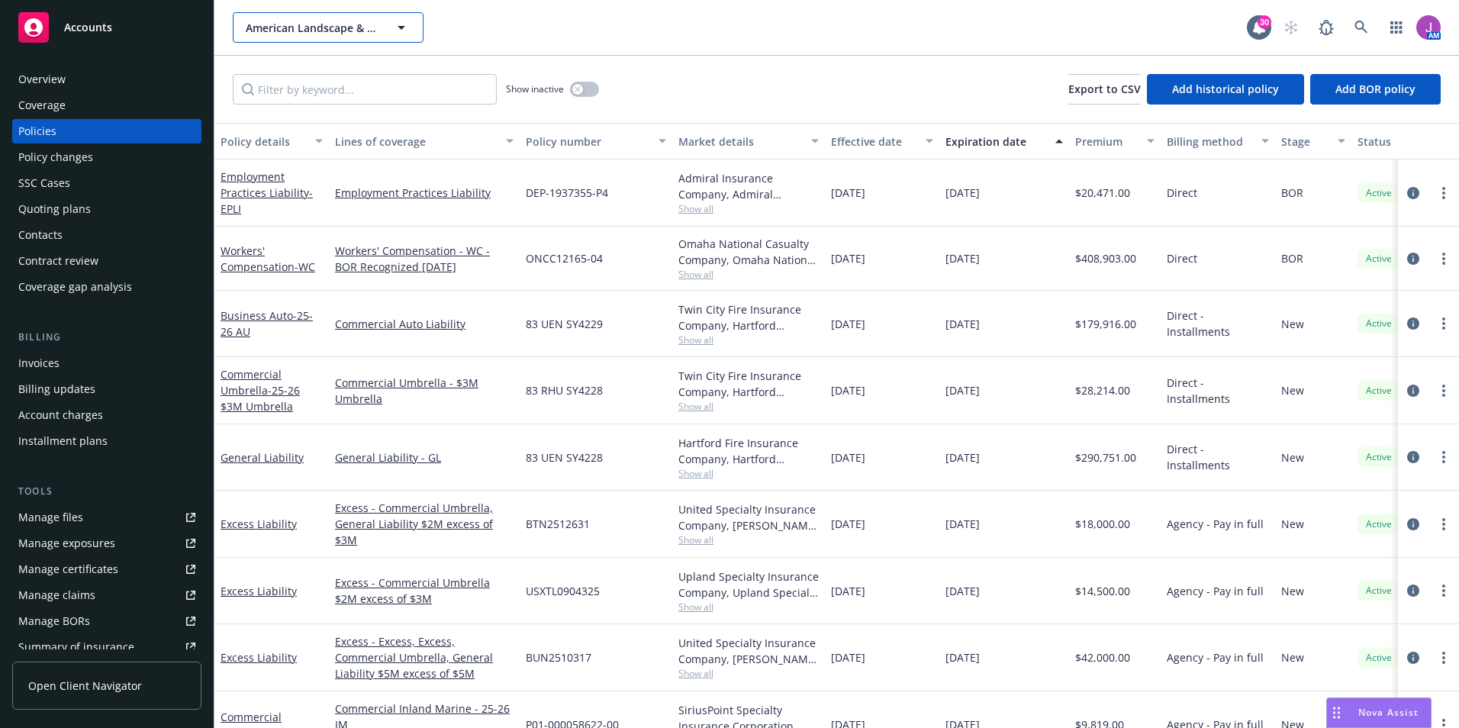
click at [291, 27] on span "American Landscape & Maintenance, Inc." at bounding box center [312, 28] width 132 height 16
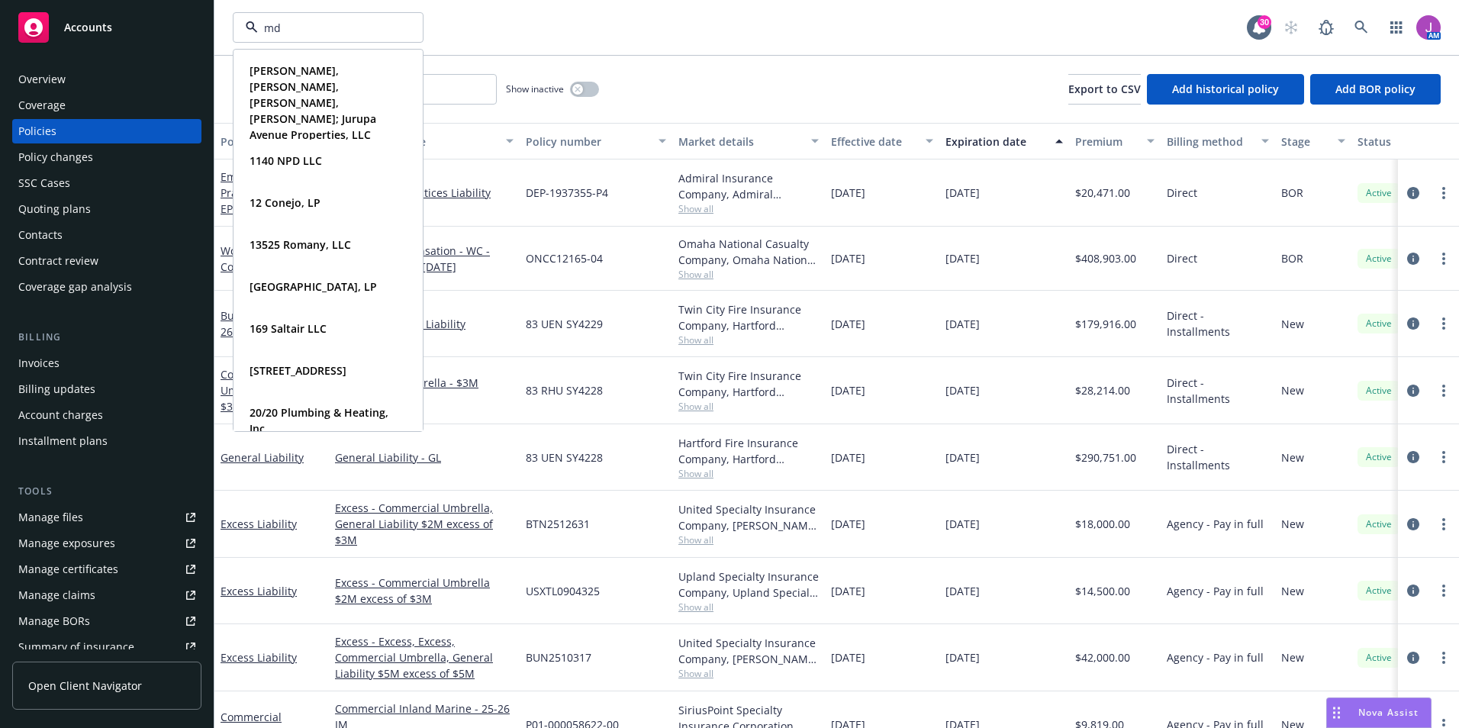
type input "mdb"
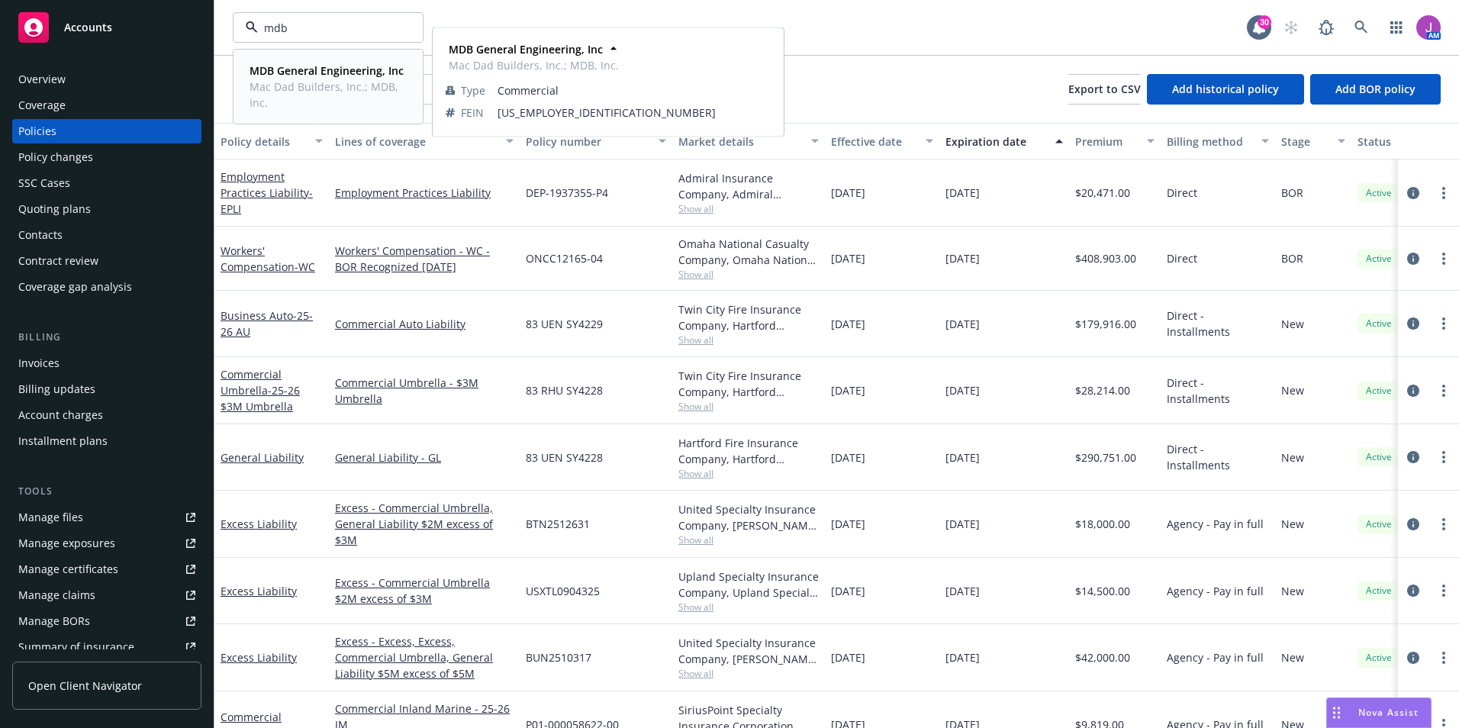
click at [275, 80] on span "Mac Dad Builders, Inc.; MDB, Inc." at bounding box center [327, 95] width 154 height 32
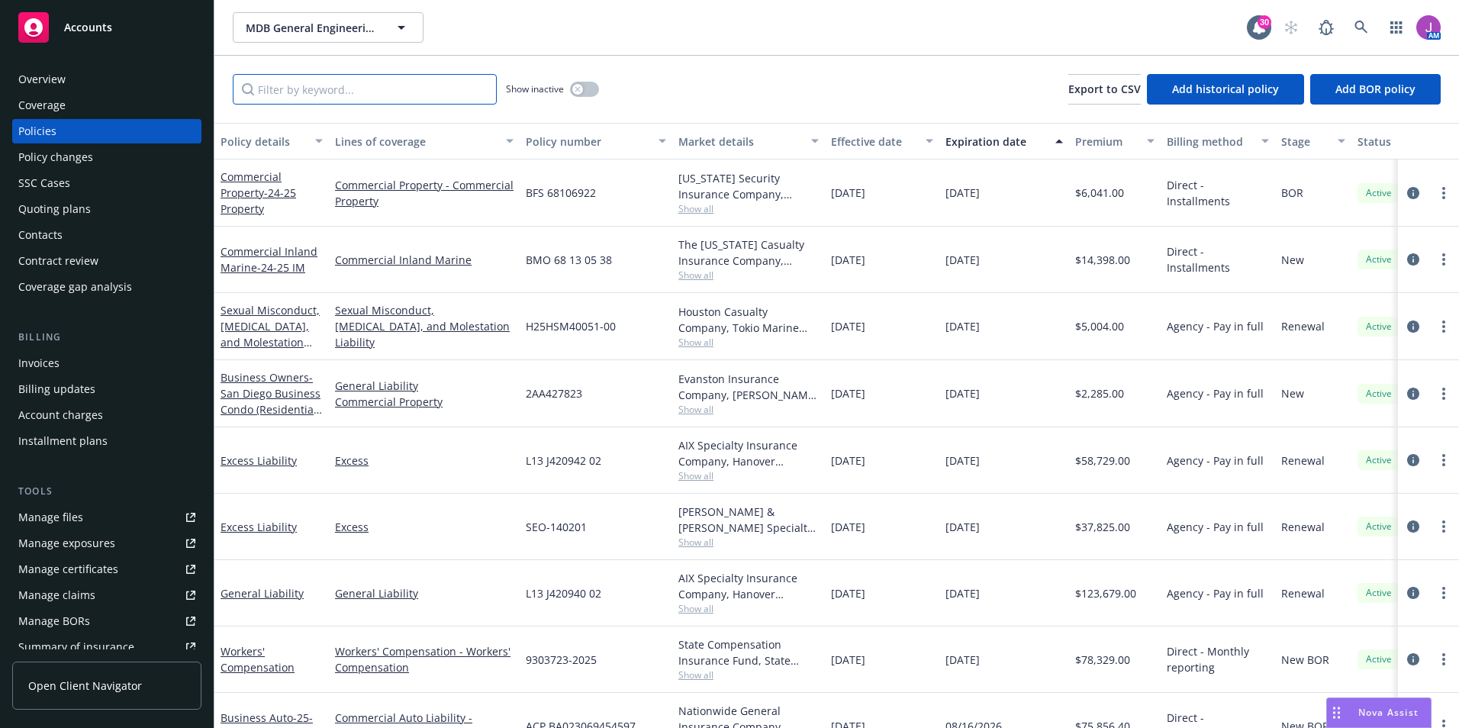
click at [310, 94] on input "Filter by keyword..." at bounding box center [365, 89] width 264 height 31
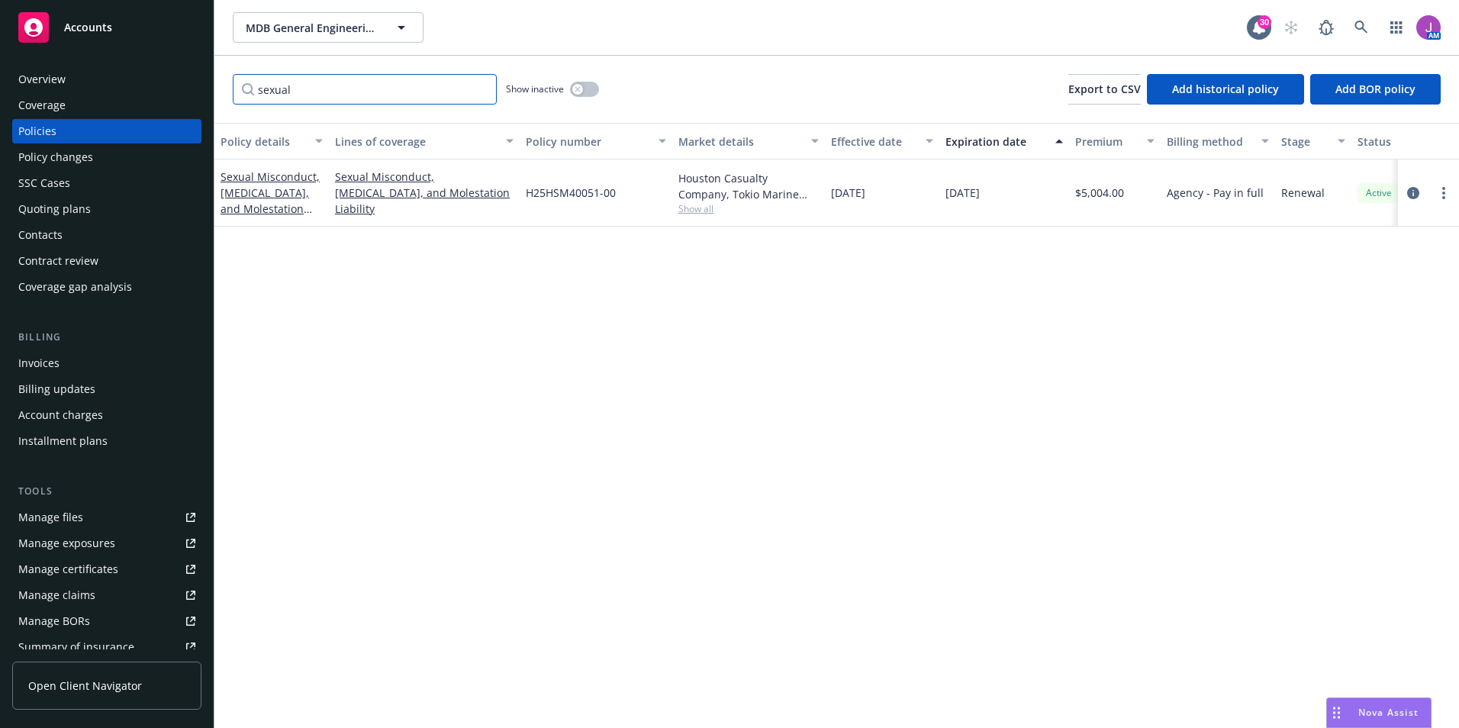
type input "sexual"
click at [249, 200] on div "Sexual Misconduct, [MEDICAL_DATA], and Molestation Liability" at bounding box center [272, 193] width 102 height 48
drag, startPoint x: 523, startPoint y: 192, endPoint x: 619, endPoint y: 197, distance: 95.5
click at [619, 197] on div "H25HSM40051-00" at bounding box center [596, 192] width 153 height 67
copy span "H25HSM40051-00"
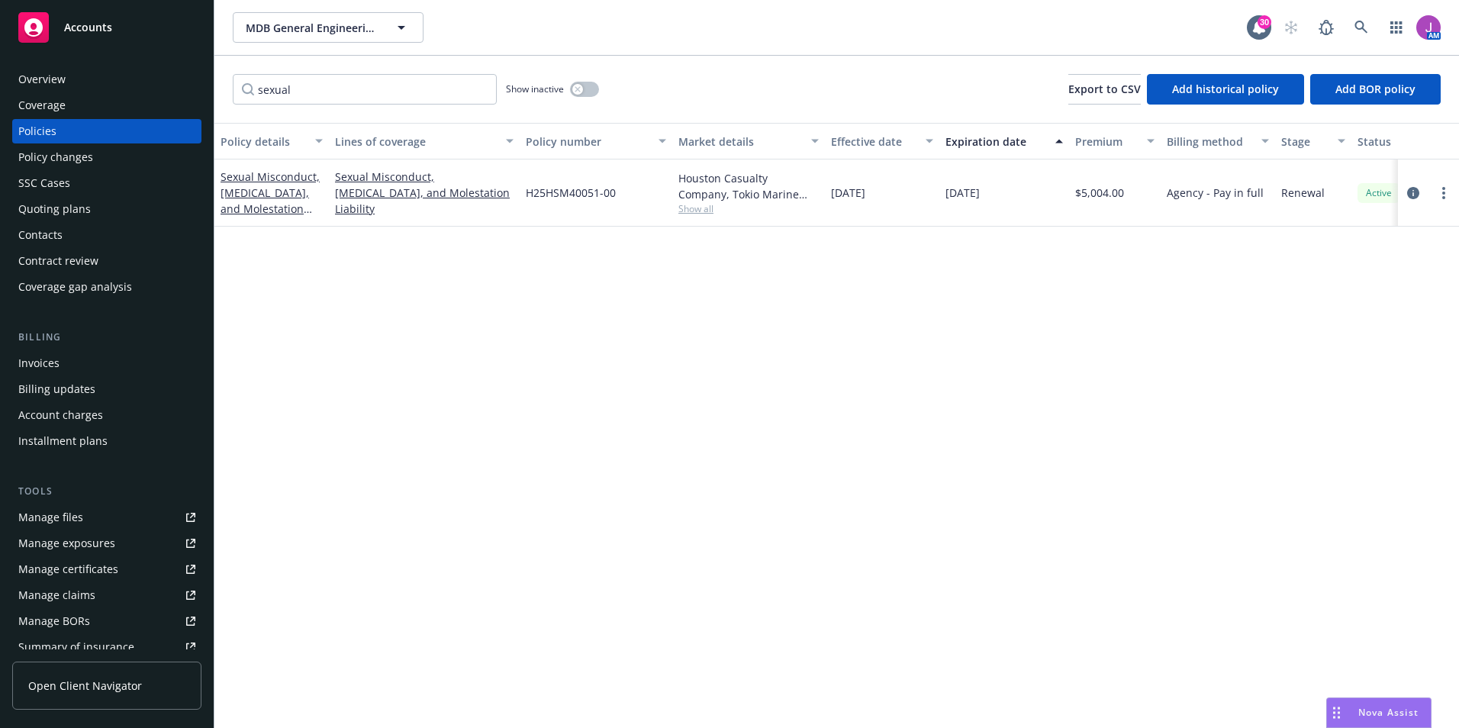
click at [263, 200] on div "Sexual Misconduct, [MEDICAL_DATA], and Molestation Liability" at bounding box center [272, 193] width 102 height 48
click at [275, 191] on link "Sexual Misconduct, [MEDICAL_DATA], and Molestation Liability" at bounding box center [270, 200] width 99 height 63
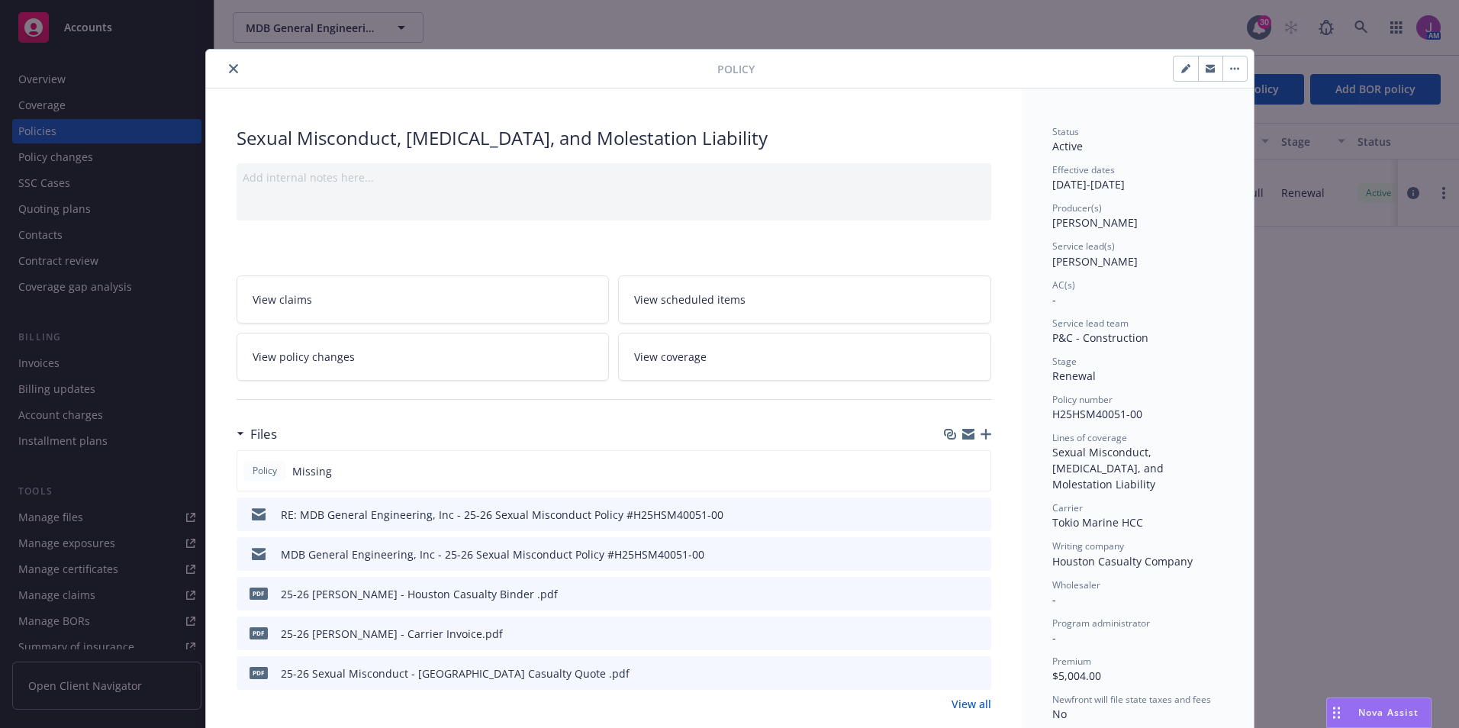
drag, startPoint x: 108, startPoint y: 398, endPoint x: 212, endPoint y: 128, distance: 288.9
click at [109, 396] on div "Policy Sexual Misconduct, [MEDICAL_DATA], and Molestation Liability Add interna…" at bounding box center [729, 364] width 1459 height 728
click at [229, 69] on icon "close" at bounding box center [233, 68] width 9 height 9
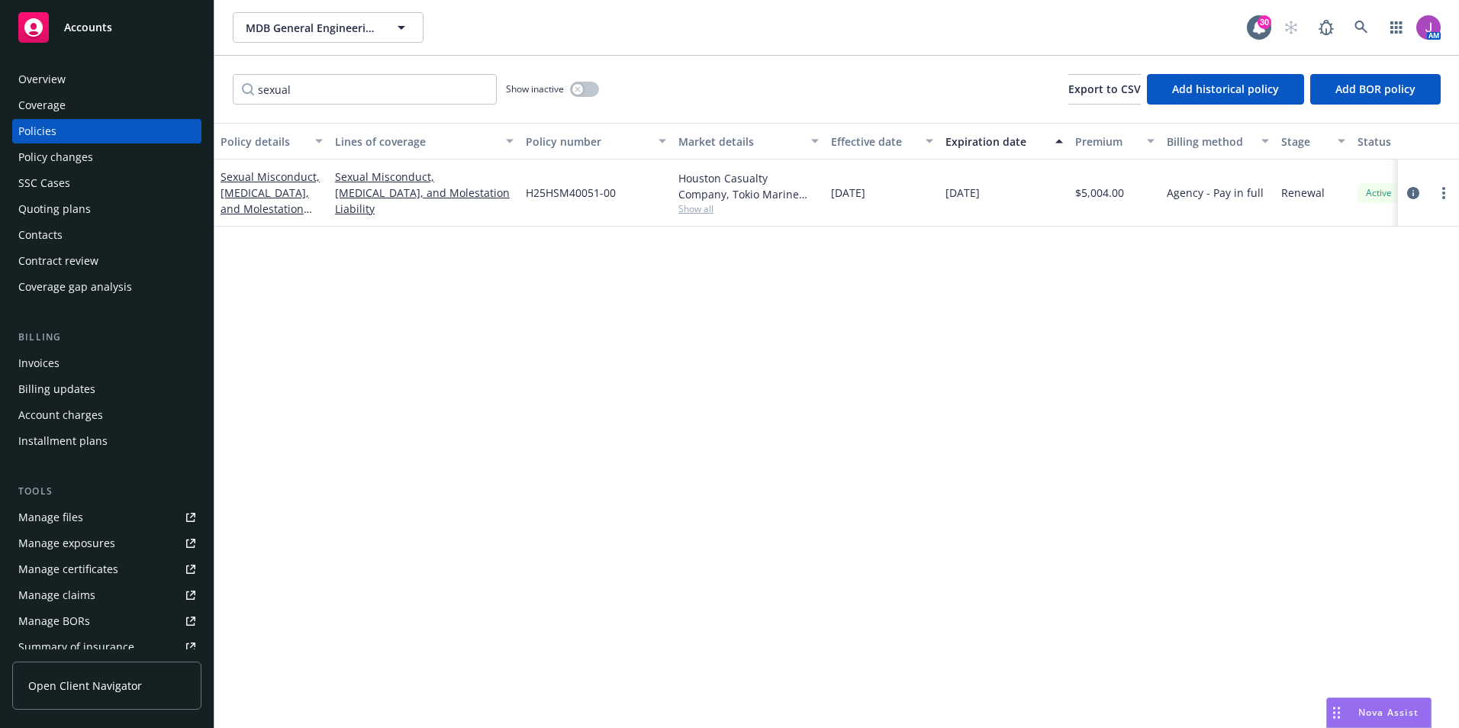
click at [66, 511] on div "Manage files" at bounding box center [50, 517] width 65 height 24
click at [354, 33] on span "MDB General Engineering, Inc" at bounding box center [312, 28] width 132 height 16
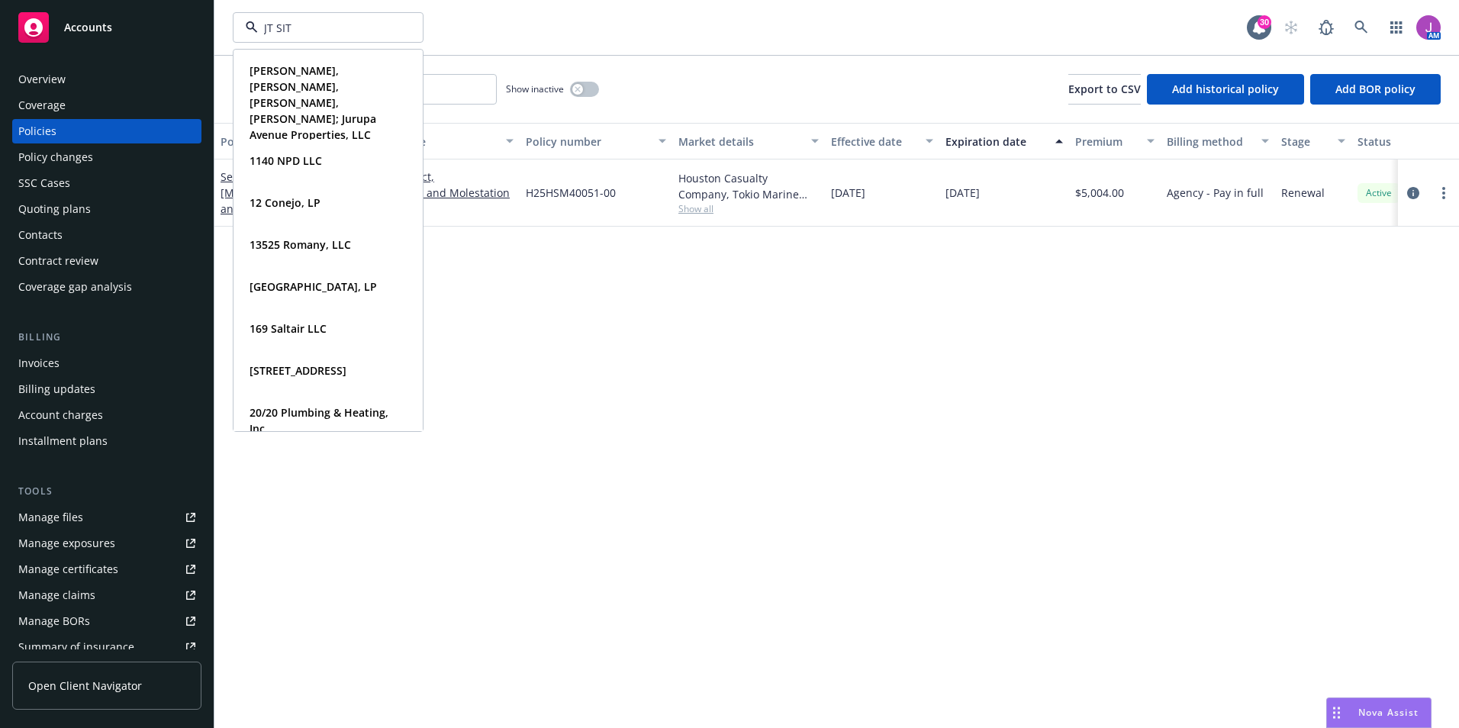
type input "JT SITE"
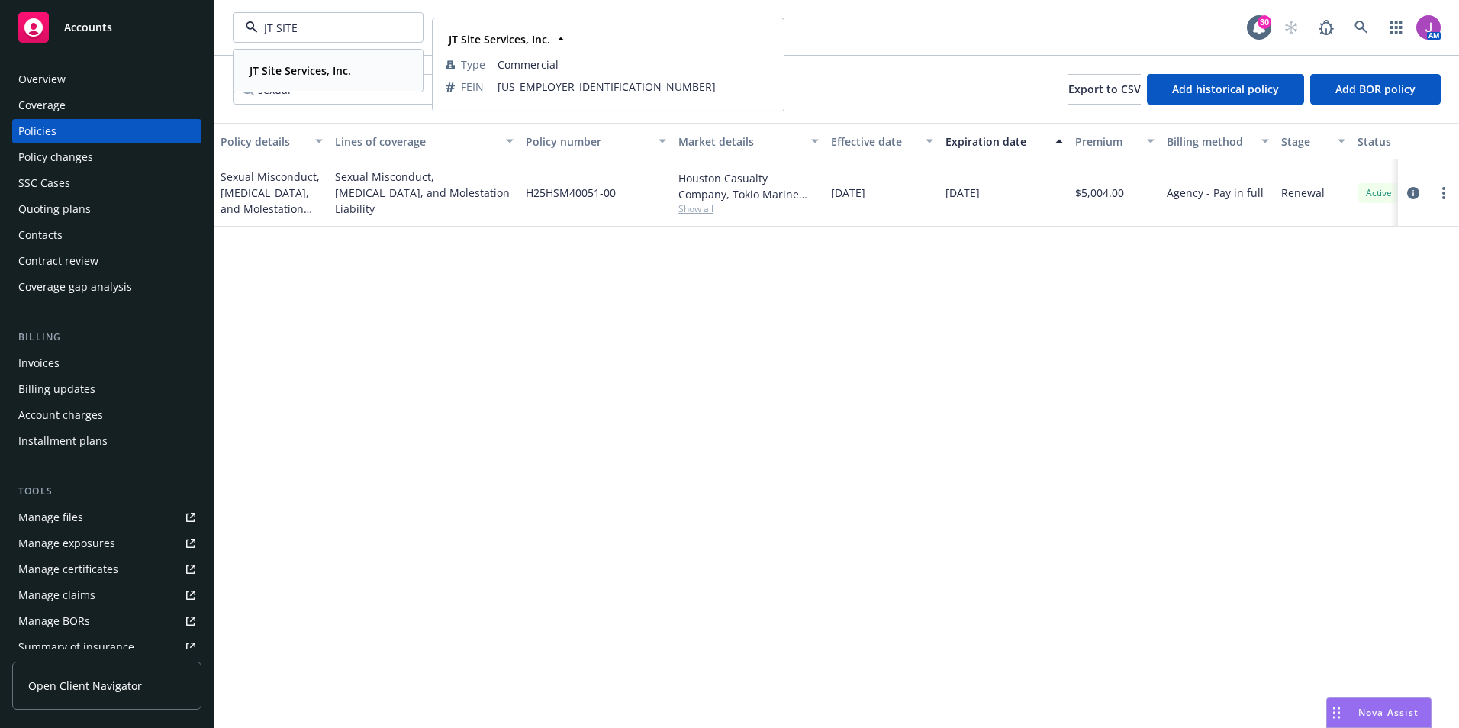
click at [295, 66] on strong "JT Site Services, Inc." at bounding box center [300, 70] width 101 height 14
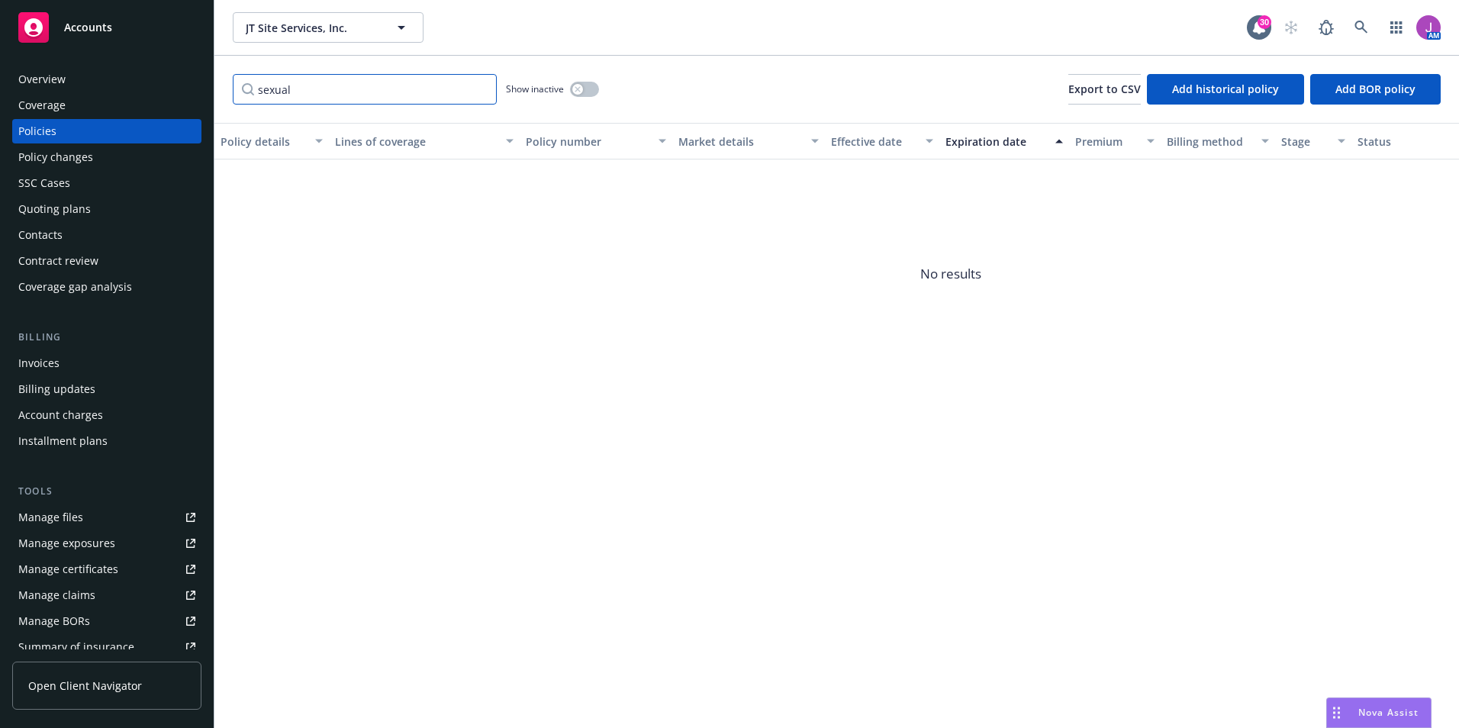
drag, startPoint x: 291, startPoint y: 75, endPoint x: 235, endPoint y: 86, distance: 57.6
click at [235, 86] on input "sexual" at bounding box center [365, 89] width 264 height 31
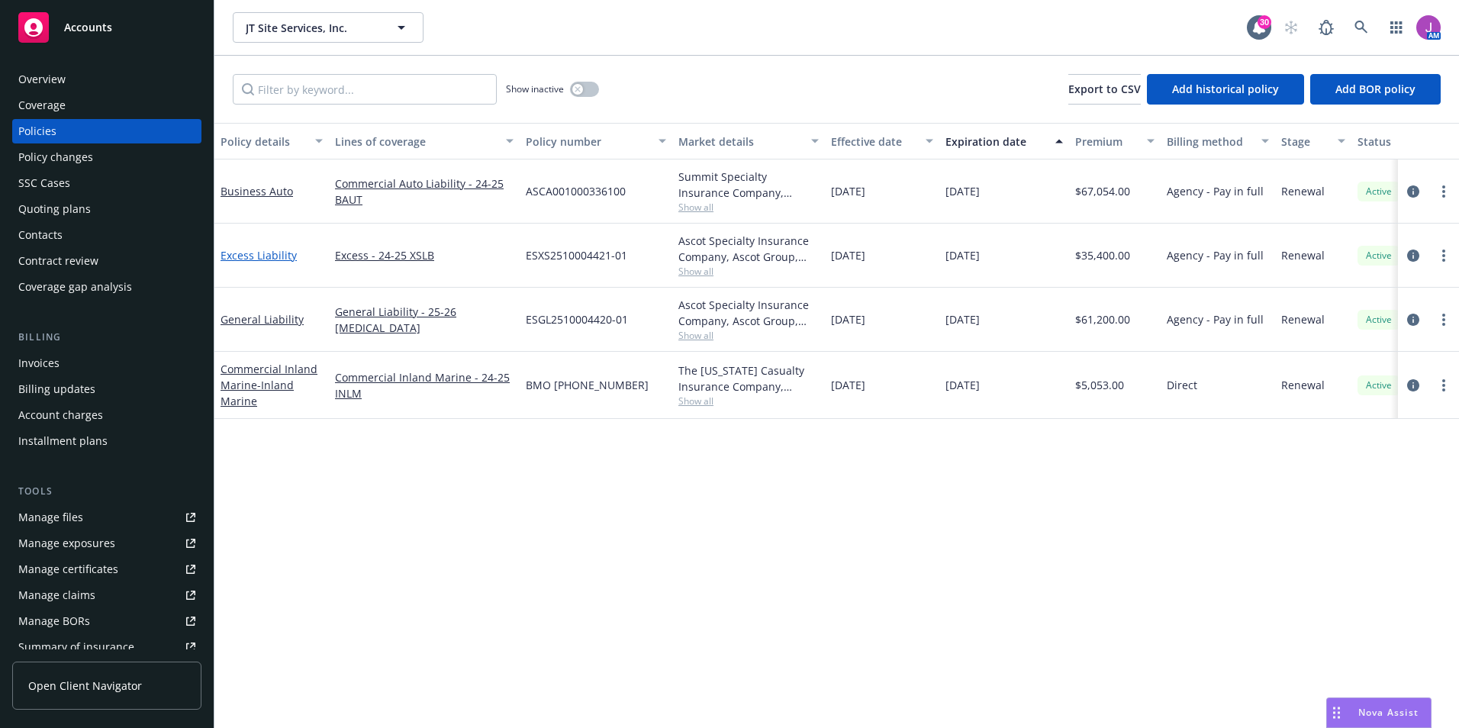
click at [273, 258] on link "Excess Liability" at bounding box center [259, 255] width 76 height 14
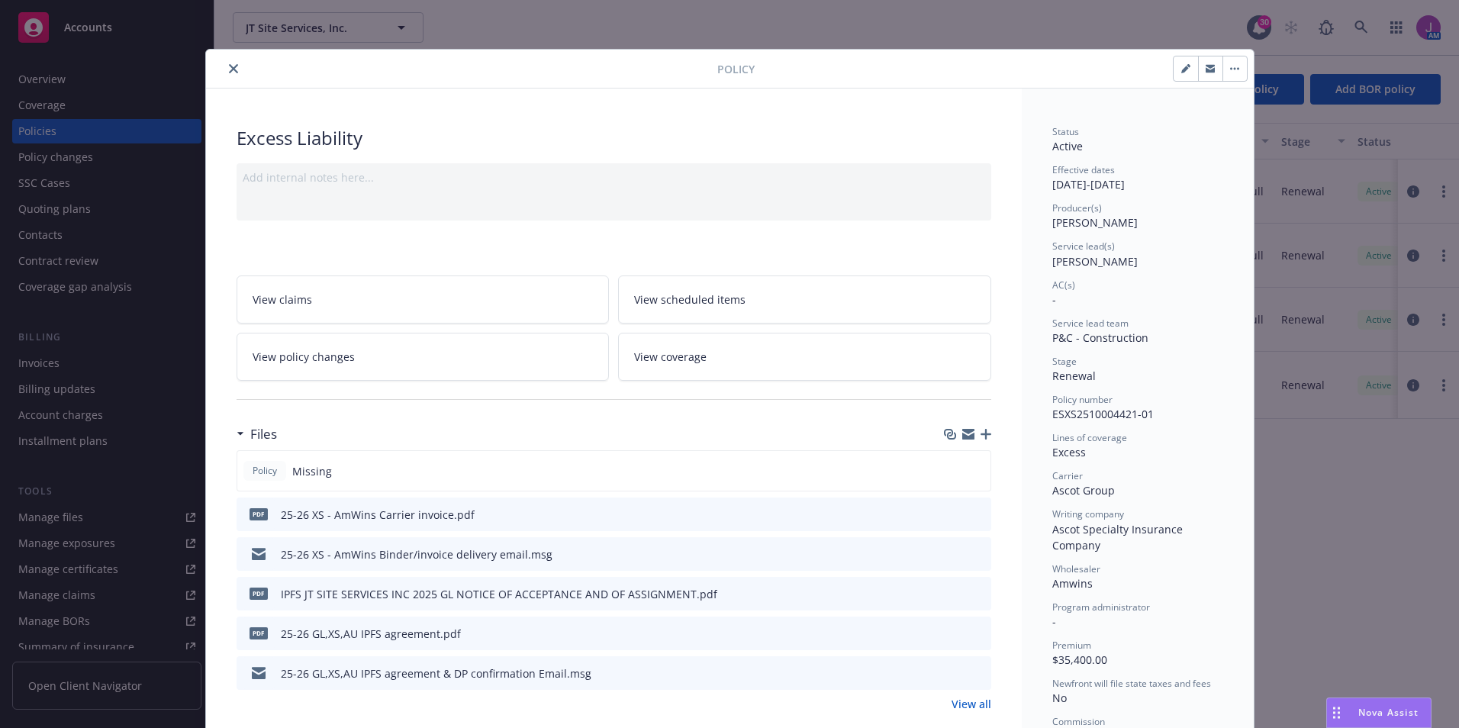
drag, startPoint x: 228, startPoint y: 68, endPoint x: 250, endPoint y: 79, distance: 24.6
click at [229, 68] on icon "close" at bounding box center [233, 68] width 9 height 9
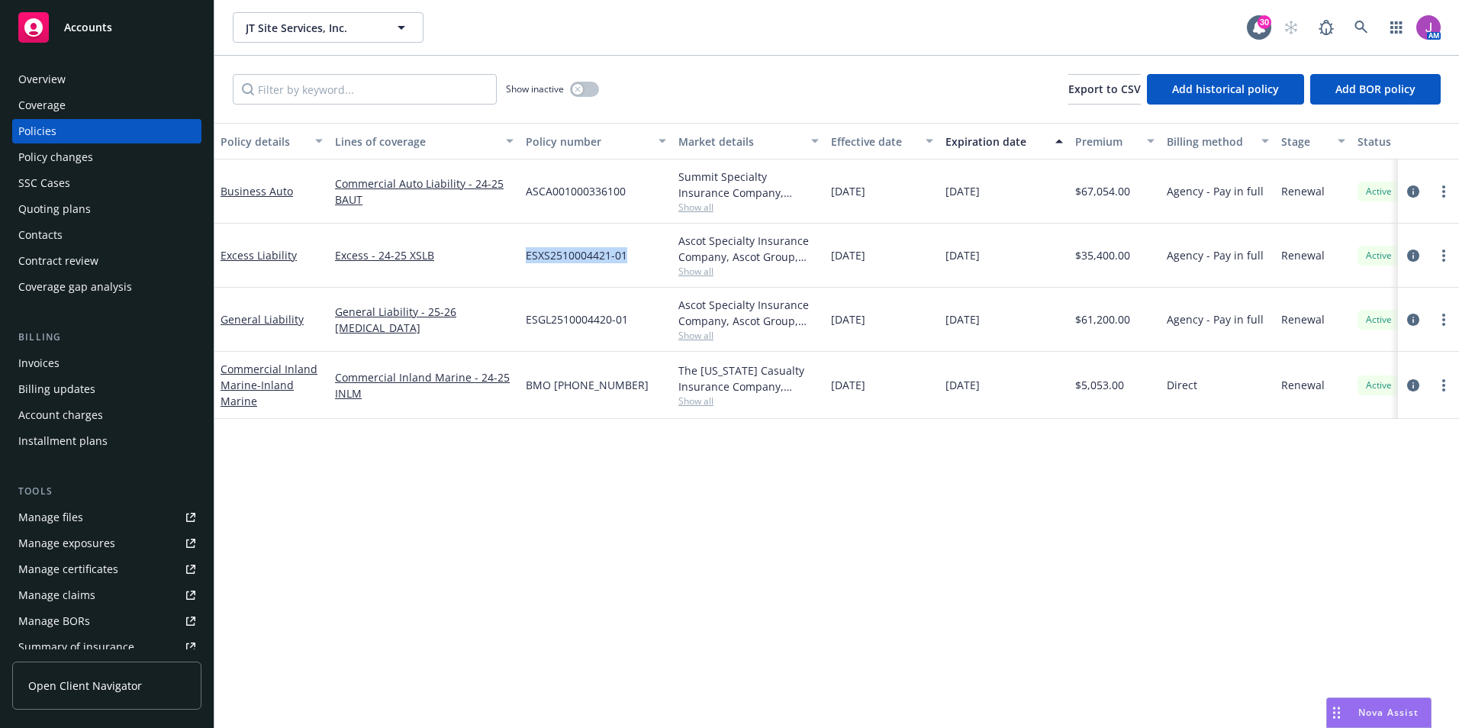
drag, startPoint x: 520, startPoint y: 253, endPoint x: 623, endPoint y: 258, distance: 103.9
click at [623, 258] on div "ESXS2510004421-01" at bounding box center [596, 256] width 153 height 64
copy span "ESXS2510004421-01"
click at [308, 28] on span "JT Site Services, Inc." at bounding box center [312, 28] width 132 height 16
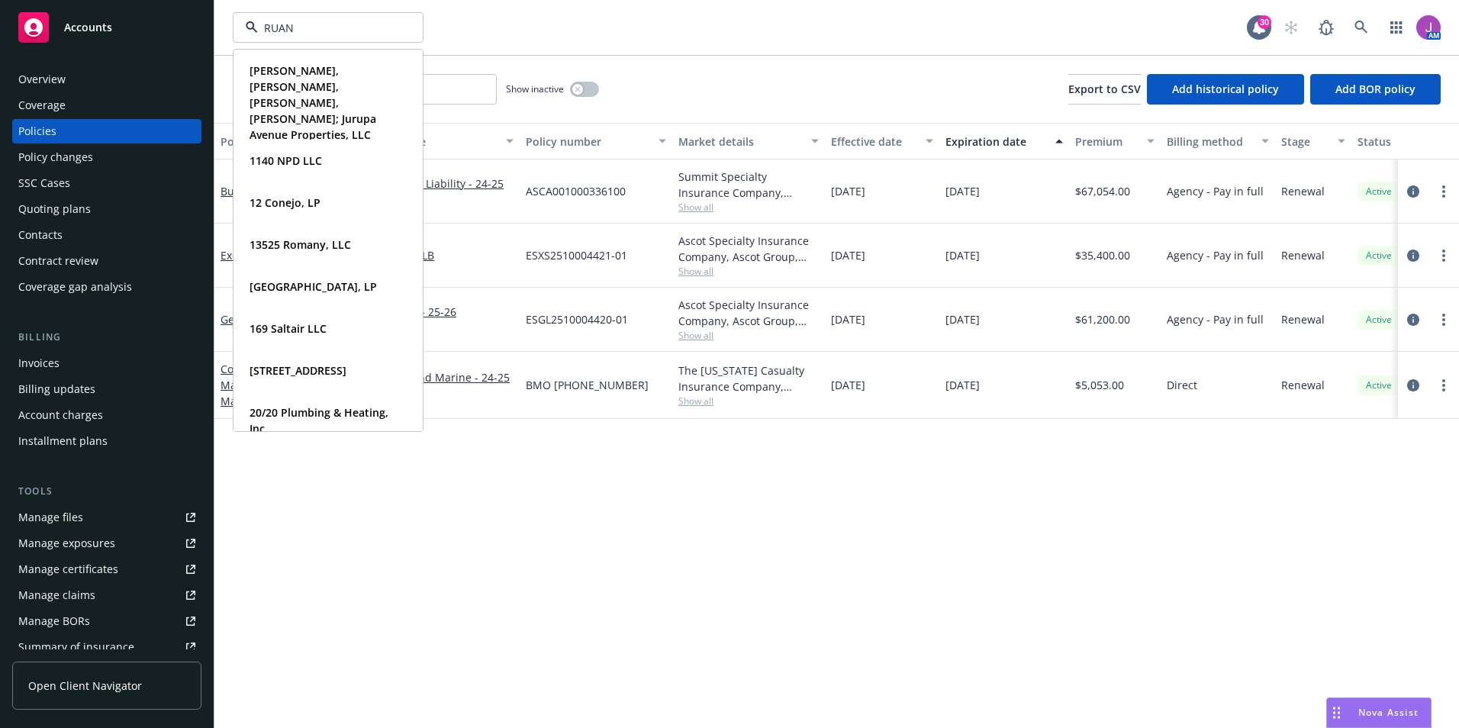
type input "[PERSON_NAME]"
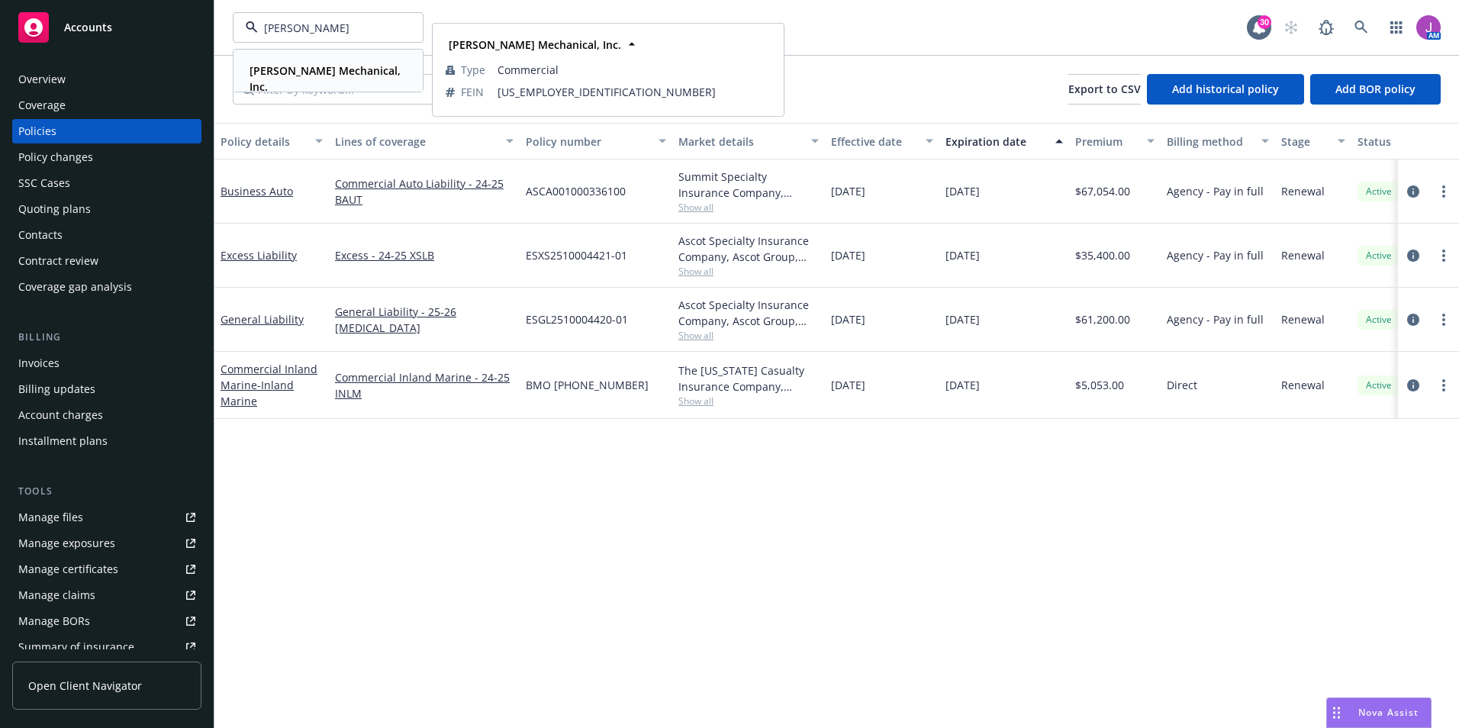
click at [309, 69] on strong "[PERSON_NAME] Mechanical, Inc." at bounding box center [325, 78] width 151 height 31
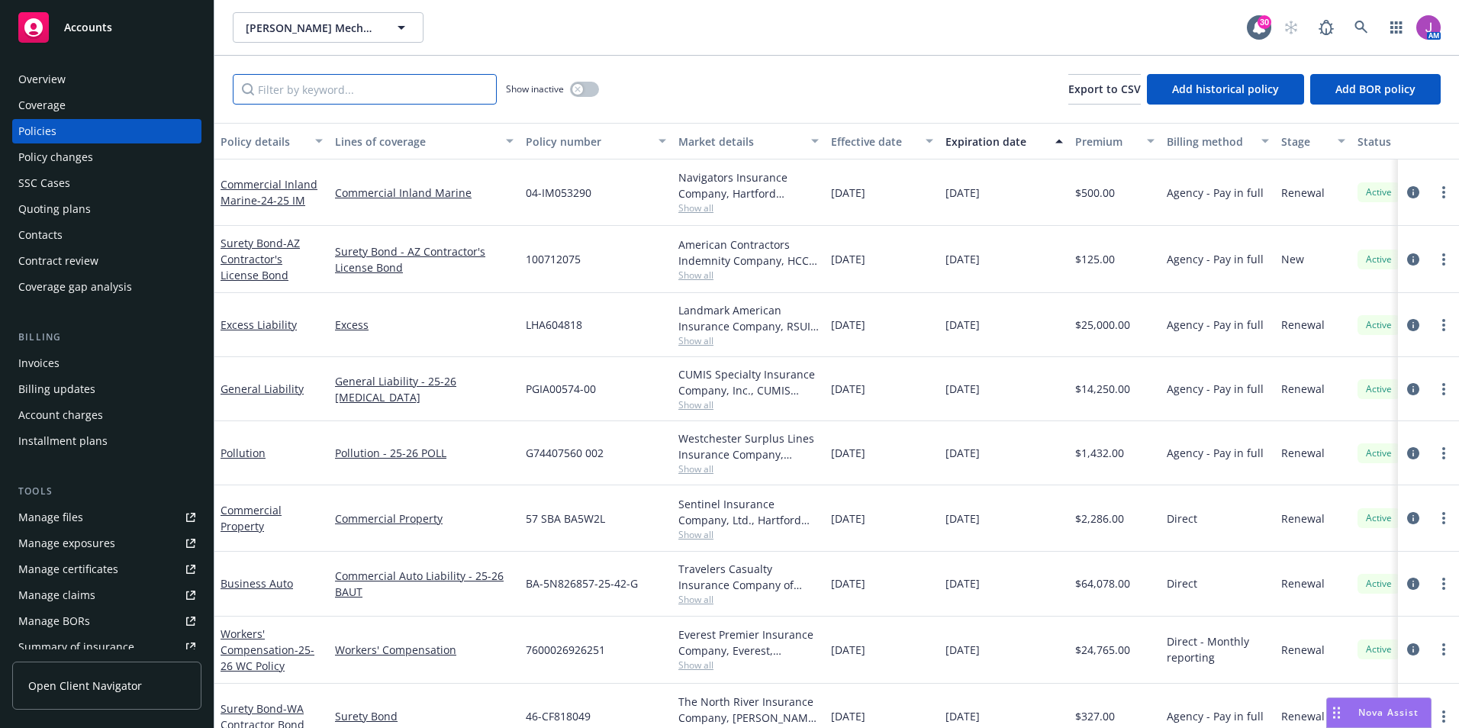
click at [403, 83] on input "Filter by keyword..." at bounding box center [365, 89] width 264 height 31
paste input "LHA604818"
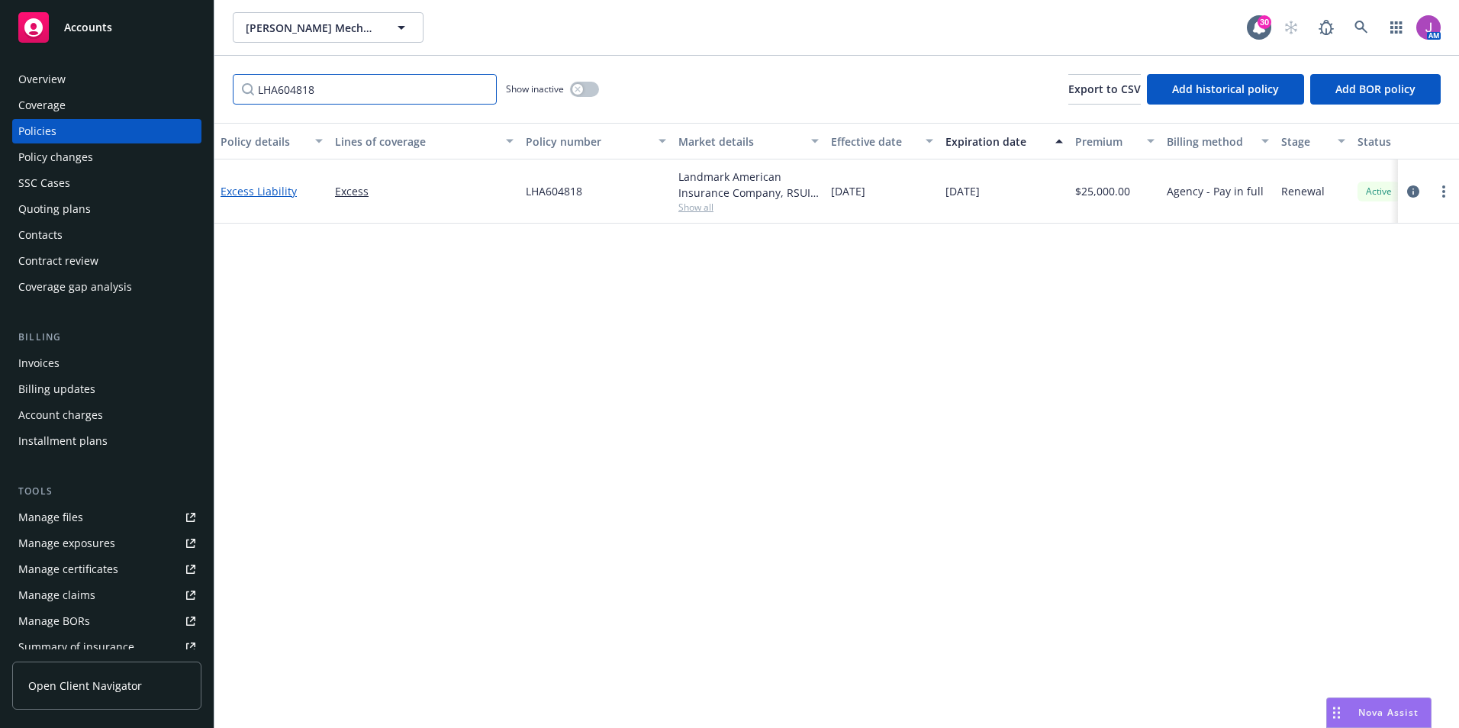
type input "LHA604818"
click at [267, 185] on link "Excess Liability" at bounding box center [259, 191] width 76 height 14
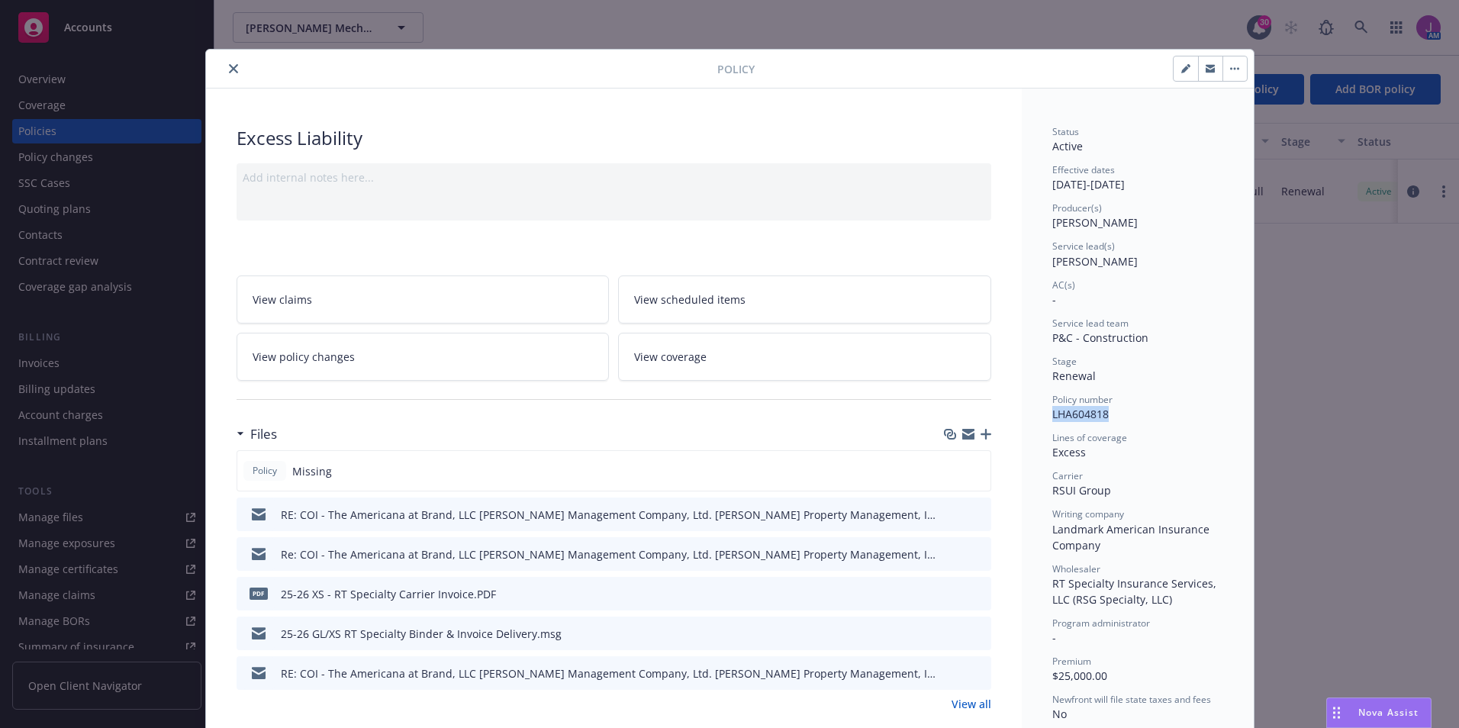
drag, startPoint x: 1044, startPoint y: 419, endPoint x: 1116, endPoint y: 423, distance: 71.9
copy span "LHA604818"
drag, startPoint x: 229, startPoint y: 66, endPoint x: 530, endPoint y: 126, distance: 307.2
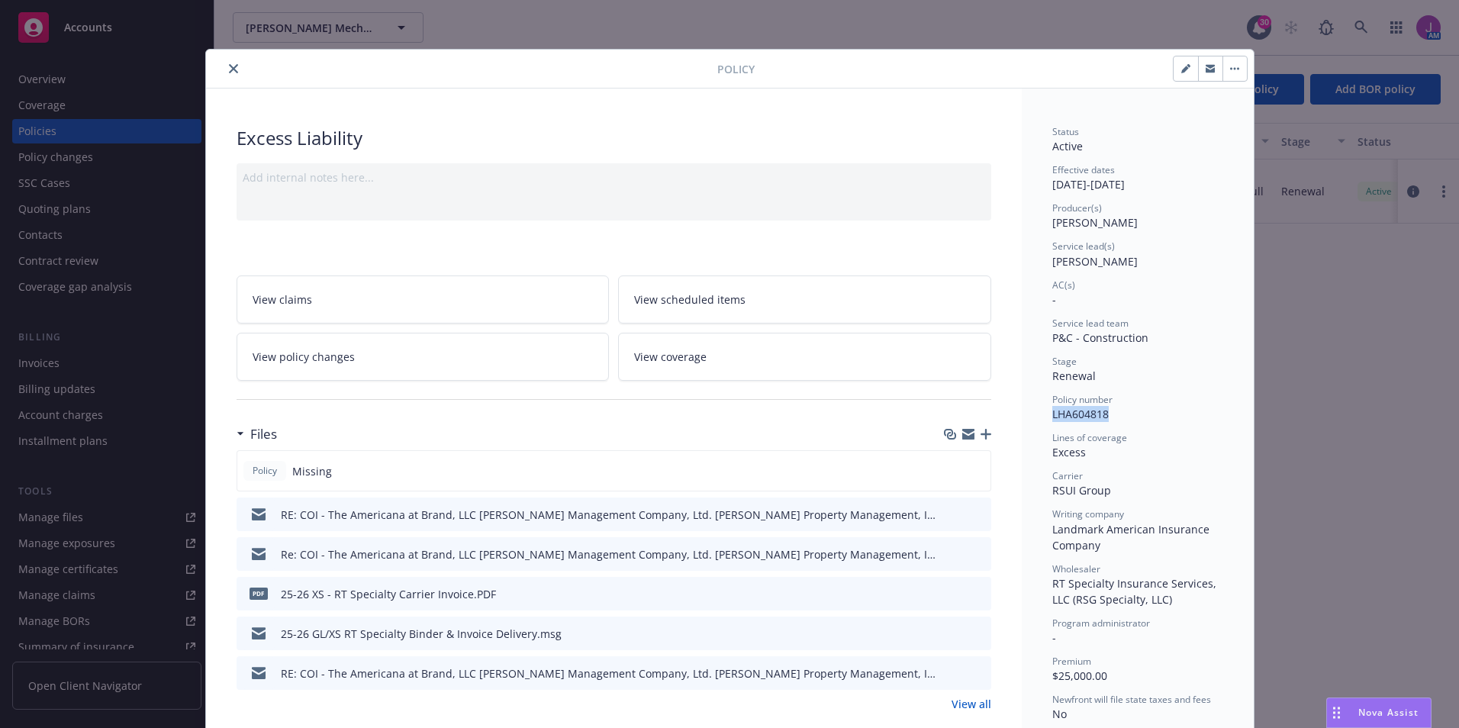
click at [974, 703] on link "View all" at bounding box center [971, 704] width 40 height 16
